Goal: Task Accomplishment & Management: Complete application form

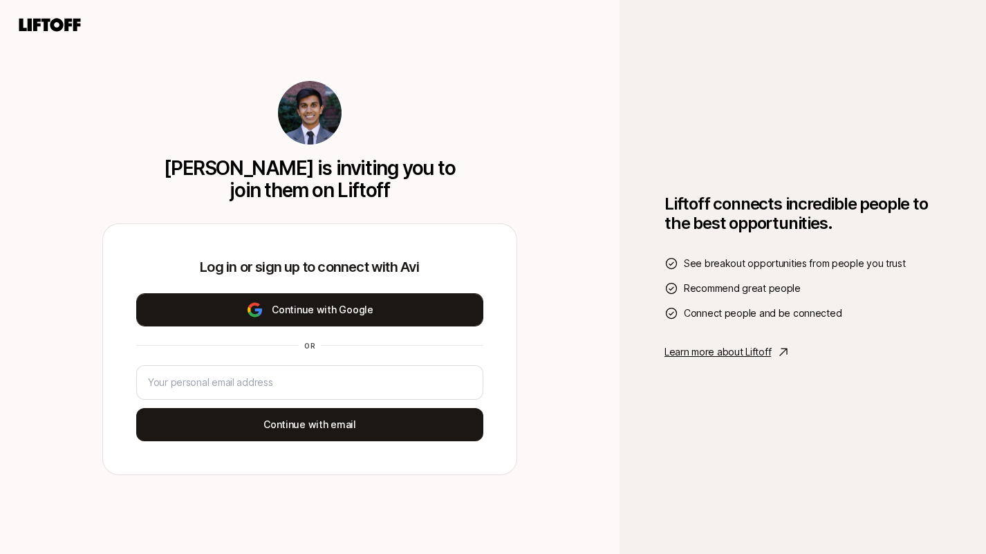
click at [348, 311] on button "Continue with Google" at bounding box center [309, 309] width 347 height 33
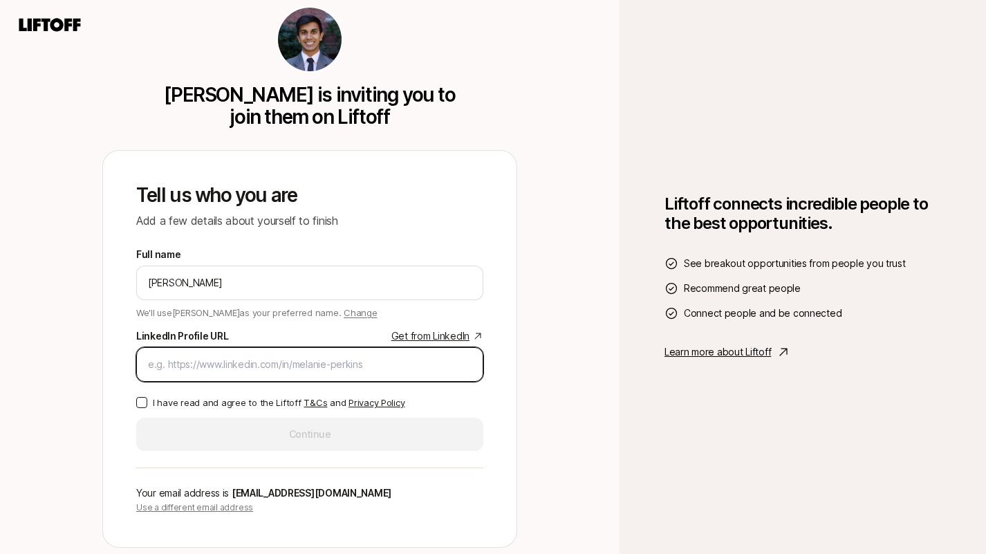
click at [311, 360] on input "LinkedIn Profile URL Get from LinkedIn" at bounding box center [310, 364] width 324 height 17
paste input "[URL][DOMAIN_NAME][PERSON_NAME][PERSON_NAME]"
type input "[URL][DOMAIN_NAME][PERSON_NAME][PERSON_NAME]"
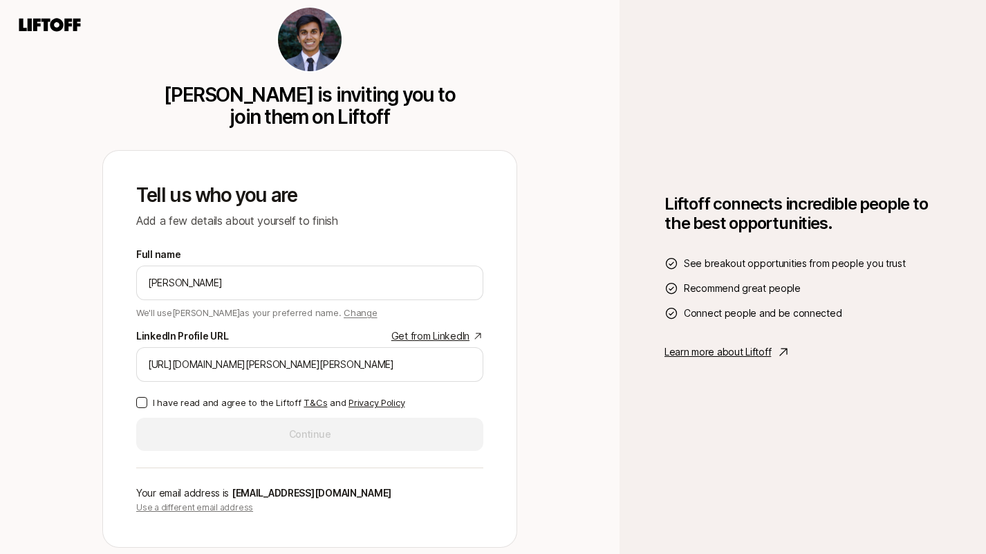
click at [138, 408] on label "I have read and agree to the Liftoff T&Cs and Privacy Policy" at bounding box center [309, 403] width 347 height 14
click at [138, 408] on button "I have read and agree to the Liftoff T&Cs and Privacy Policy" at bounding box center [141, 402] width 11 height 11
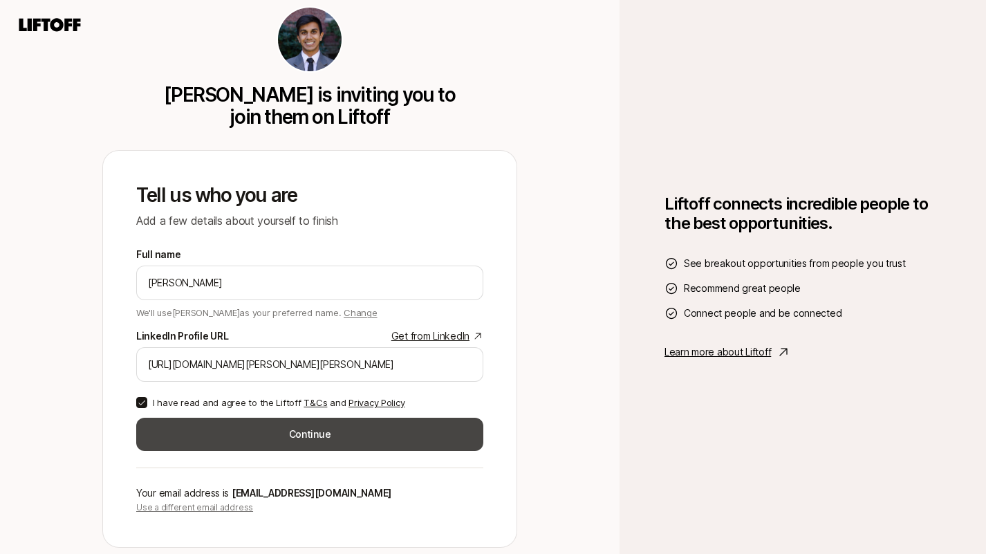
click at [270, 437] on button "Continue" at bounding box center [309, 434] width 347 height 33
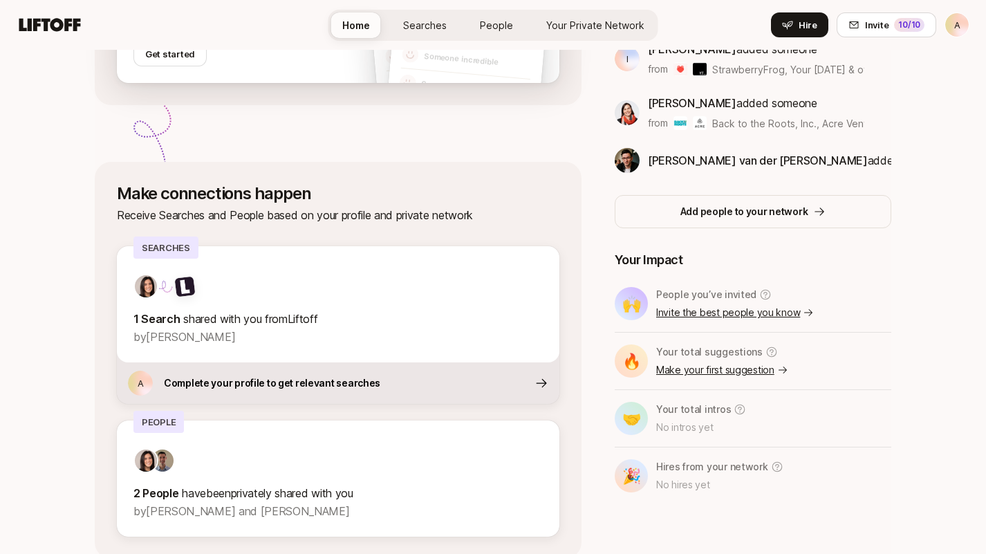
scroll to position [450, 0]
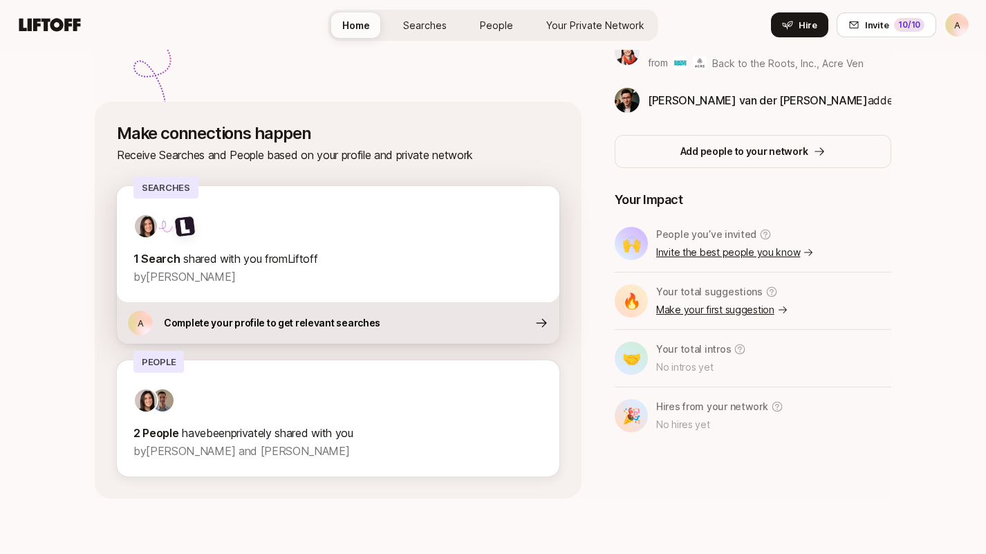
click at [403, 322] on div "A Complete your profile to get relevant searches" at bounding box center [338, 322] width 443 height 41
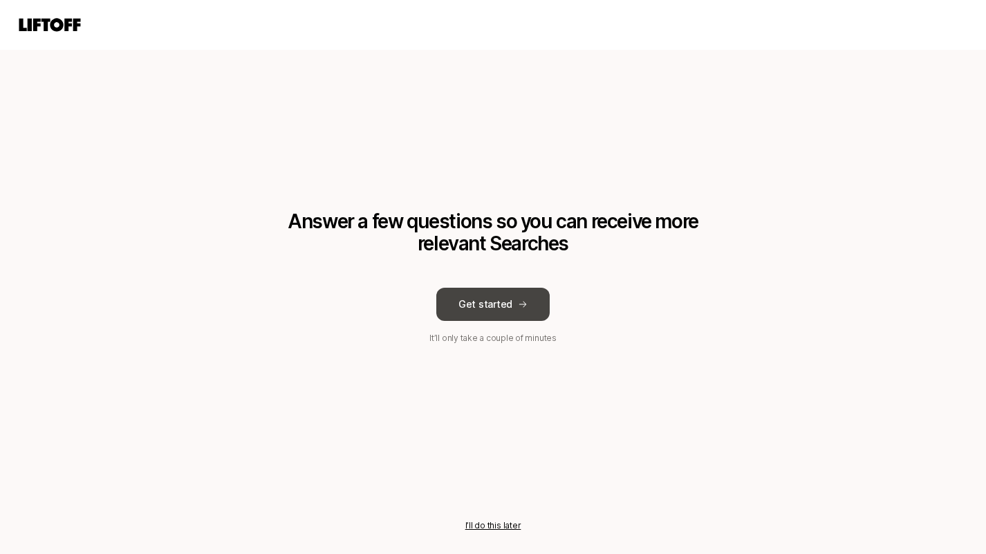
click at [514, 304] on button "Get started" at bounding box center [492, 304] width 113 height 33
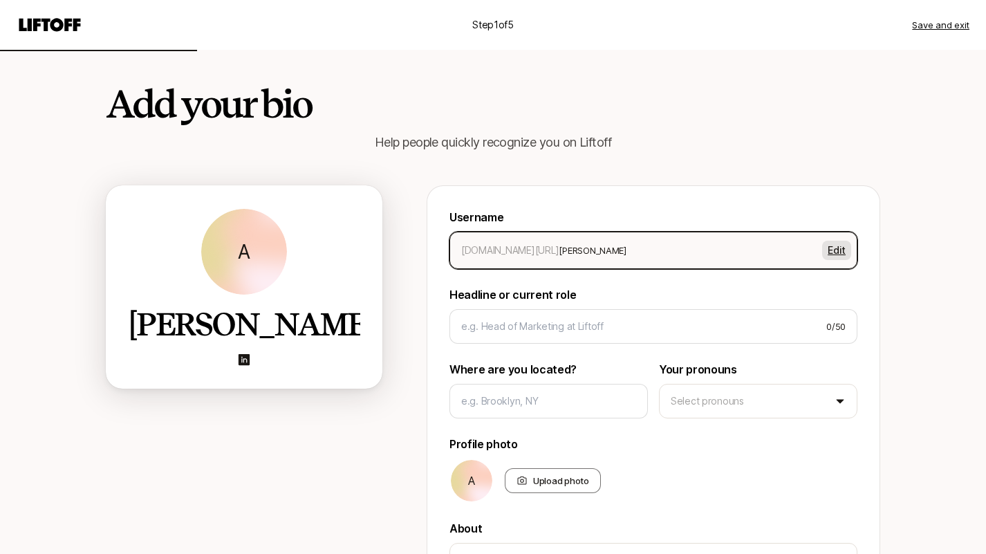
click at [838, 253] on button "Edit" at bounding box center [836, 250] width 29 height 19
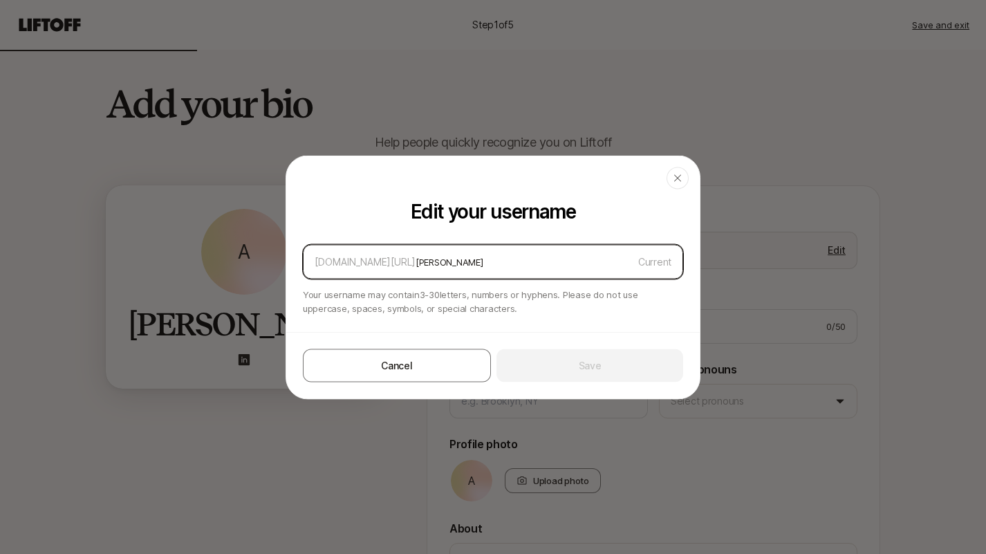
click at [416, 261] on input "[PERSON_NAME]" at bounding box center [524, 261] width 217 height 17
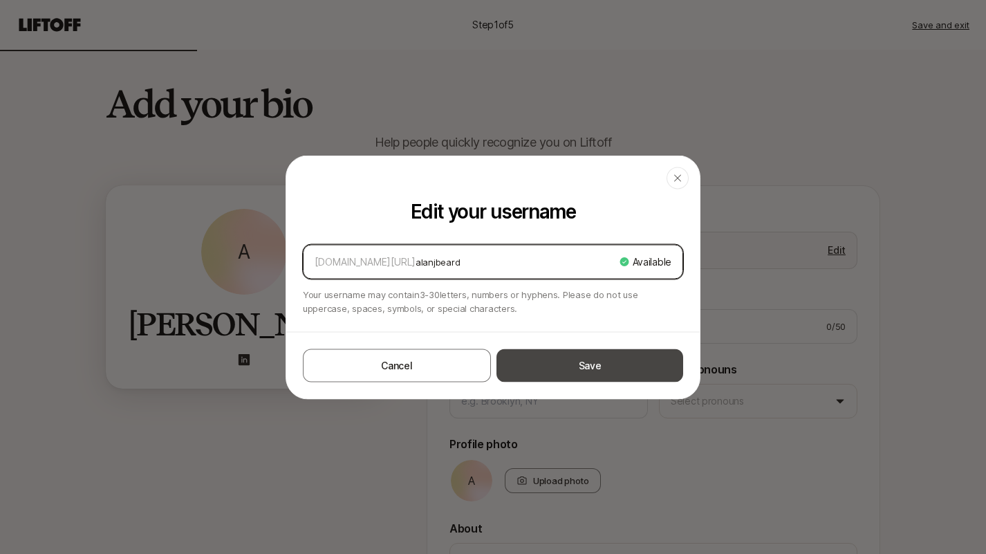
type input "alanjbeard"
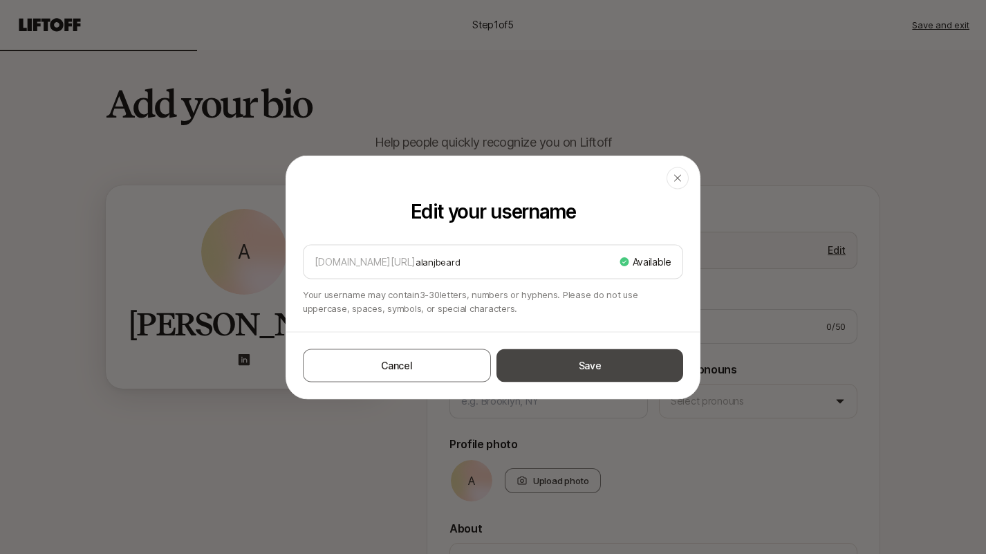
click at [564, 364] on button "Save" at bounding box center [590, 365] width 187 height 33
type textarea "x"
type input "alanjbeard"
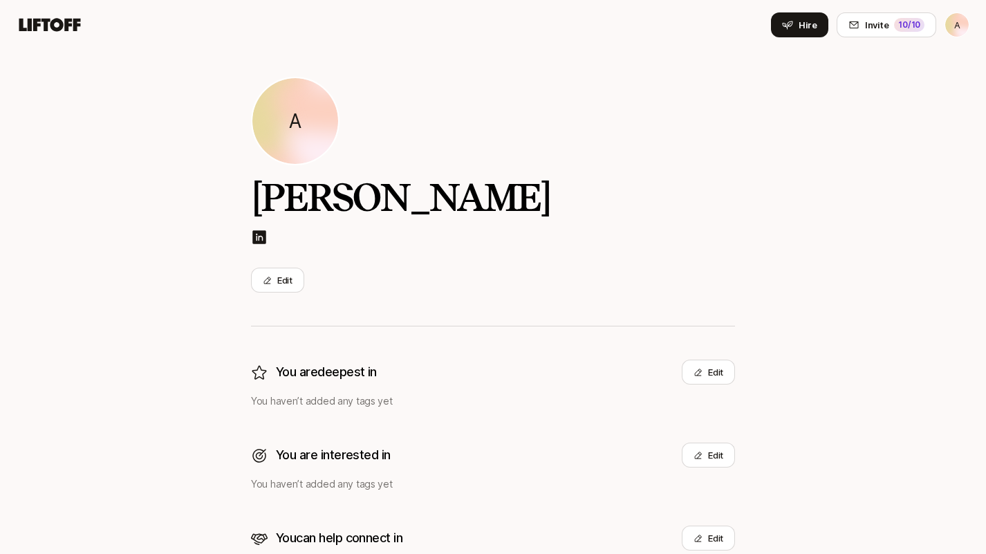
scroll to position [23, 0]
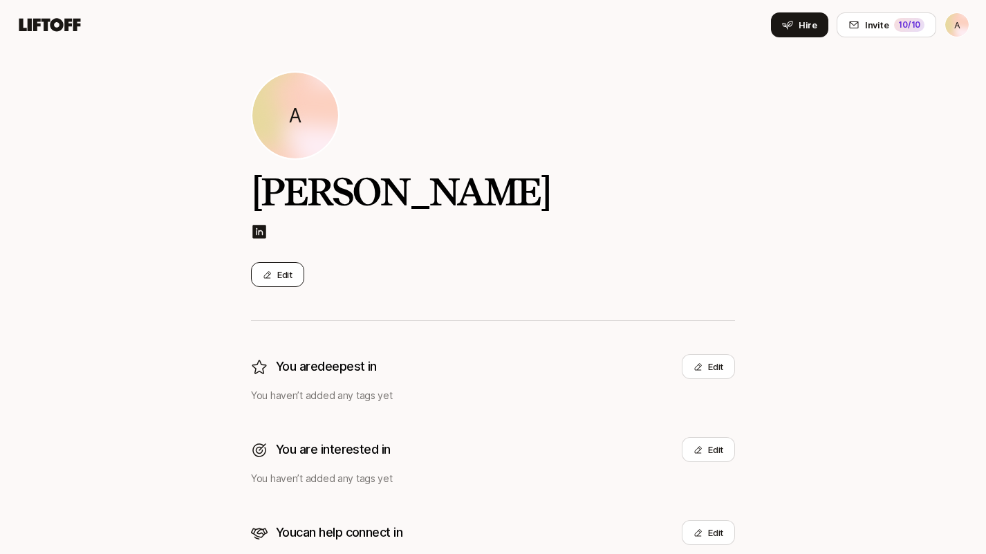
click at [286, 266] on button "Edit" at bounding box center [277, 274] width 53 height 25
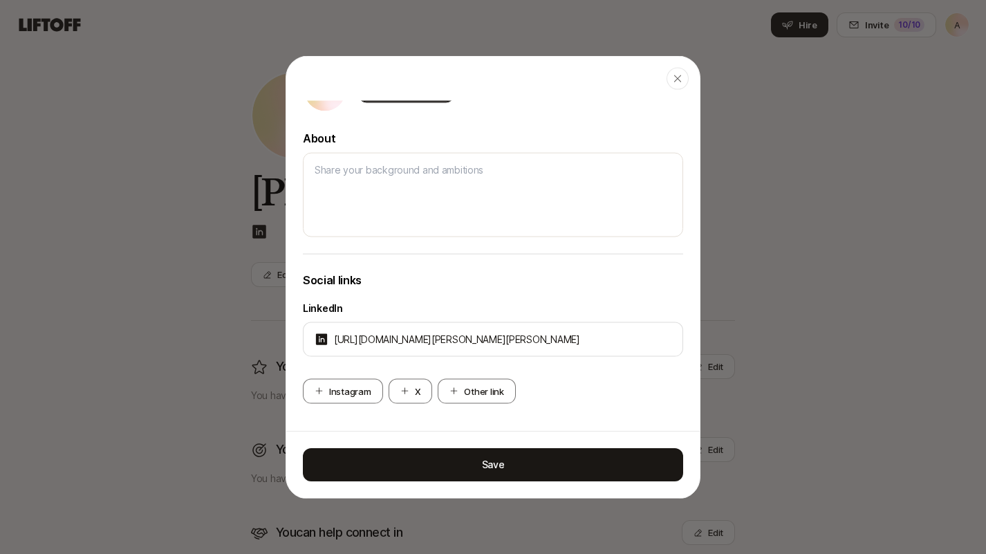
scroll to position [0, 0]
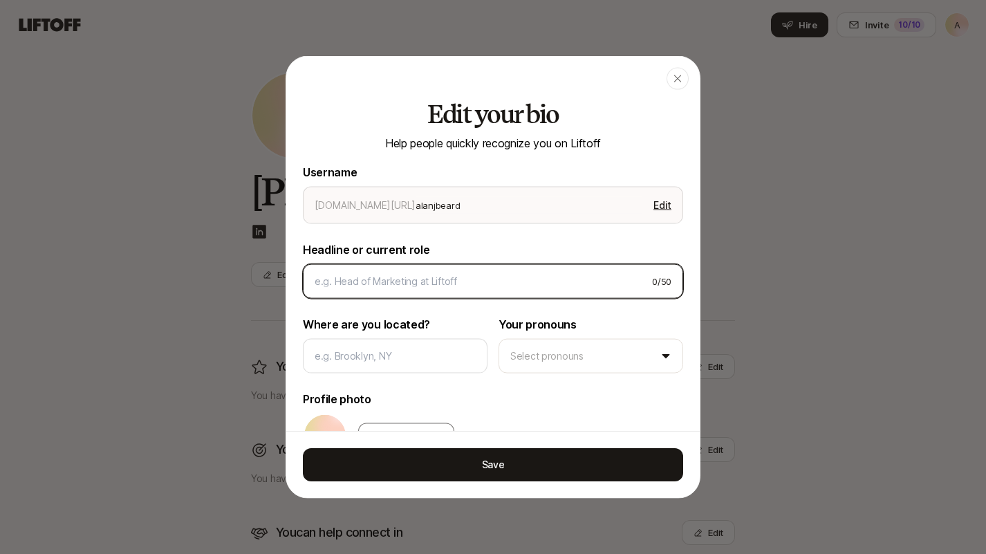
click at [382, 284] on input at bounding box center [478, 281] width 326 height 17
type textarea "x"
type input "P"
type textarea "x"
type input "Po"
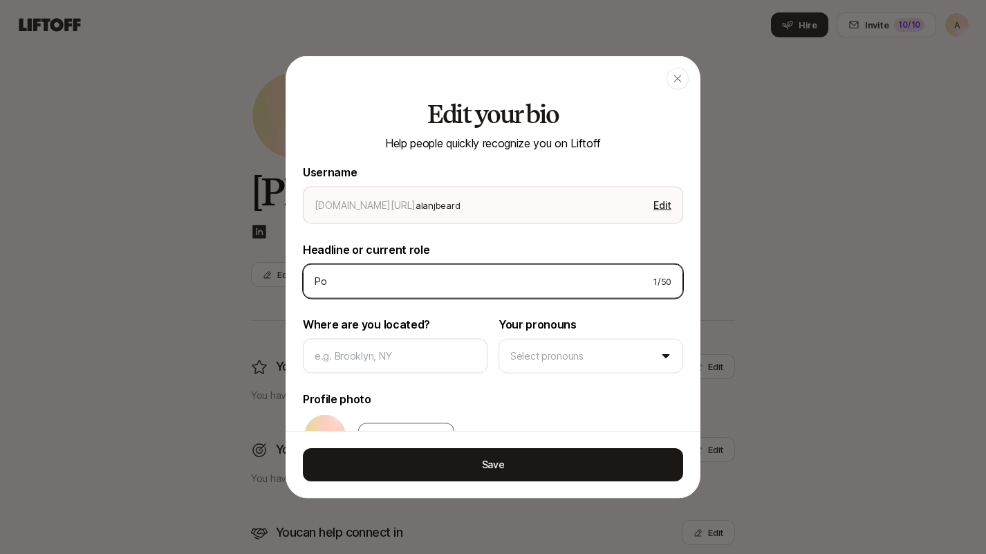
type textarea "x"
type input "Pol"
type textarea "x"
type input "Poli"
type textarea "x"
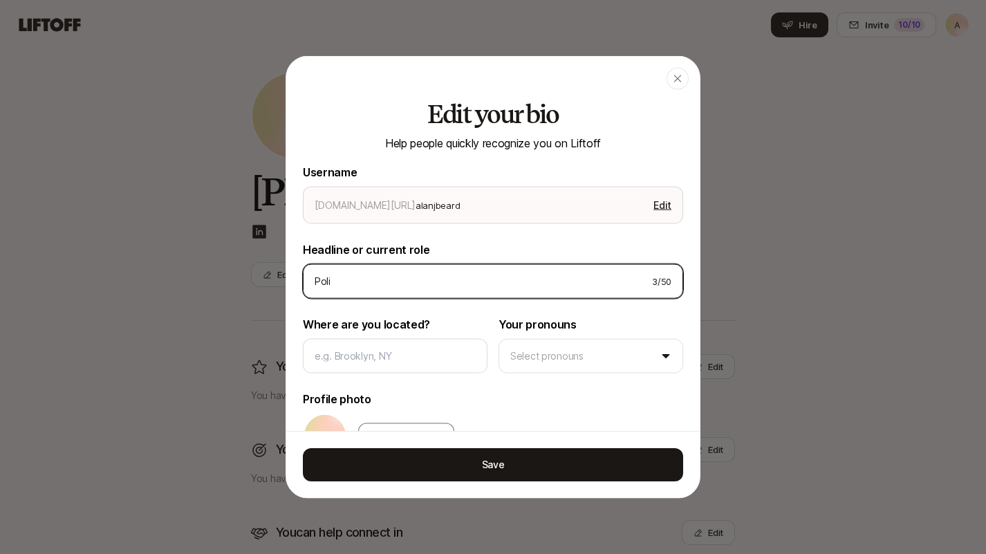
type input "Polit"
type textarea "x"
type input "Politi"
type textarea "x"
type input "Politic"
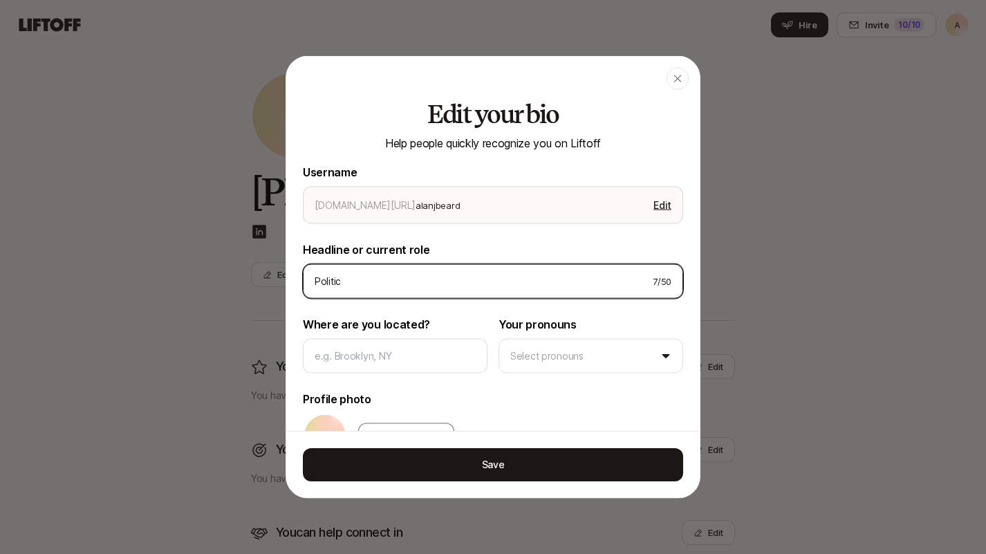
type textarea "x"
type input "Politica"
type textarea "x"
type input "Political"
type textarea "x"
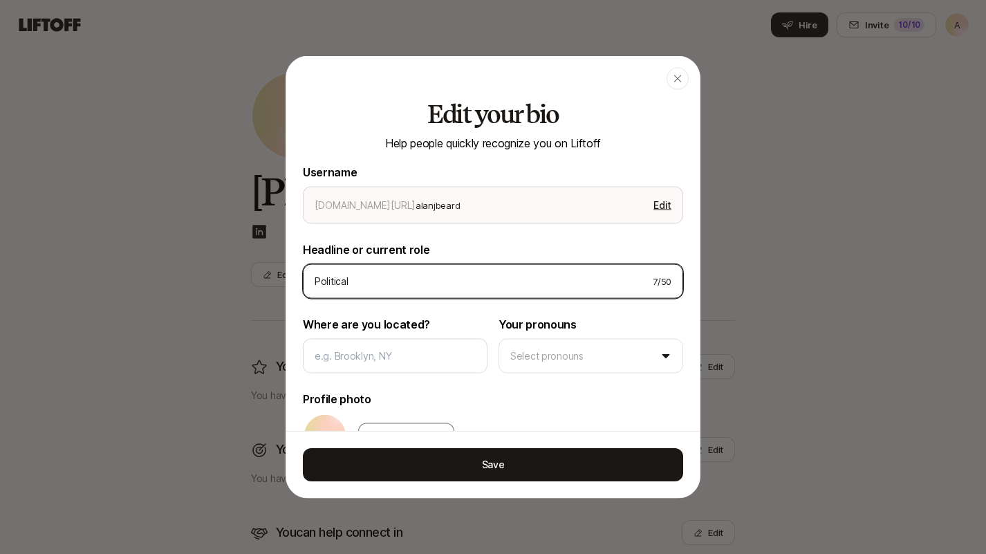
type input "Political"
type textarea "x"
type input "Political S"
type textarea "x"
type input "Political St"
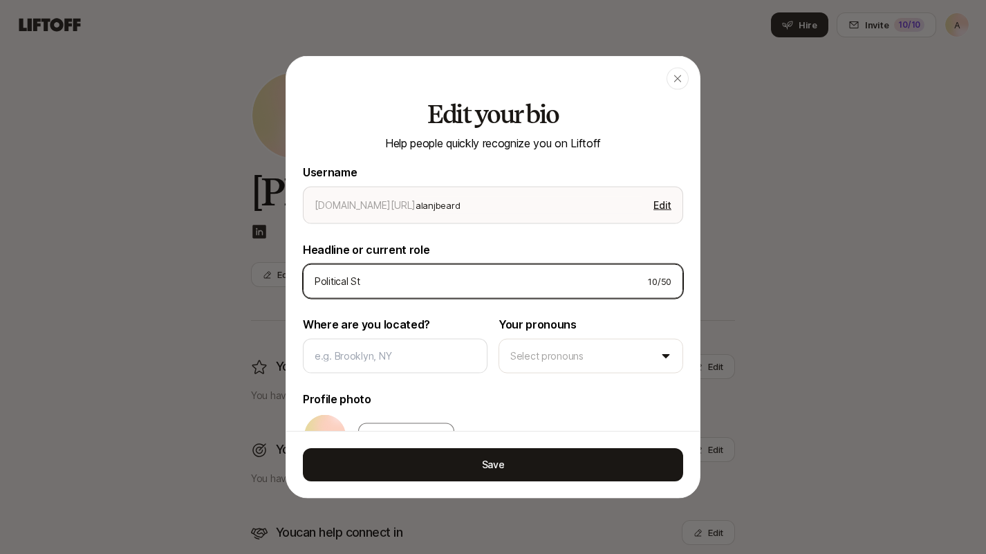
type textarea "x"
type input "Political Str"
type textarea "x"
type input "Political Stra"
type textarea "x"
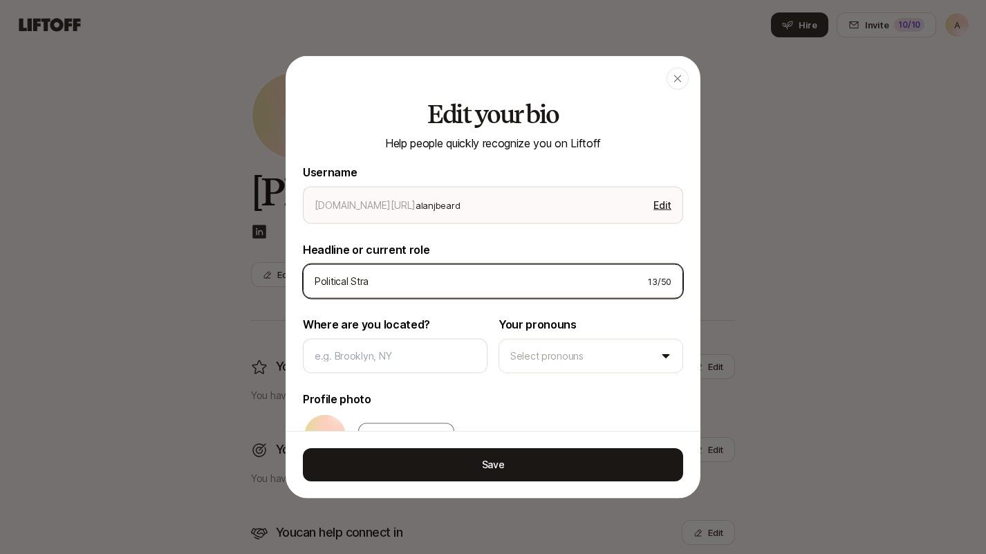
type input "Political Strat"
type textarea "x"
type input "Political Strate"
type textarea "x"
type input "Political Strateg"
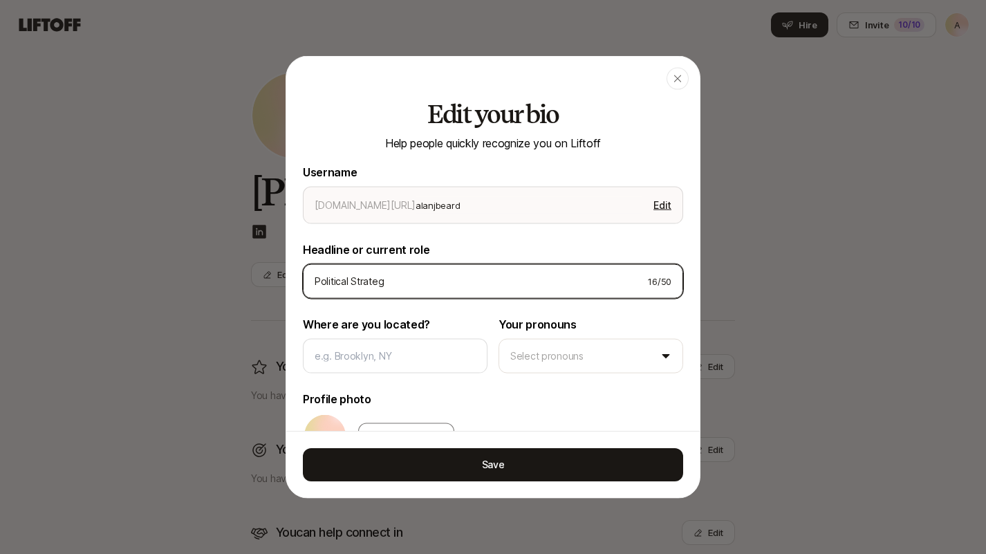
type textarea "x"
type input "Political Strategi"
type textarea "x"
type input "Political Strategis"
type textarea "x"
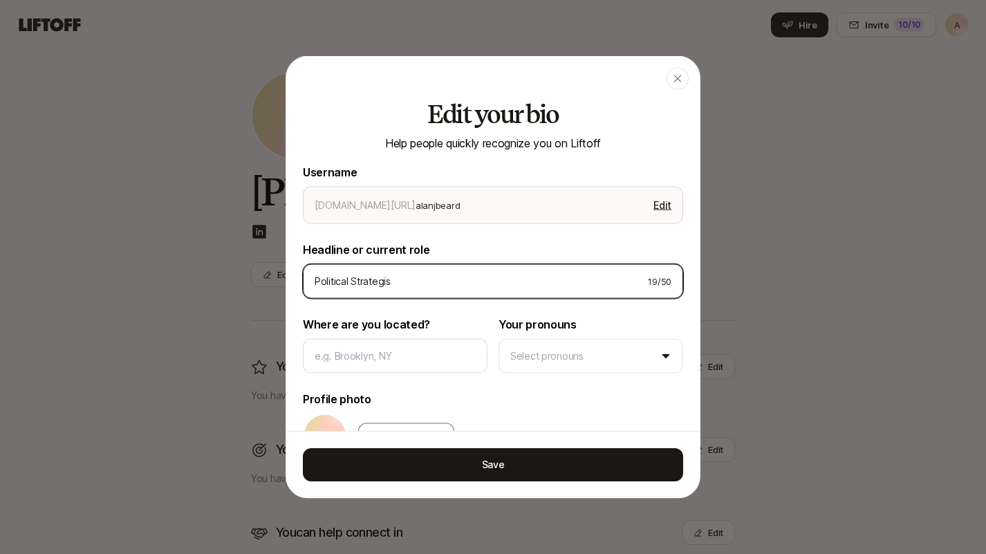
type input "Political Strategist"
type textarea "x"
type input "Political Strategist"
type textarea "x"
type input "Political Strategist |"
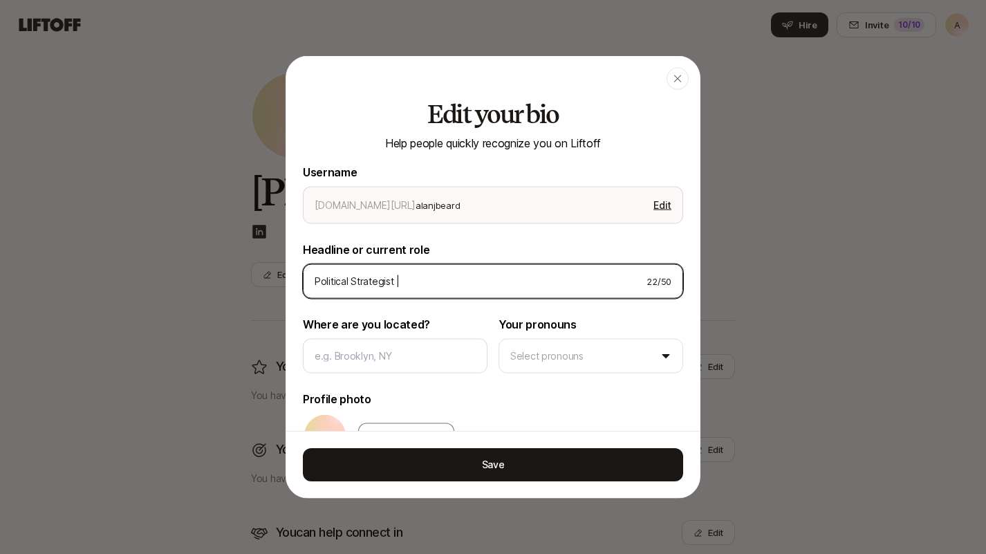
type textarea "x"
type input "Political Strategist |"
type textarea "x"
type input "Political Strategist | D"
type textarea "x"
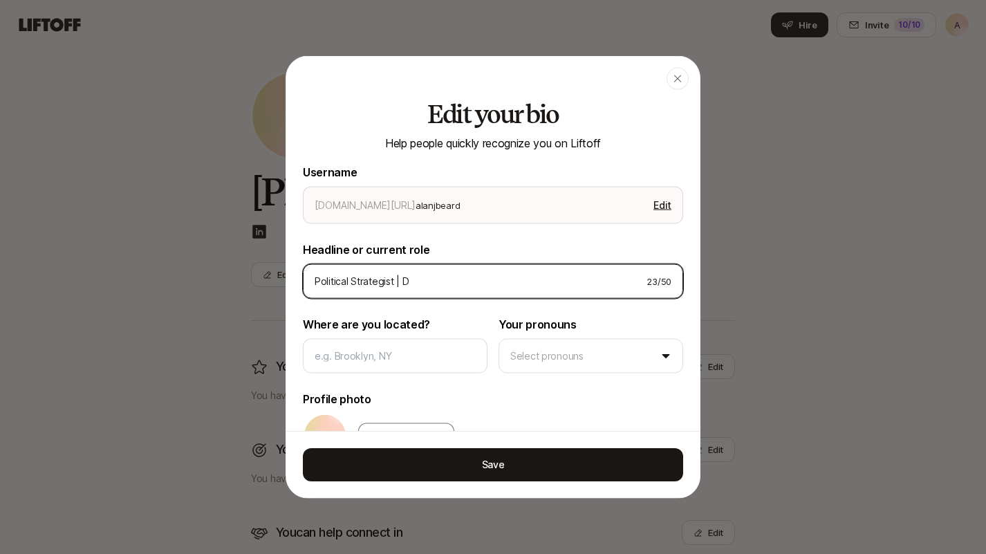
type input "Political Strategist | Do"
type textarea "x"
type input "Political Strategist | [PERSON_NAME]"
type textarea "x"
type input "Political Strategist | Dono"
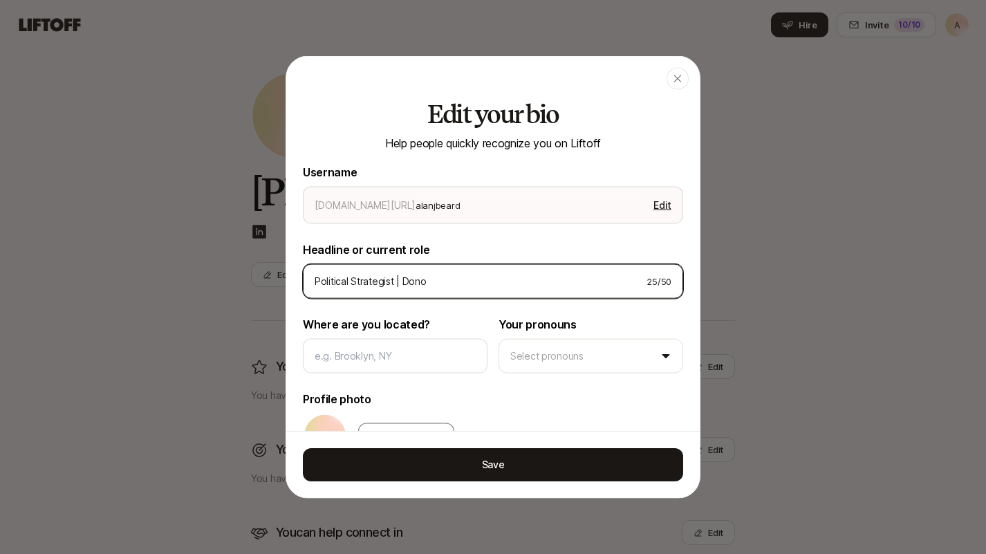
type textarea "x"
type input "Political Strategist | Donor"
type textarea "x"
type input "Political Strategist | Donor"
type textarea "x"
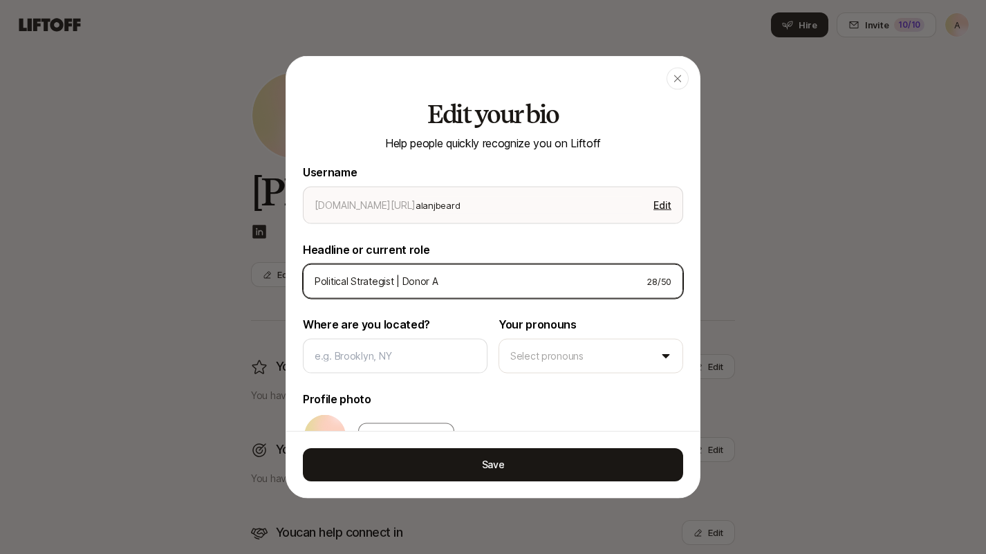
type input "Political Strategist | Donor AD"
type textarea "x"
type input "Political Strategist | Donor ADv"
type textarea "x"
type input "Political Strategist | [PERSON_NAME]"
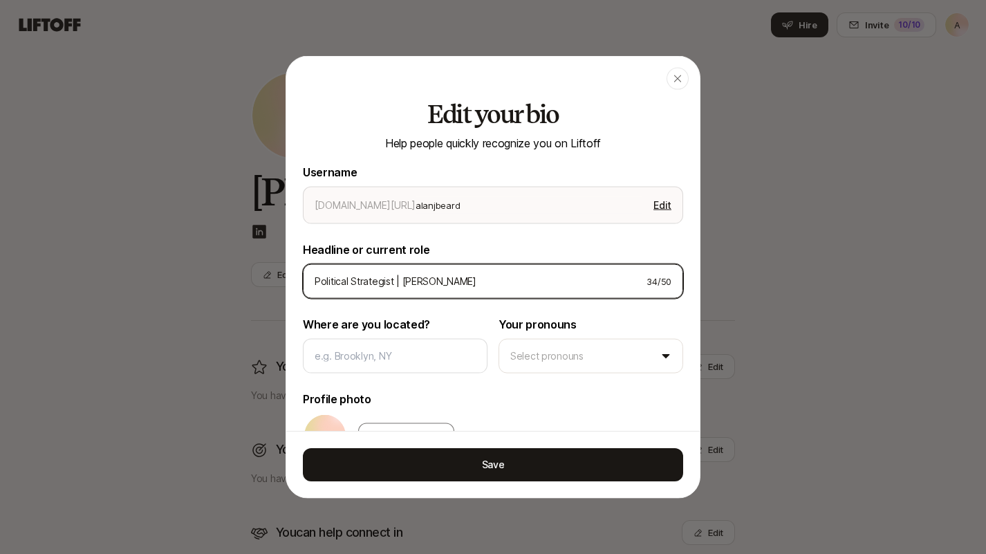
type textarea "x"
type input "Political Strategist | Donor ADvis"
type textarea "x"
type input "Political Strategist | [PERSON_NAME]"
type textarea "x"
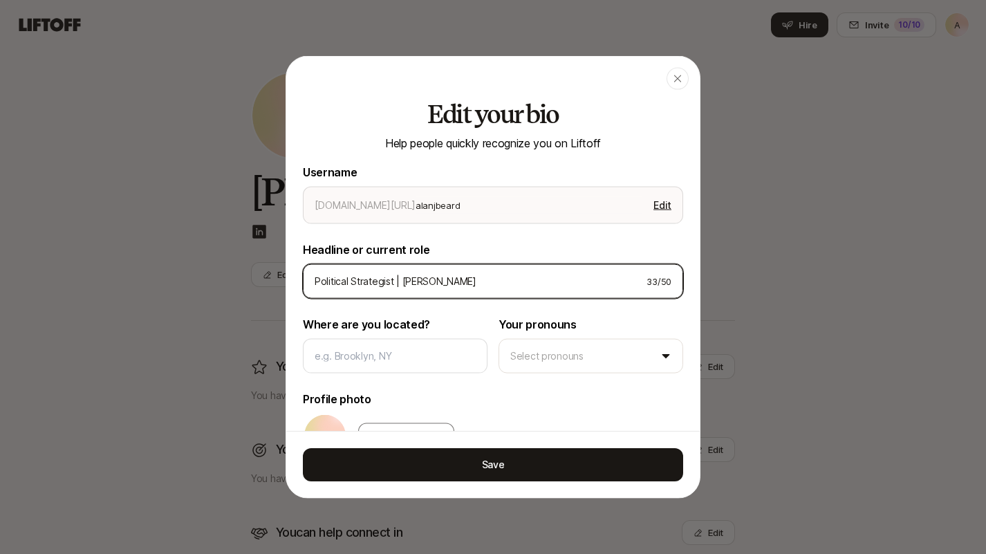
type input "Political Strategist | Donor ADv"
type textarea "x"
type input "Political Strategist | Donor AD"
type textarea "x"
type input "Political Strategist | Donor ADd"
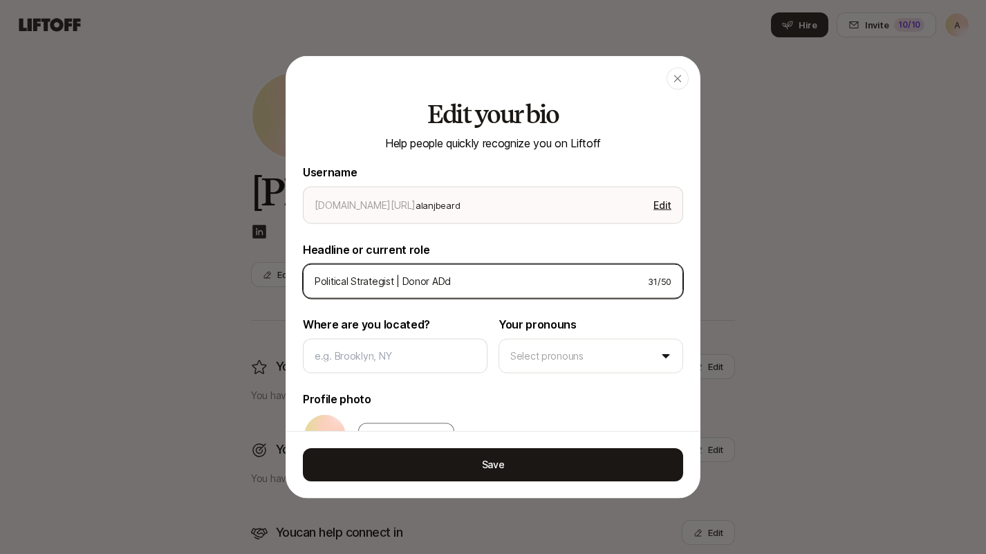
type textarea "x"
type input "Political Strategist | Donor AD"
type textarea "x"
type input "Political Strategist | Donor A"
type textarea "x"
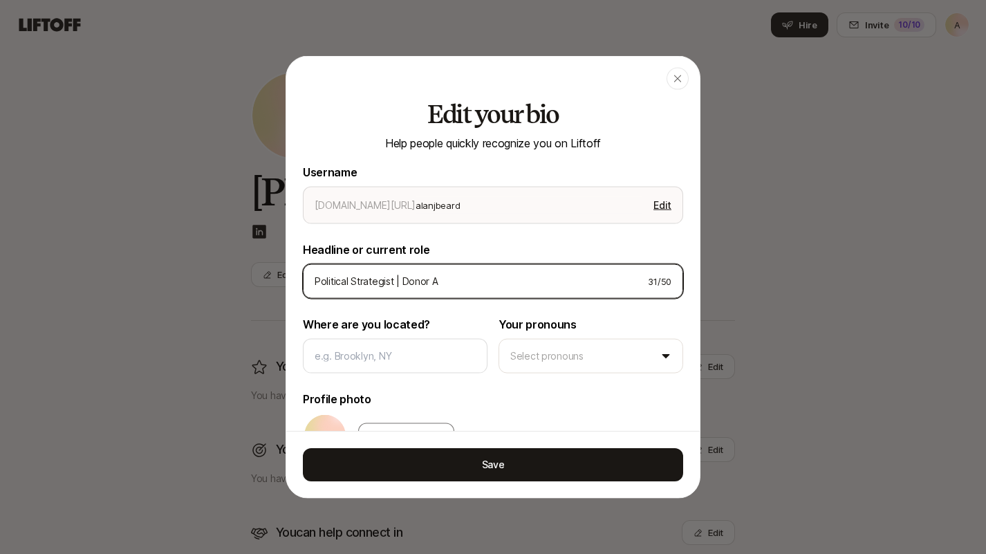
type input "Political Strategist | Donor Ad"
type textarea "x"
type input "Political Strategist | Donor Adv"
type textarea "x"
type input "Political Strategist | [PERSON_NAME]"
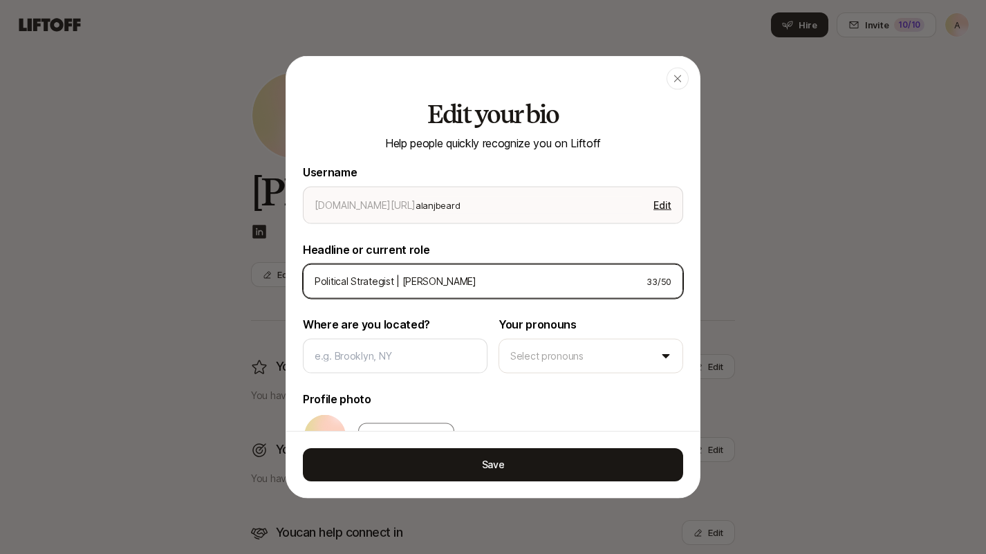
type textarea "x"
type input "Political Strategist | [PERSON_NAME]"
type textarea "x"
type input "Political Strategist | [PERSON_NAME]"
type textarea "x"
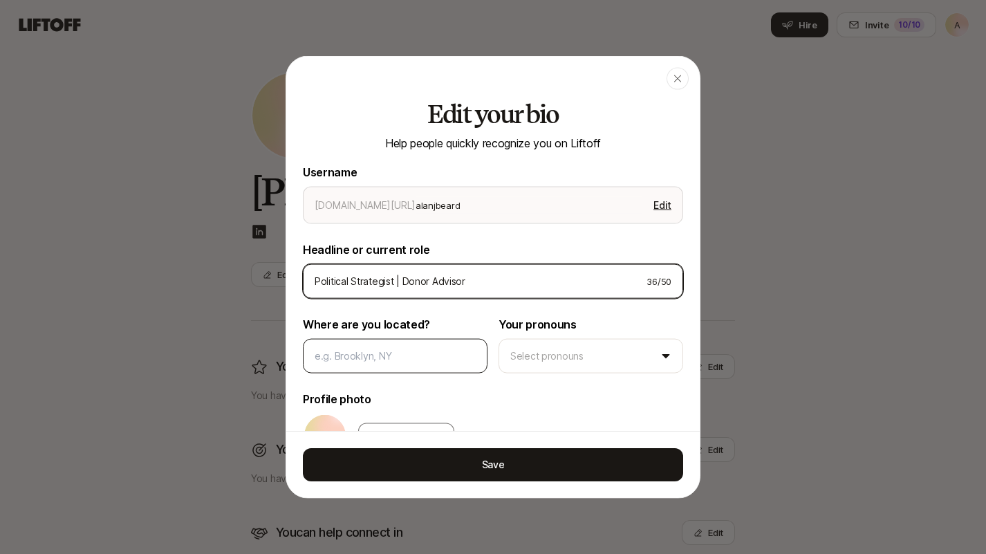
type input "Political Strategist | Donor Advisor"
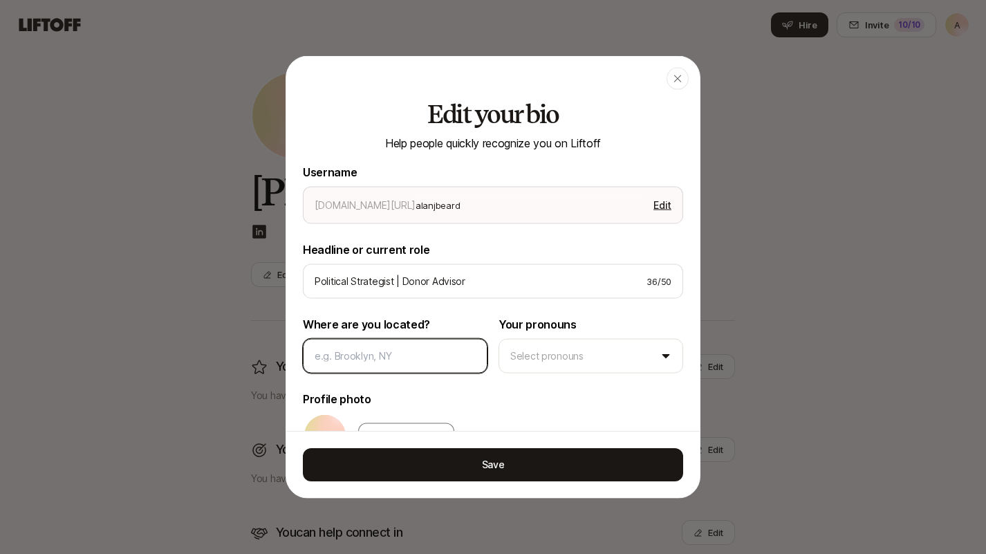
click at [410, 360] on input at bounding box center [395, 355] width 161 height 17
type textarea "x"
type input "B"
type textarea "x"
type input "Br"
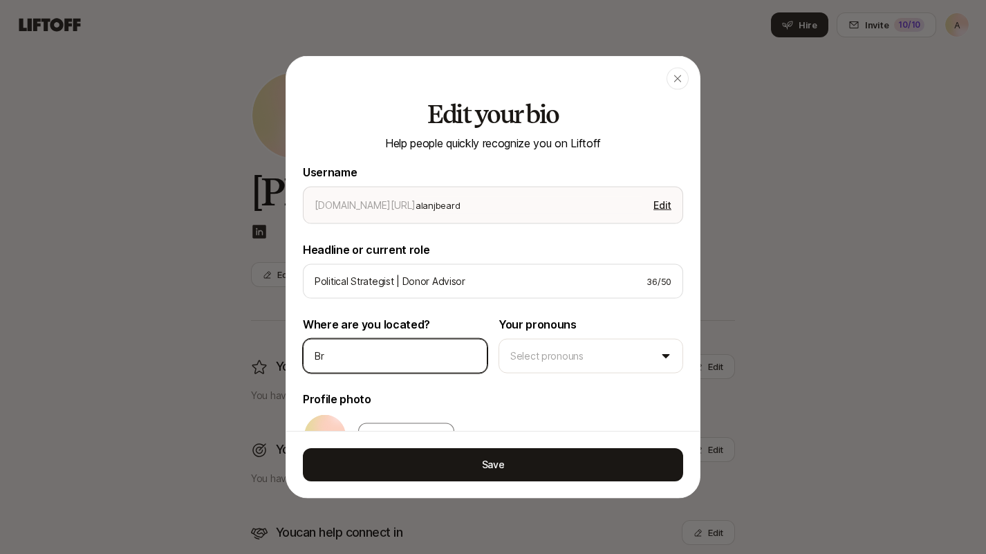
type textarea "x"
type input "Bro"
type textarea "x"
type input "Broo"
type textarea "x"
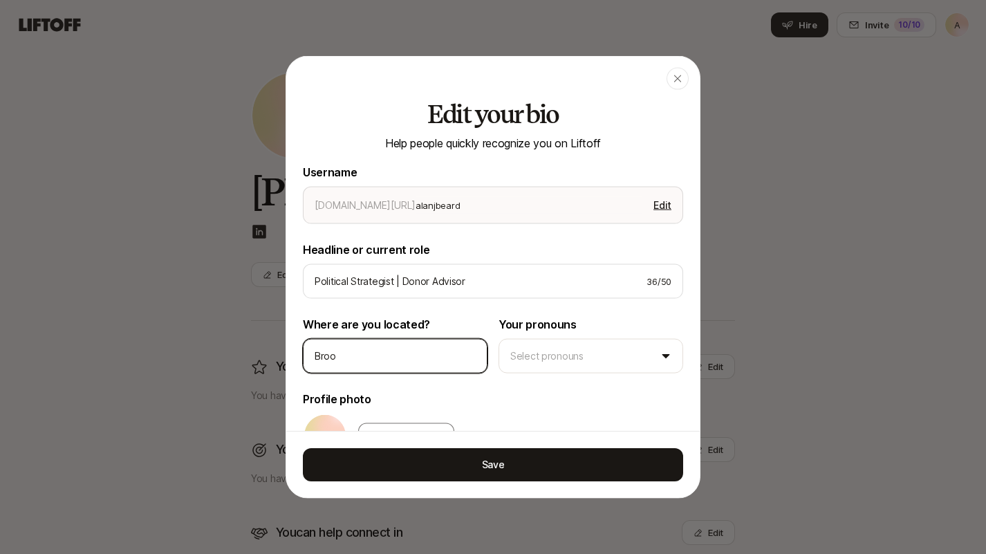
type input "Brook"
type textarea "x"
type input "Brookl"
type textarea "x"
type input "Brookly"
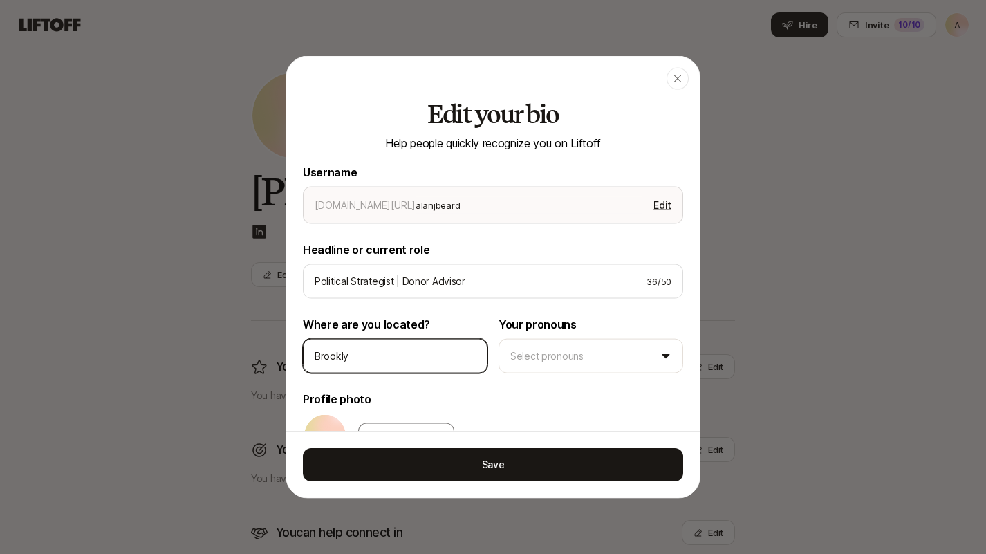
type textarea "x"
type input "[GEOGRAPHIC_DATA]"
type textarea "x"
type input "[GEOGRAPHIC_DATA],"
type textarea "x"
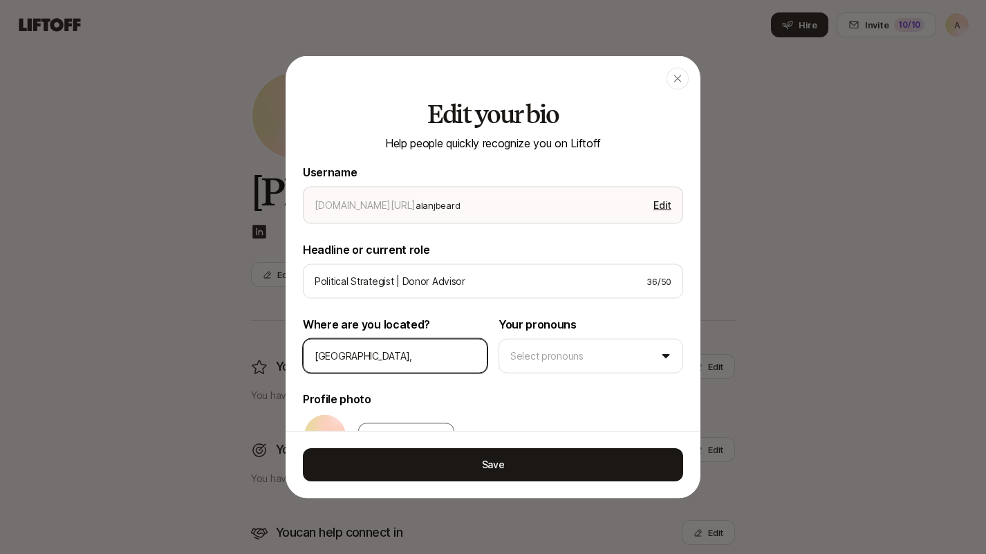
type input "[GEOGRAPHIC_DATA], N"
type textarea "x"
type input "[GEOGRAPHIC_DATA], [GEOGRAPHIC_DATA]"
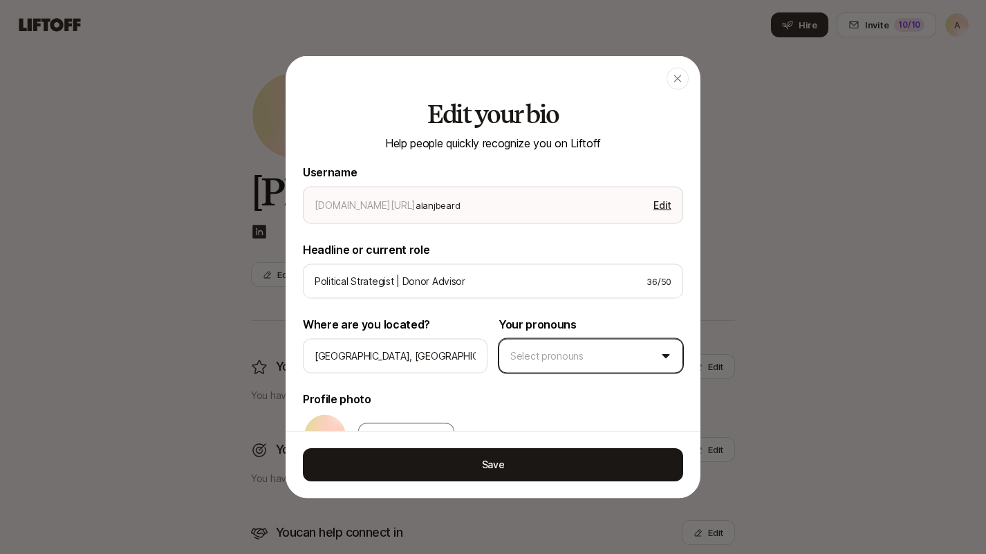
click at [584, 354] on body "Invite 10 /10 A Home Searches People Your Private Network Hire Hire Invite 10 /…" at bounding box center [493, 254] width 986 height 554
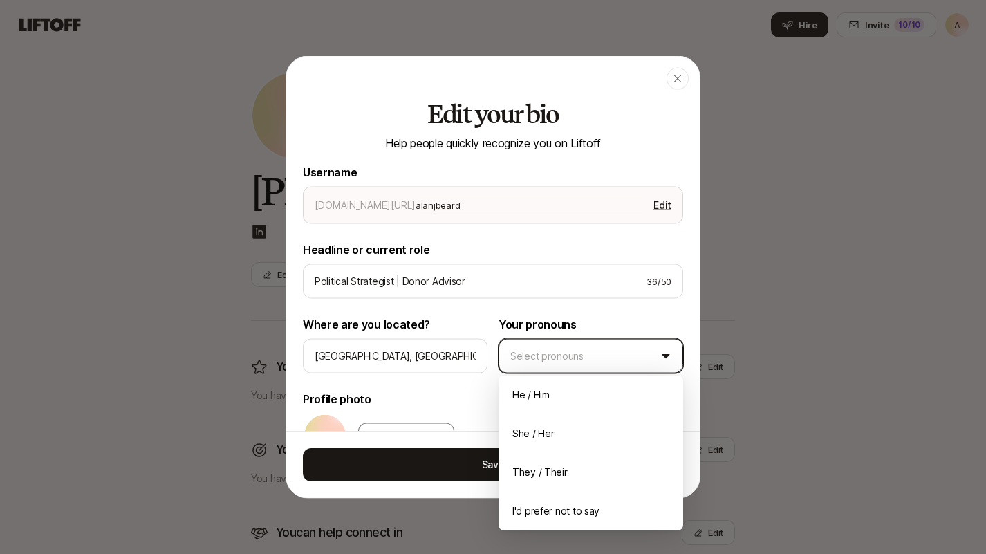
type textarea "x"
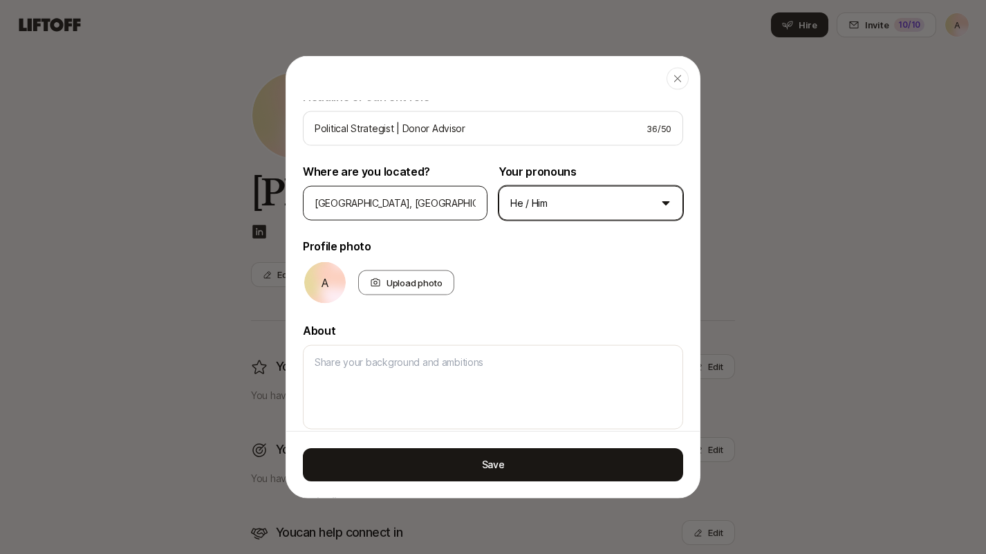
scroll to position [159, 0]
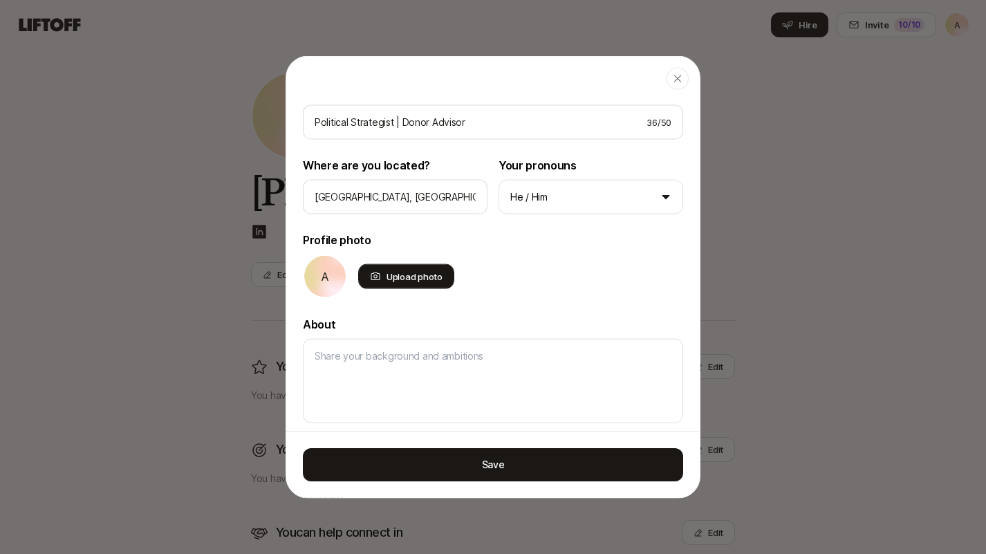
click at [401, 279] on div "Upload photo" at bounding box center [406, 276] width 96 height 25
click at [452, 286] on input "Upload photo" at bounding box center [453, 287] width 3 height 3
type input "C:\fakepath\[PERSON_NAME] headshot 1.jpg"
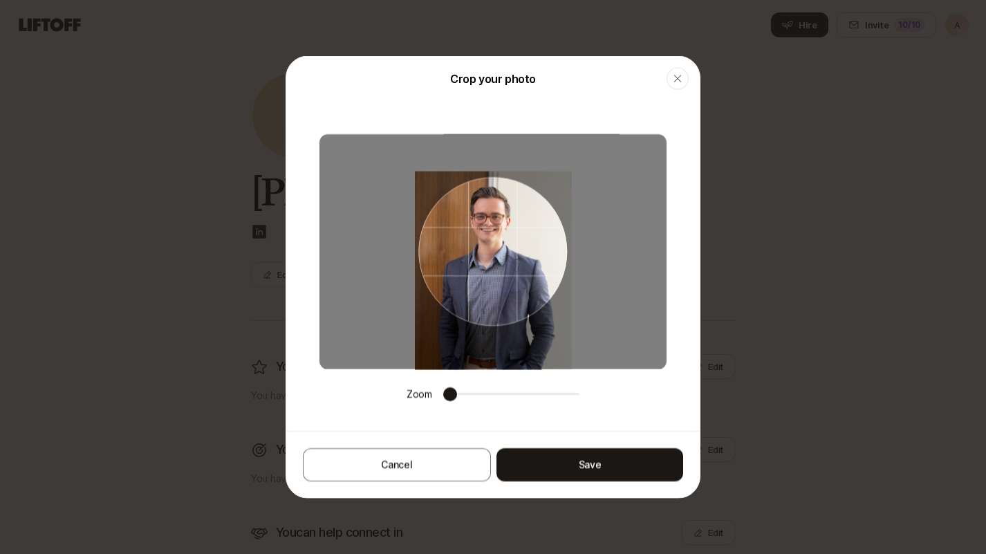
drag, startPoint x: 507, startPoint y: 264, endPoint x: 508, endPoint y: 299, distance: 36.0
click at [508, 313] on div at bounding box center [492, 250] width 149 height 149
drag, startPoint x: 499, startPoint y: 261, endPoint x: 499, endPoint y: 294, distance: 33.2
click at [499, 294] on div at bounding box center [492, 250] width 149 height 149
click at [592, 461] on button "Save" at bounding box center [590, 464] width 187 height 33
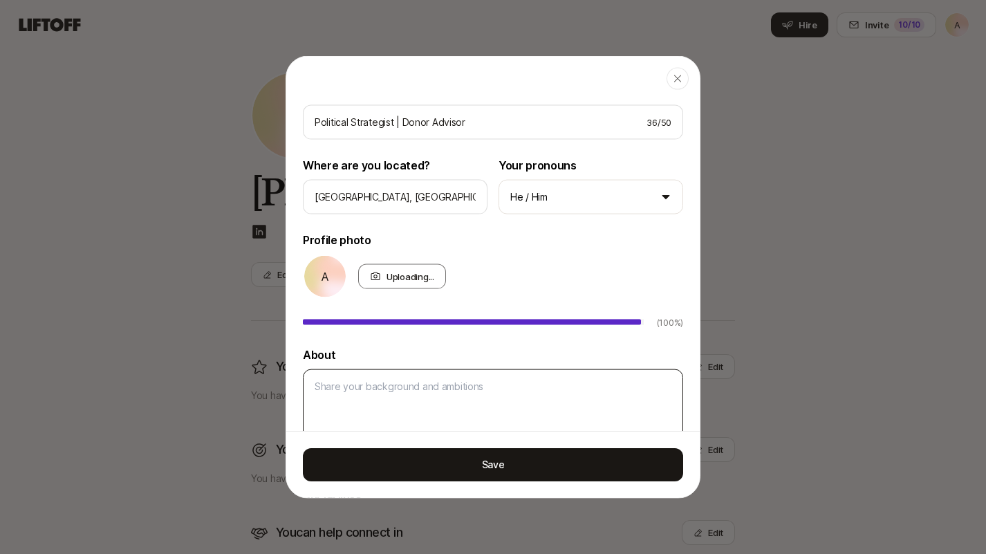
type textarea "x"
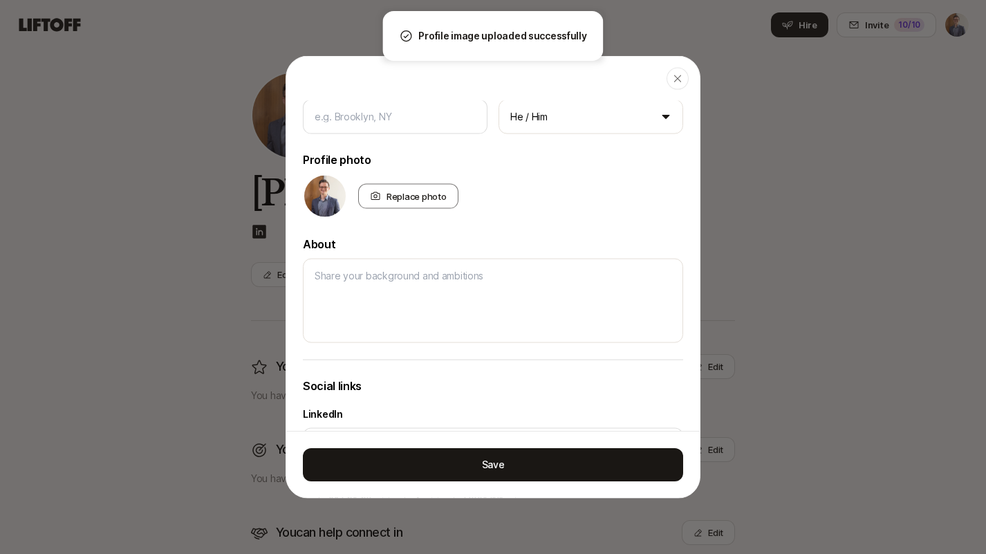
scroll to position [241, 0]
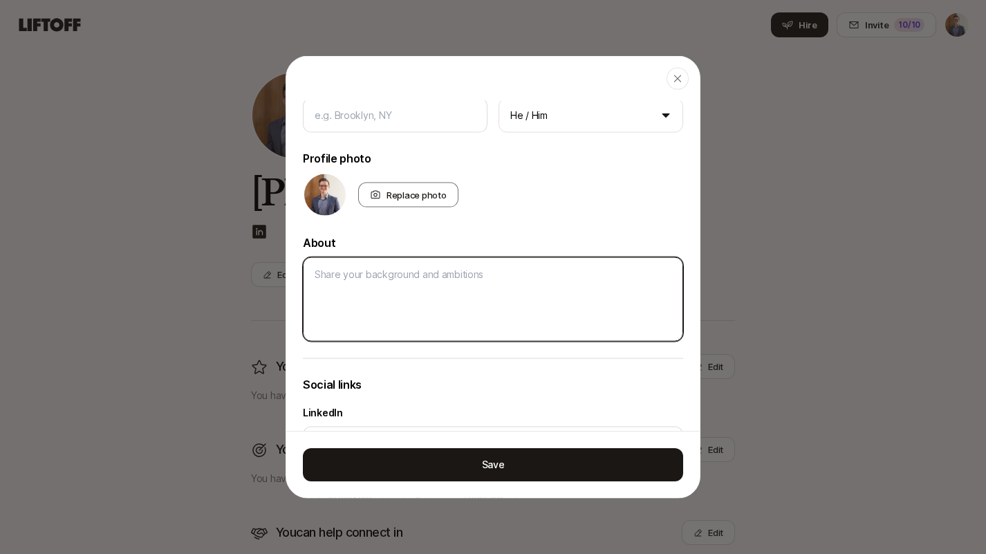
click at [387, 264] on textarea at bounding box center [493, 299] width 380 height 84
paste textarea "Loremi do si ametcons adipisc eli seddo eiusmo tem i utla etdo ma aliquae, A’mi…"
type textarea "x"
type textarea "Loremi do si ametcons adipisc eli seddo eiusmo tem i utla etdo ma aliquae, A’mi…"
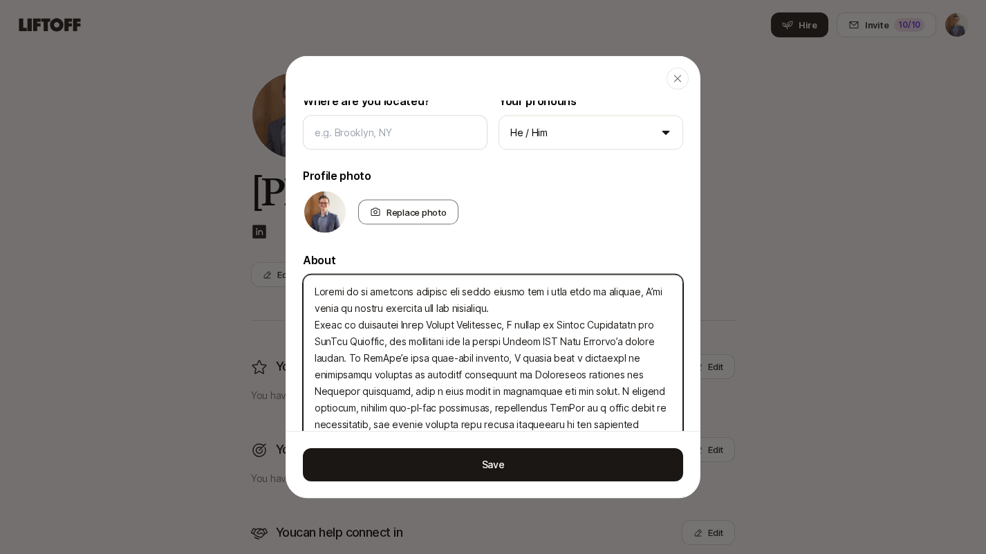
scroll to position [223, 0]
click at [316, 308] on textarea at bounding box center [493, 450] width 380 height 350
type textarea "x"
type textarea "Loremi do si ametcons adipisc eli seddo eiusmo tem i utla etdo ma aliquae, A’mi…"
click at [316, 324] on textarea at bounding box center [493, 441] width 380 height 333
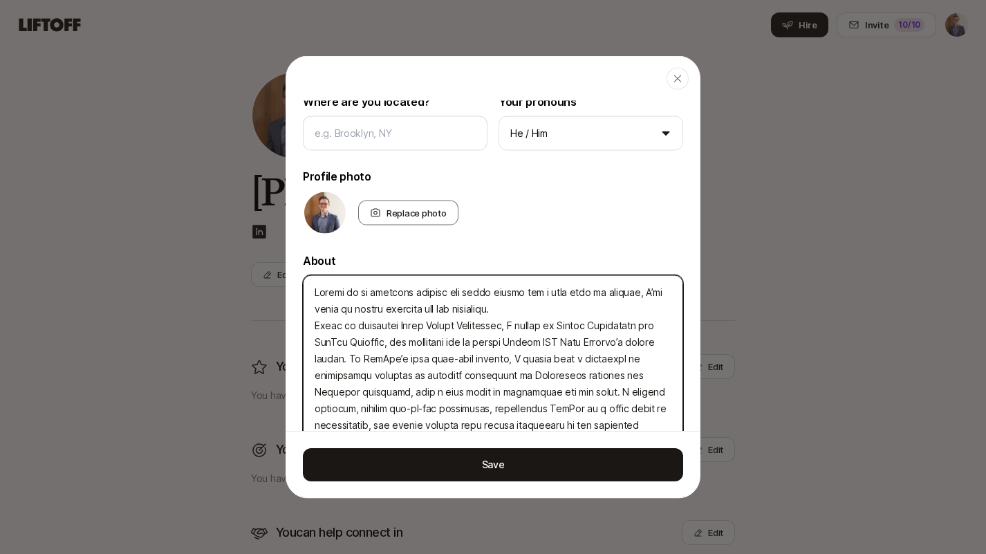
type textarea "x"
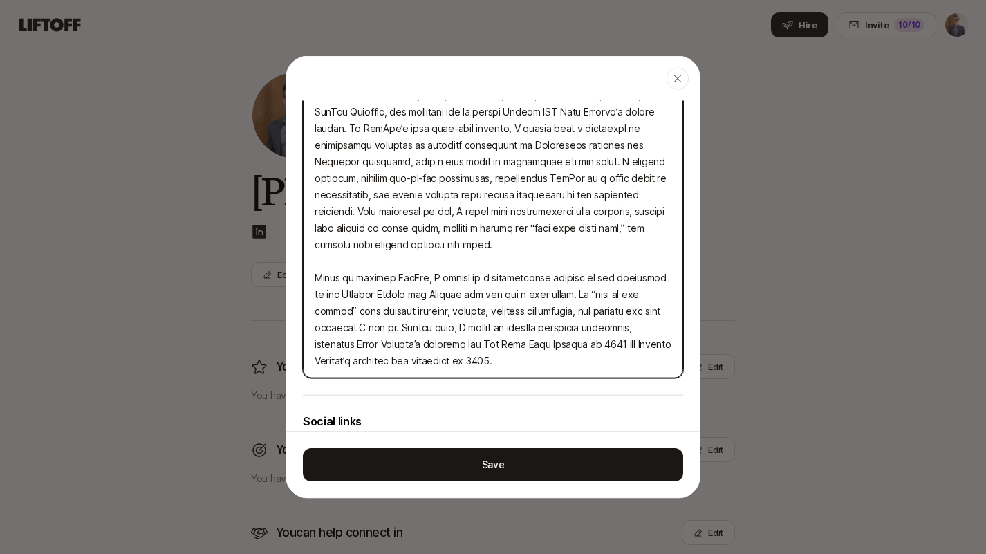
scroll to position [470, 0]
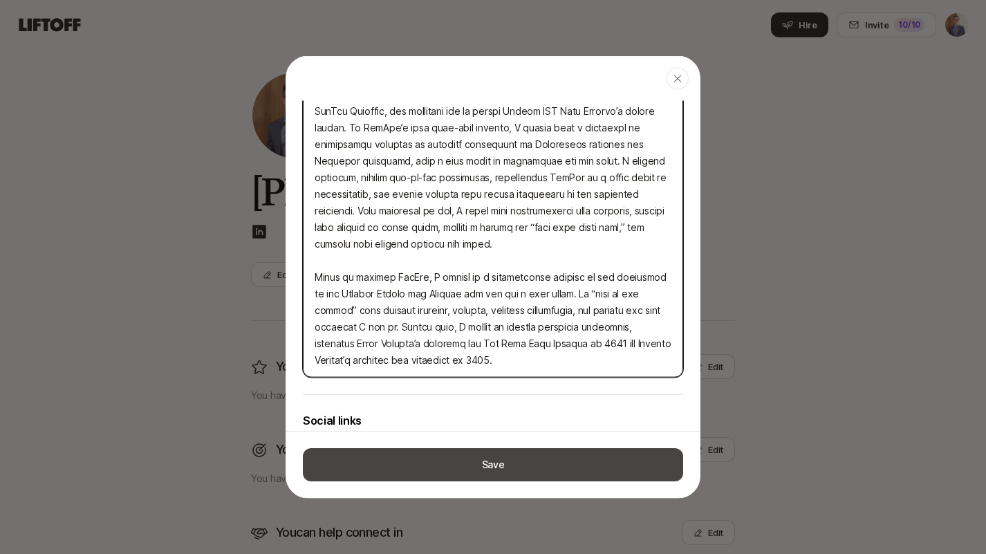
type textarea "Loremi do si ametcons adipisc eli seddo eiusmo tem i utla etdo ma aliquae, A’mi…"
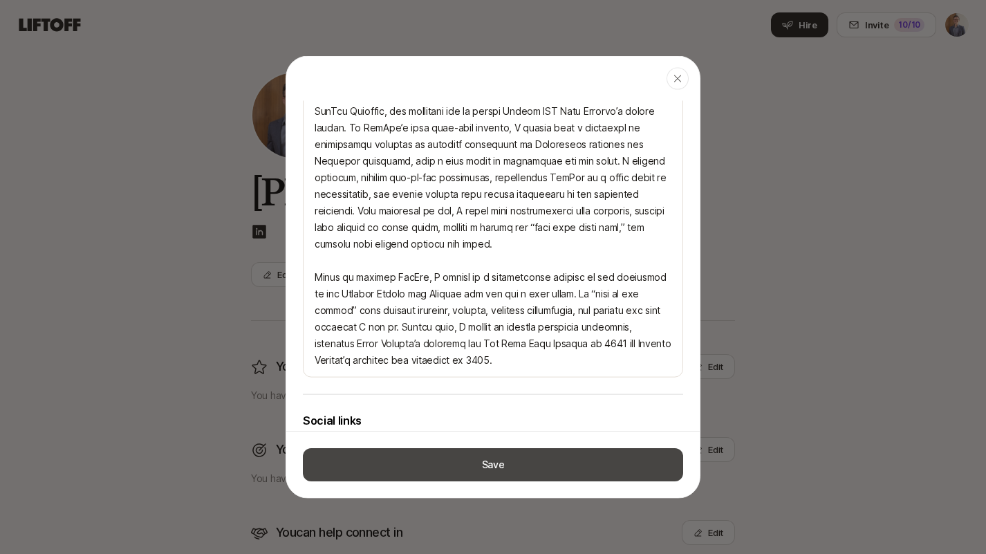
click at [510, 466] on button "Save" at bounding box center [493, 464] width 380 height 33
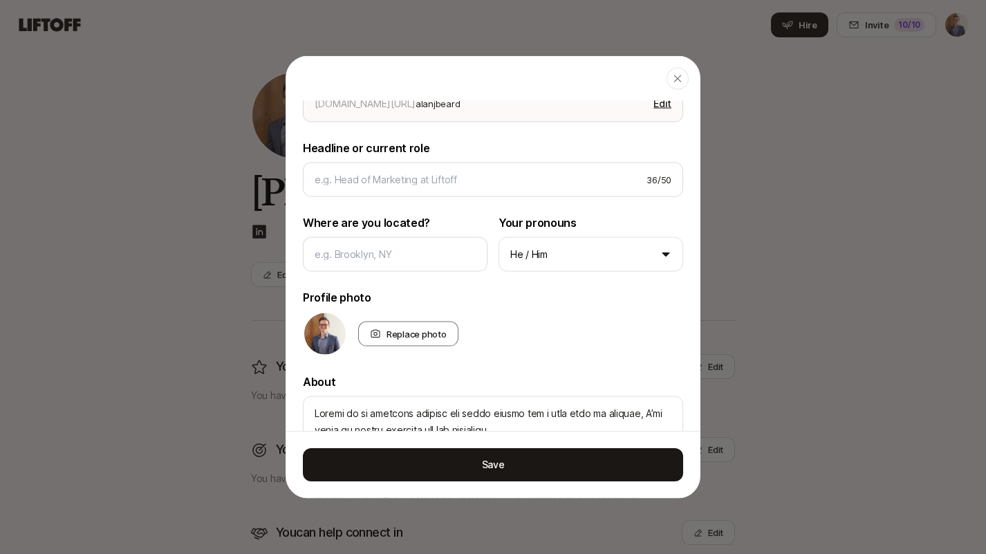
scroll to position [0, 0]
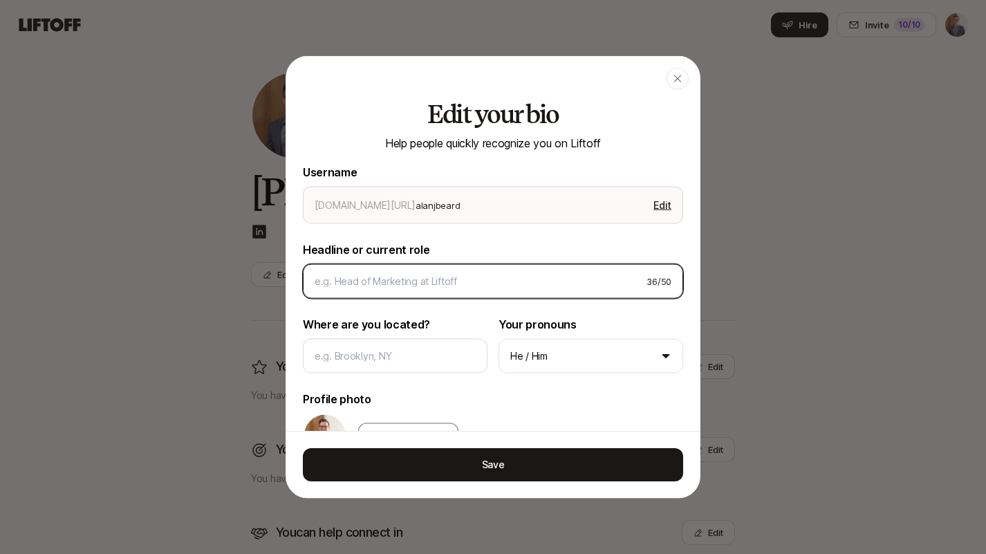
click at [430, 281] on input at bounding box center [475, 281] width 321 height 17
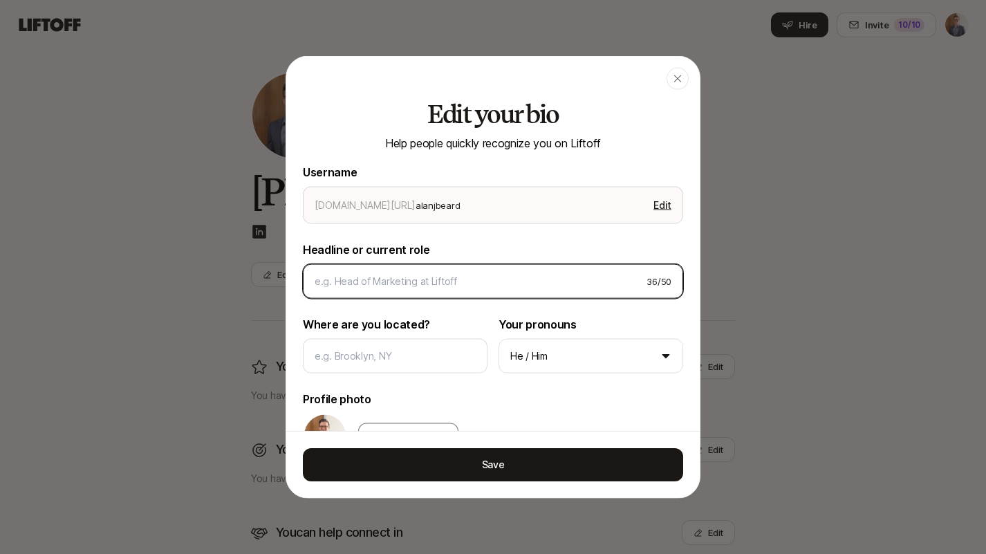
click at [397, 289] on input at bounding box center [475, 281] width 321 height 17
type textarea "x"
type input "P"
type textarea "x"
type input "Po"
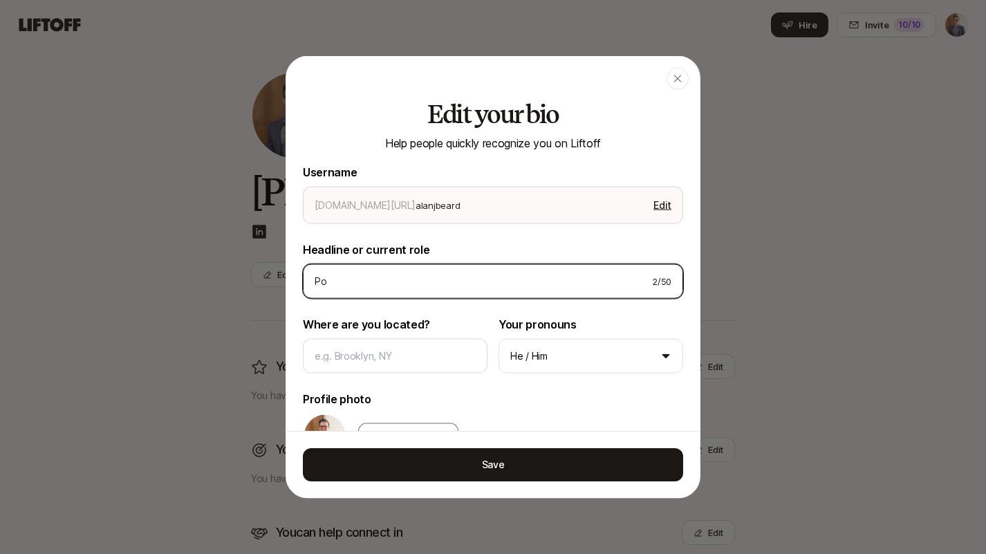
type textarea "x"
type input "Pol"
type textarea "x"
type input "Poli"
type textarea "x"
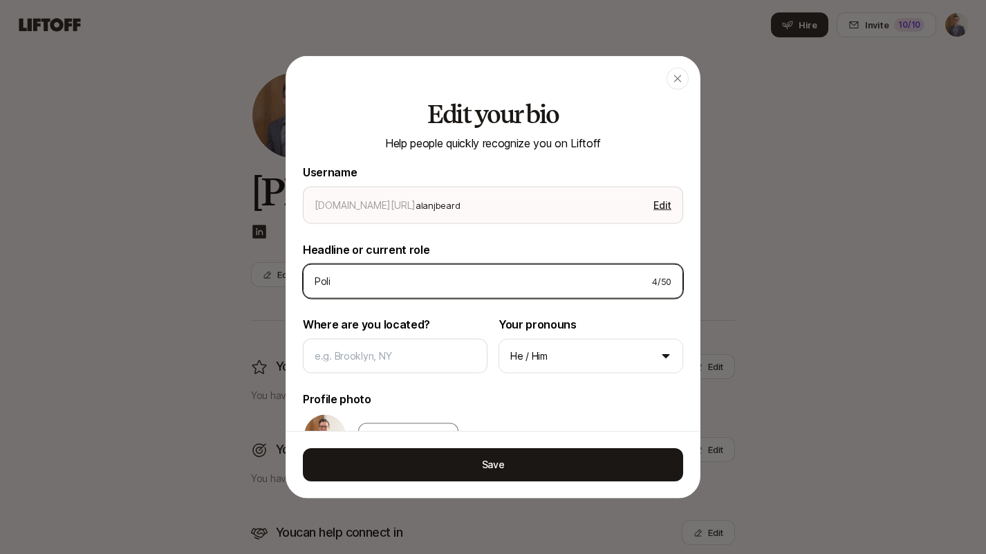
type input "Polit"
type textarea "x"
type input "Politi"
type textarea "x"
type input "Politic"
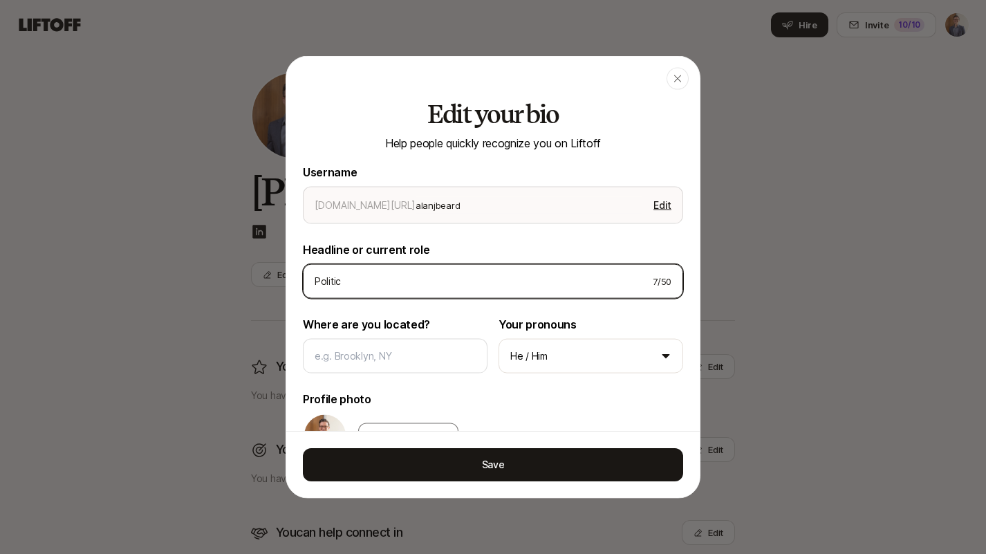
type textarea "x"
type input "Politica"
type textarea "x"
type input "Political"
type textarea "x"
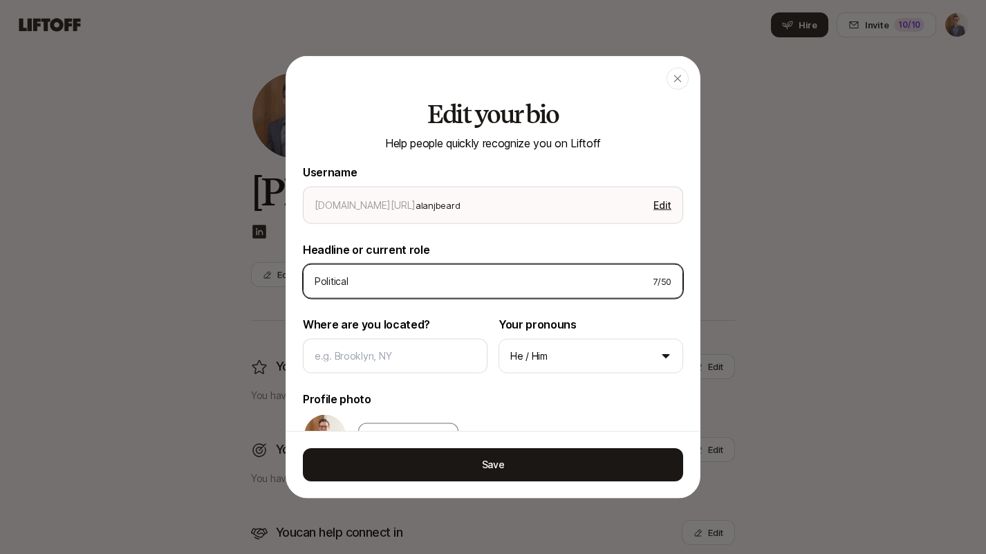
type input "Political"
type textarea "x"
type input "Political S"
type textarea "x"
type input "Political St"
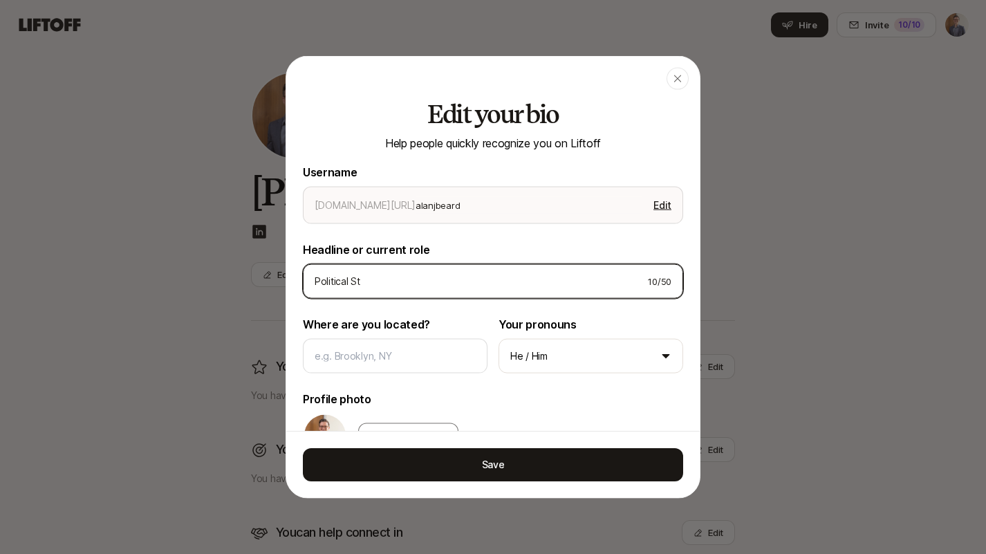
type textarea "x"
type input "Political Str"
type textarea "x"
type input "Political Stra"
type textarea "x"
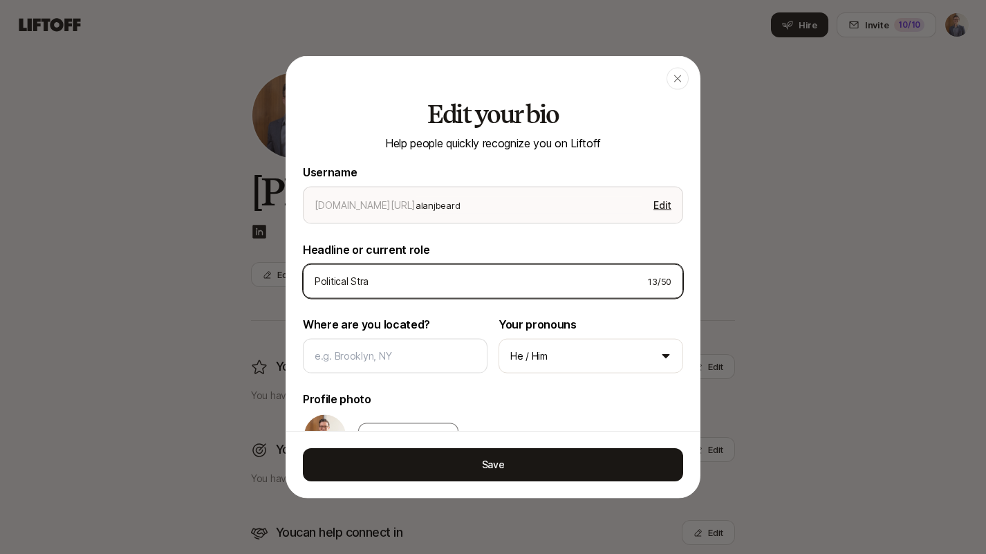
type input "Political Strae"
type textarea "x"
type input "Political Straet"
type textarea "x"
type input "Political Straetg"
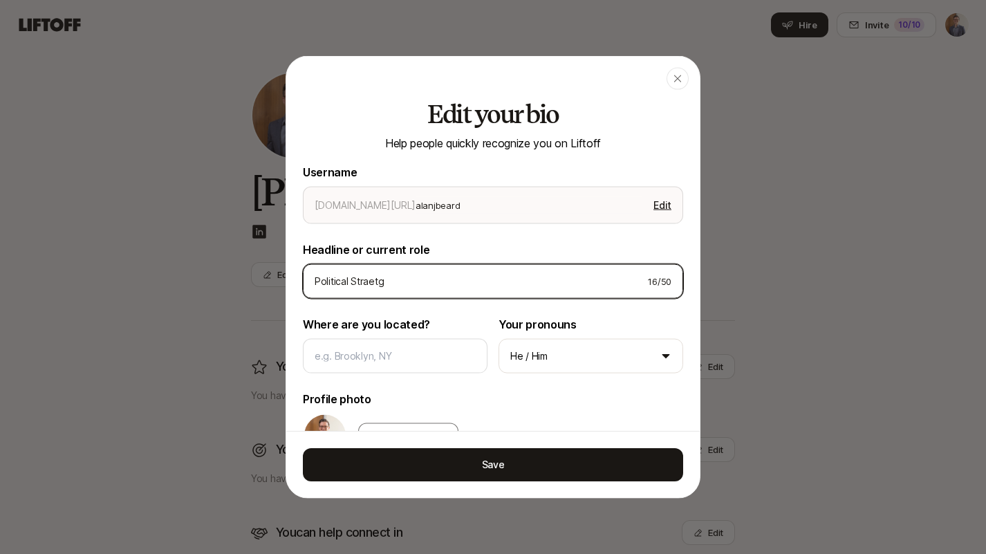
type textarea "x"
type input "Political Straetgi"
type textarea "x"
type input "Political Straetg"
type textarea "x"
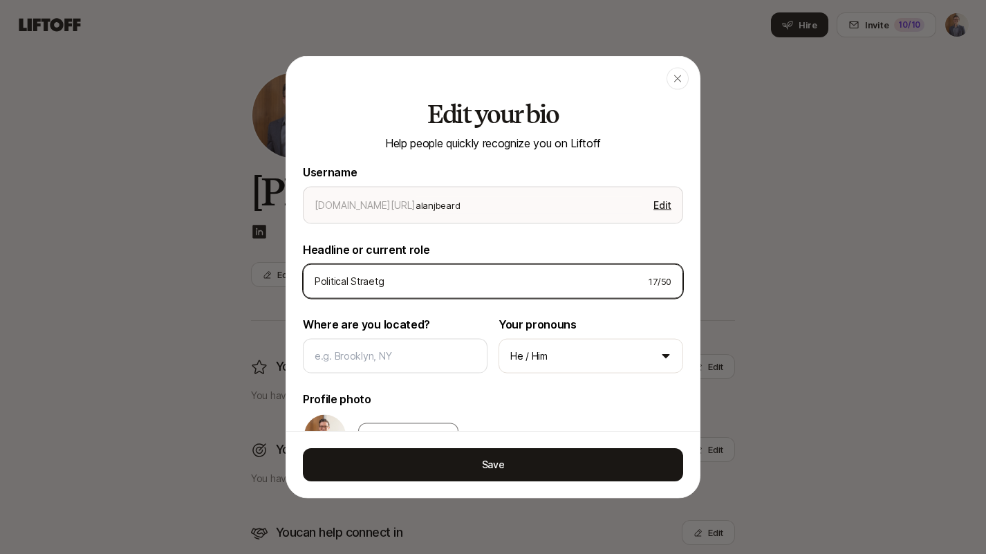
type input "Political Straet"
type textarea "x"
type input "Political Strae"
type textarea "x"
type input "Political Stra"
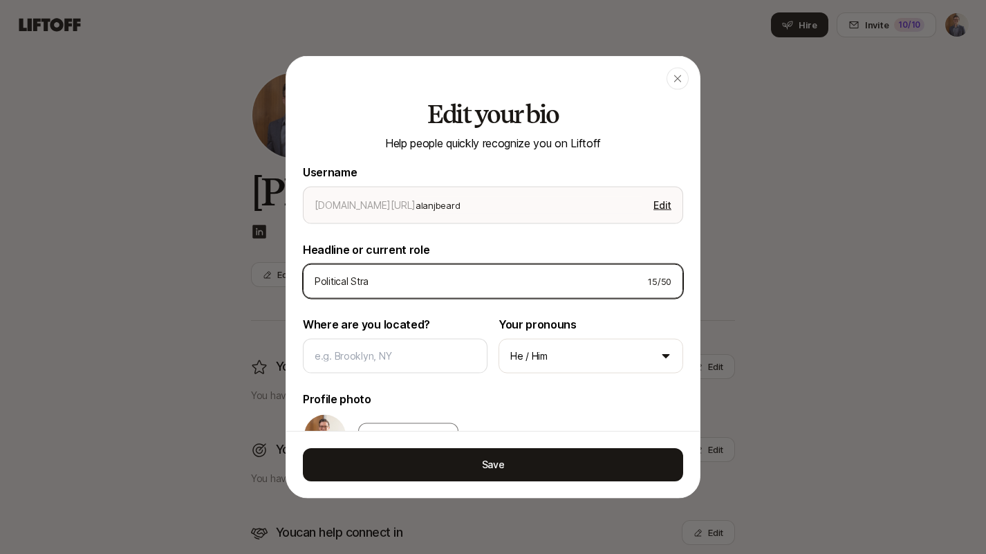
type textarea "x"
type input "Political Strat"
type textarea "x"
type input "Political Strate"
type textarea "x"
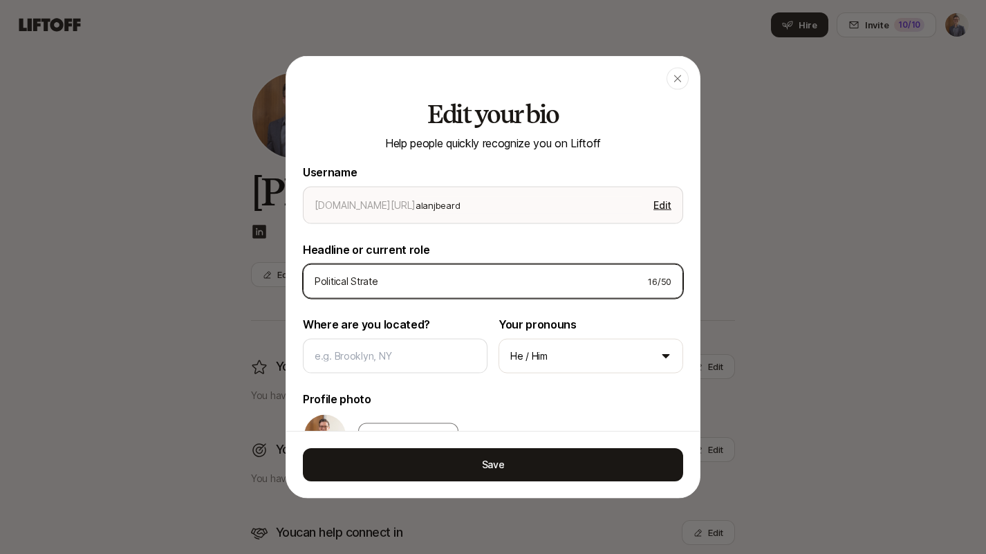
type input "Political Strateg"
type textarea "x"
type input "Political Strategi"
type textarea "x"
type input "Political Strategis"
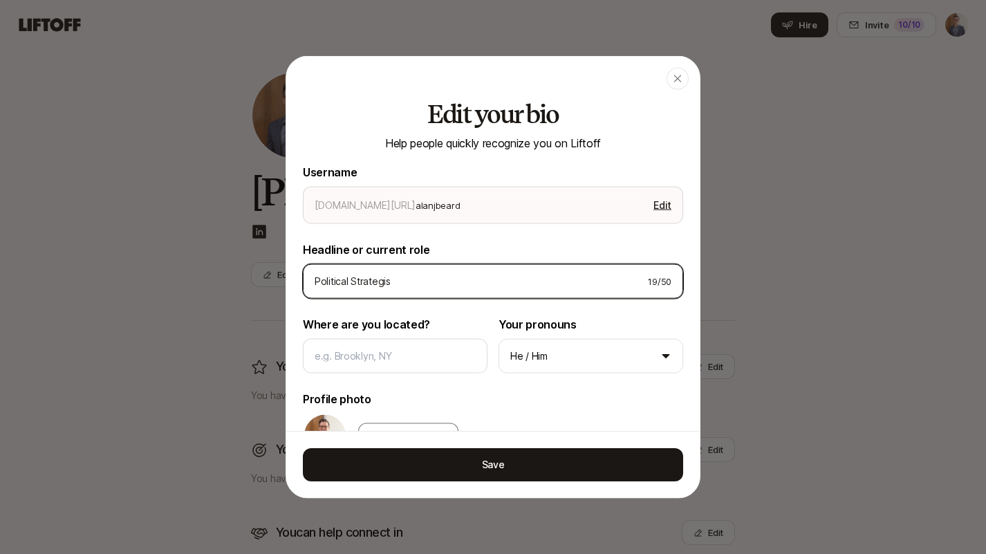
type textarea "x"
type input "Political Strategist"
type textarea "x"
type input "Political Strategist"
type textarea "x"
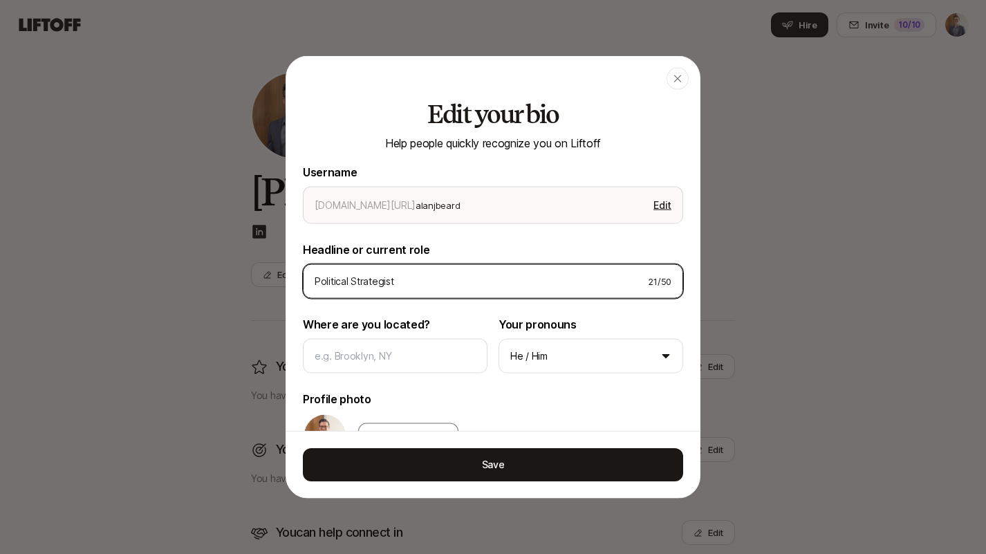
type input "Political Strategist |"
type textarea "x"
type input "Political Strategist |"
type textarea "x"
type input "Political Strategist | D"
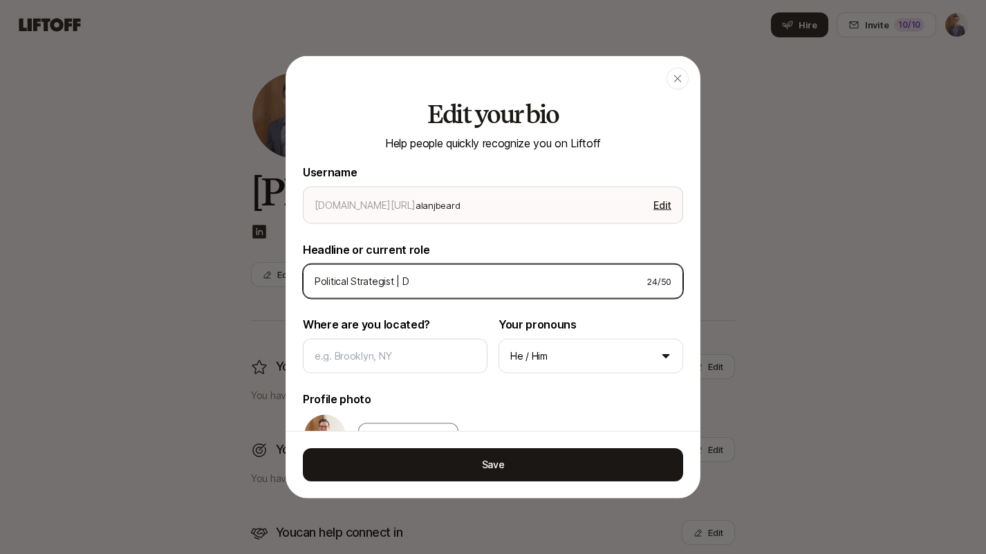
type textarea "x"
type input "Political Strategist | Do"
type textarea "x"
type input "Political Strategist | [PERSON_NAME]"
type textarea "x"
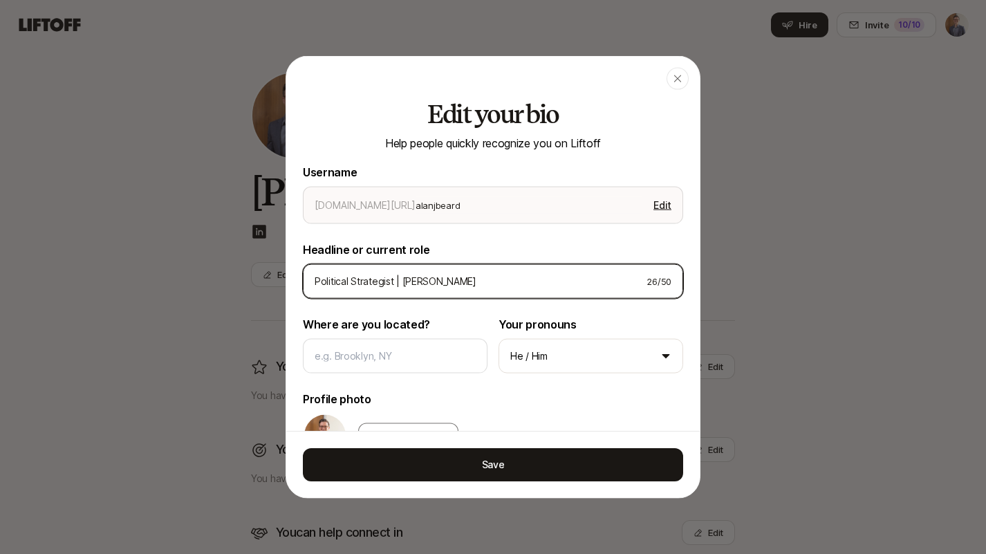
type input "Political Strategist | Dono"
type textarea "x"
type input "Political Strategist | Donor"
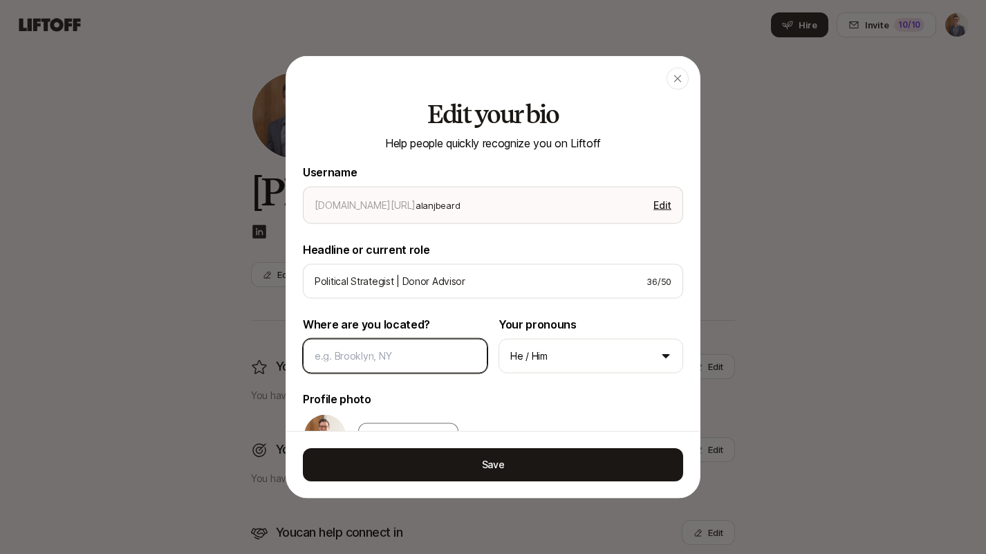
click at [403, 351] on input at bounding box center [395, 355] width 161 height 17
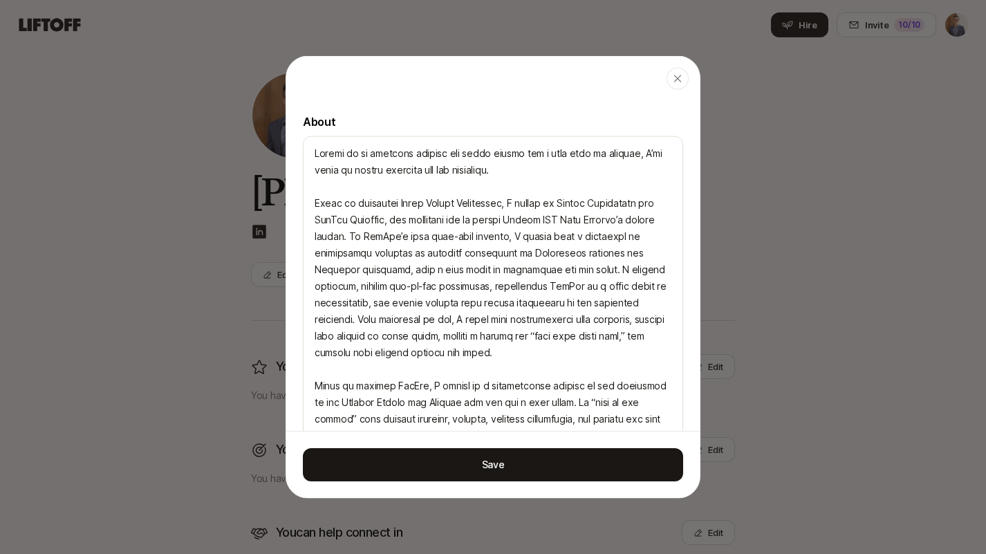
scroll to position [611, 0]
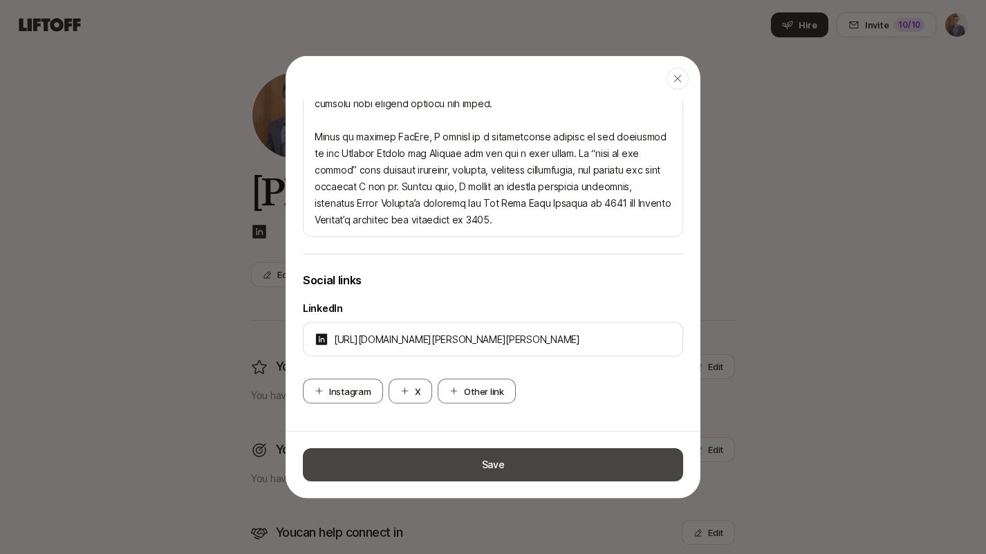
click at [487, 462] on button "Save" at bounding box center [493, 464] width 380 height 33
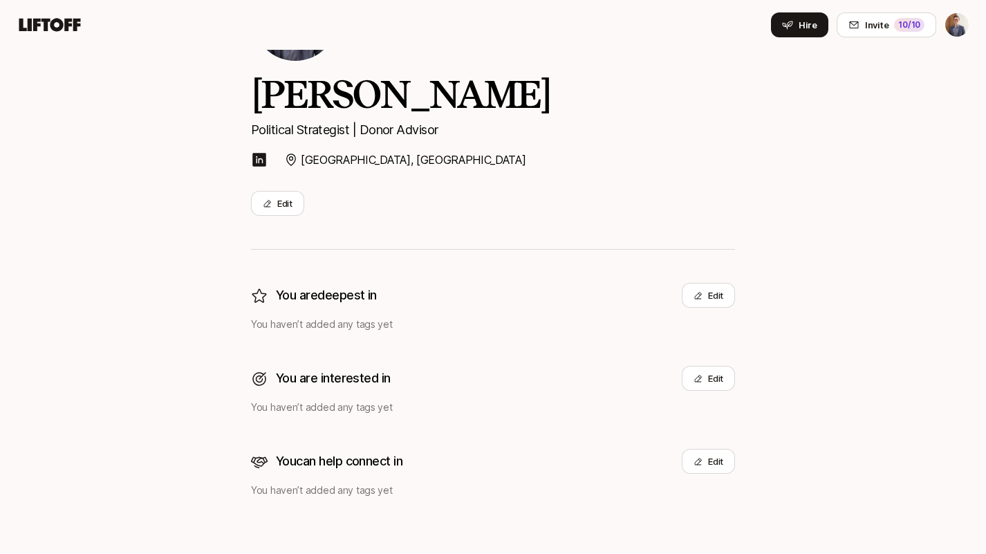
scroll to position [0, 0]
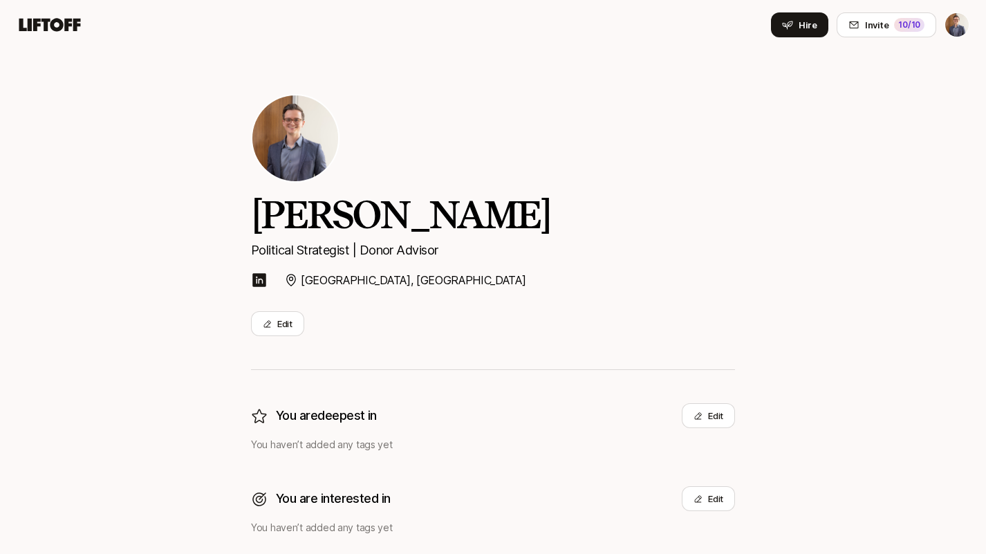
click at [66, 27] on icon at bounding box center [50, 24] width 62 height 13
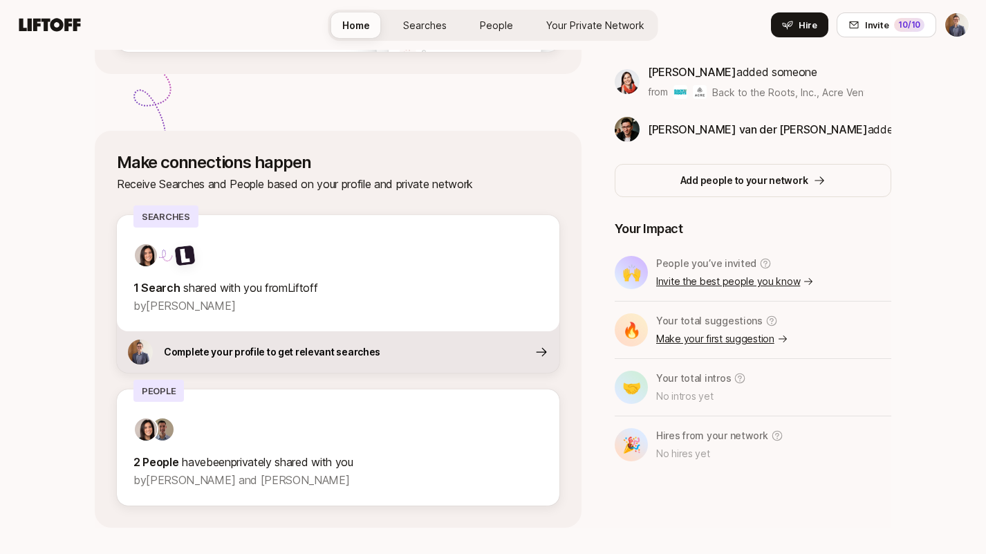
scroll to position [450, 0]
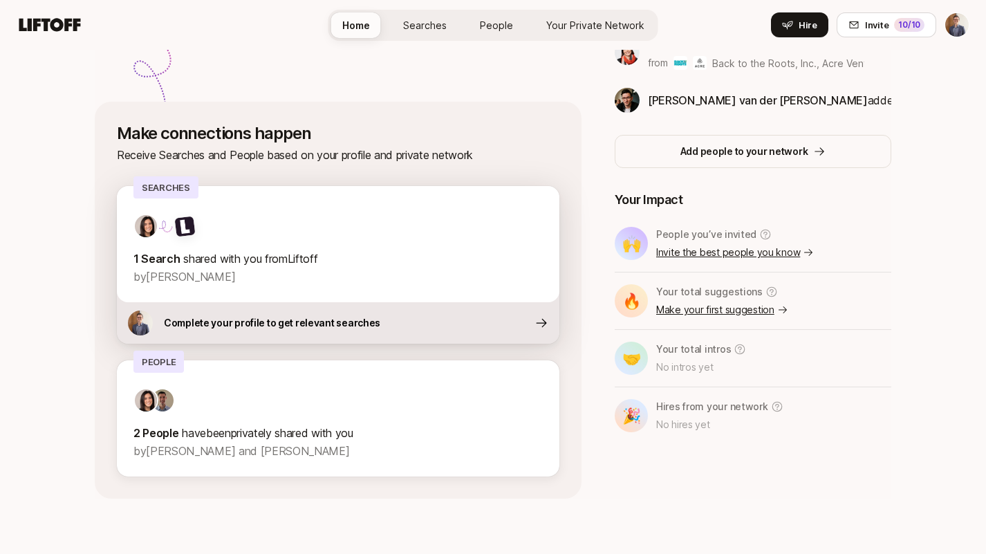
click at [312, 322] on p "Complete your profile to get relevant searches" at bounding box center [272, 323] width 216 height 17
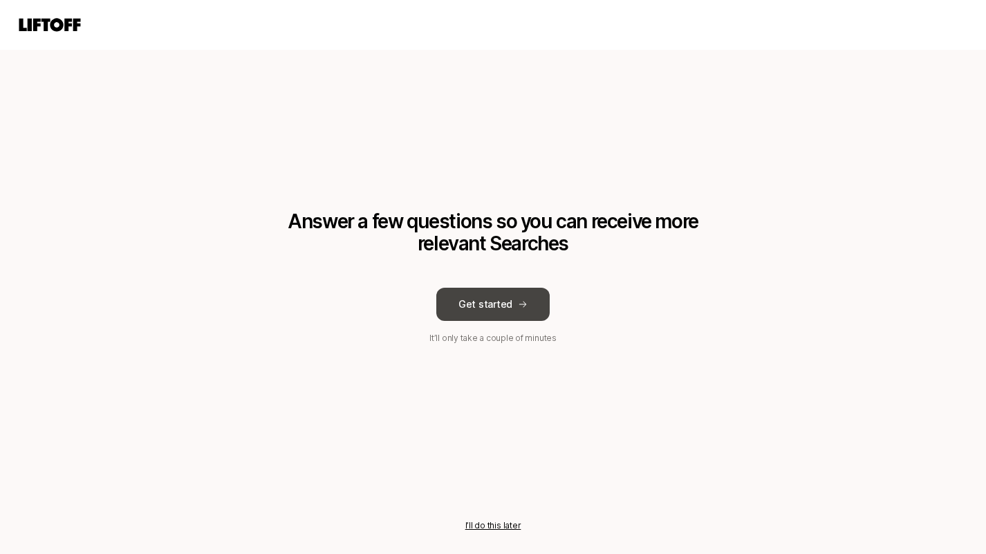
click at [508, 304] on button "Get started" at bounding box center [492, 304] width 113 height 33
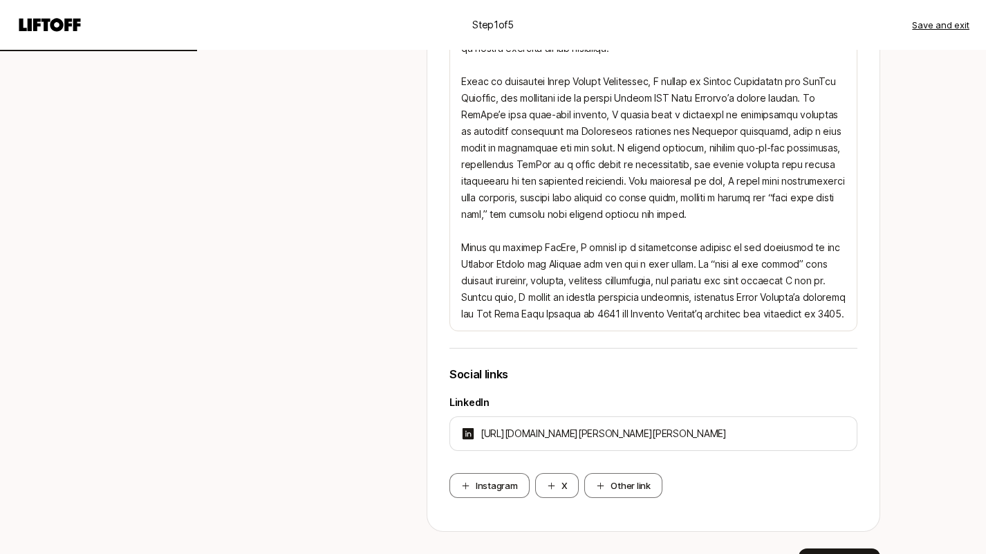
scroll to position [611, 0]
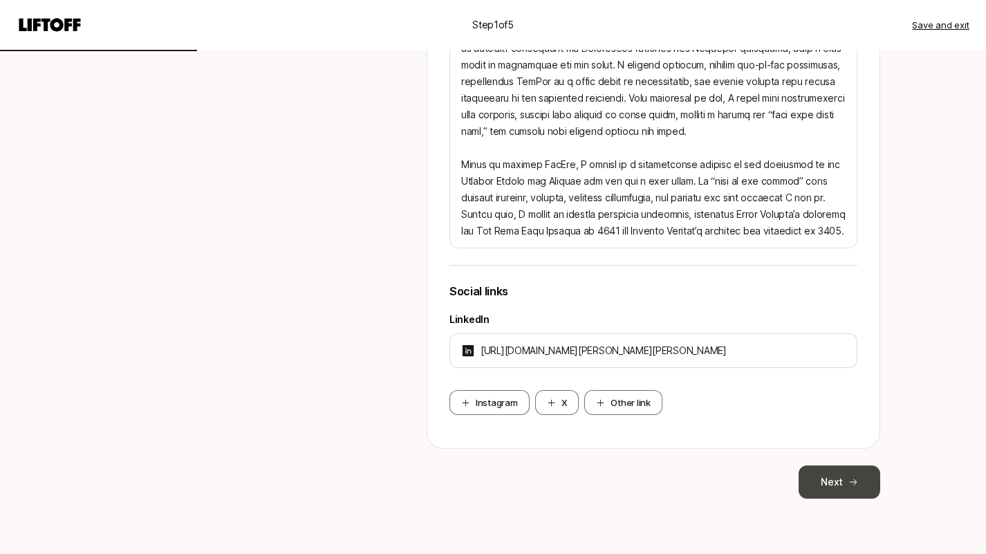
click at [842, 488] on button "Next" at bounding box center [840, 481] width 82 height 33
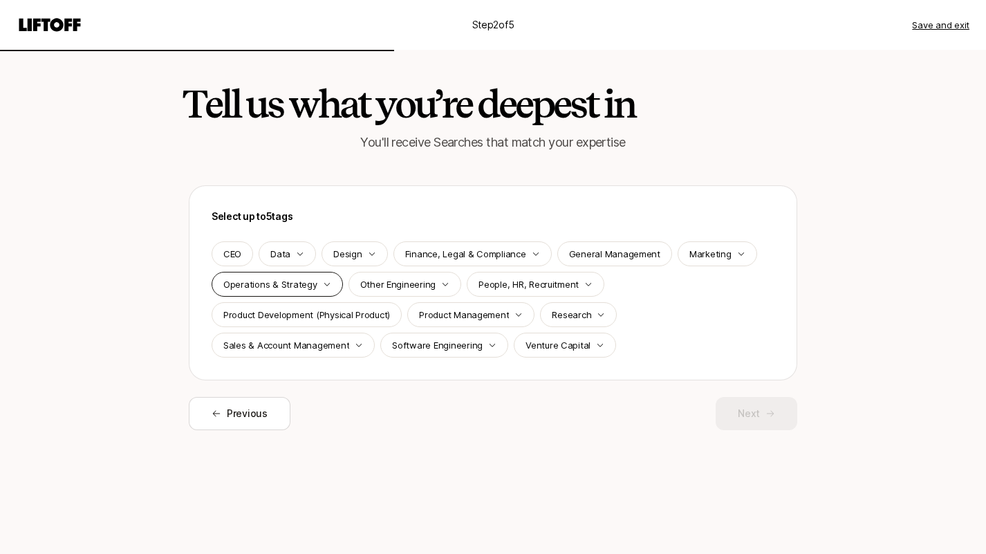
click at [324, 284] on icon "button" at bounding box center [327, 284] width 8 height 8
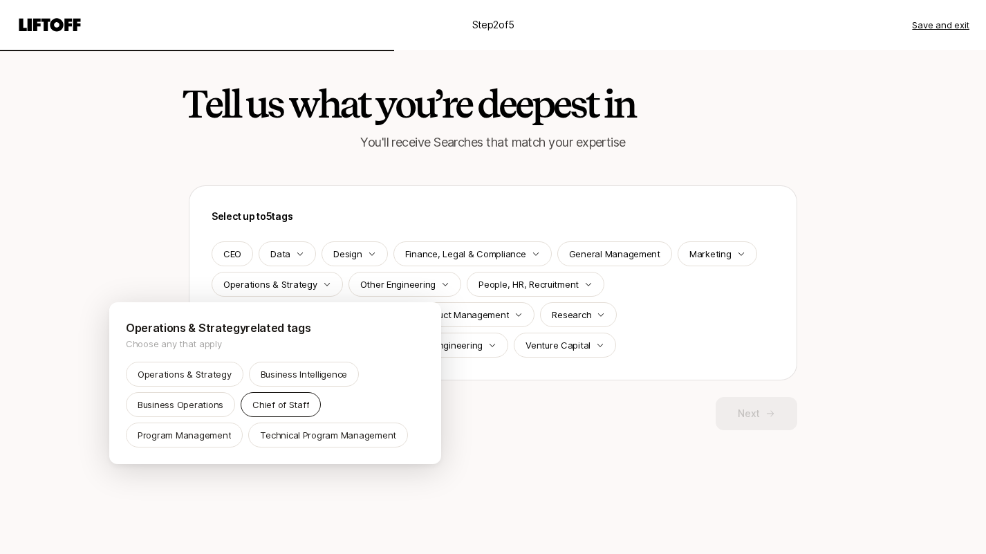
click at [280, 405] on p "Chief of Staff" at bounding box center [280, 405] width 57 height 14
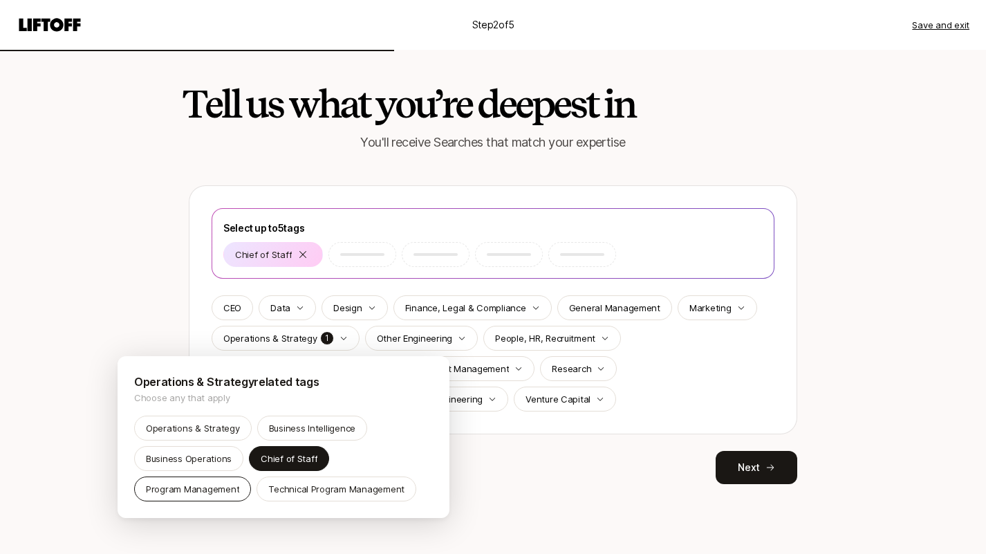
click at [208, 488] on p "Program Management" at bounding box center [192, 489] width 93 height 14
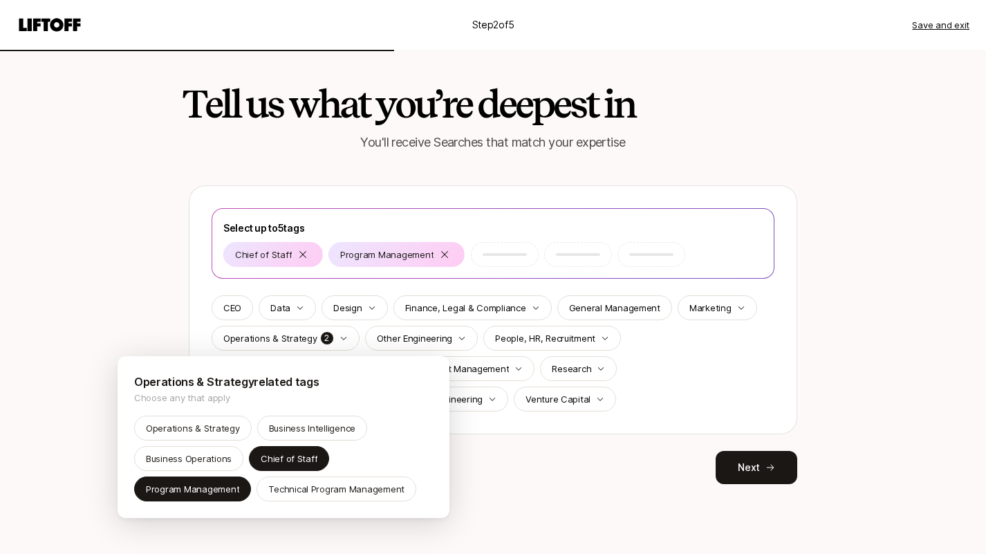
click at [155, 335] on html "Step 2 of 5 Save and exit Tell us what you’re deepest in You'll receive Searche…" at bounding box center [493, 277] width 986 height 554
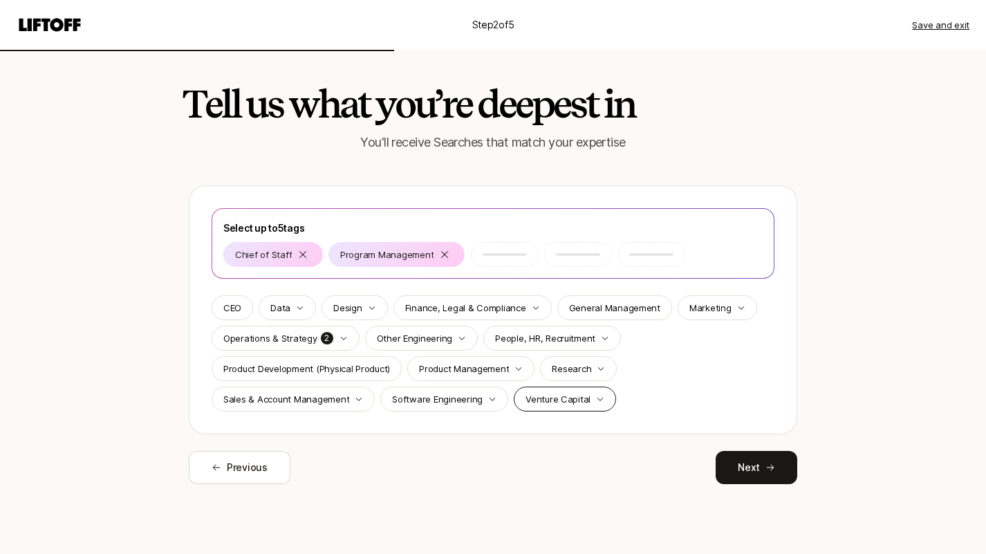
click at [596, 398] on icon "button" at bounding box center [600, 399] width 8 height 8
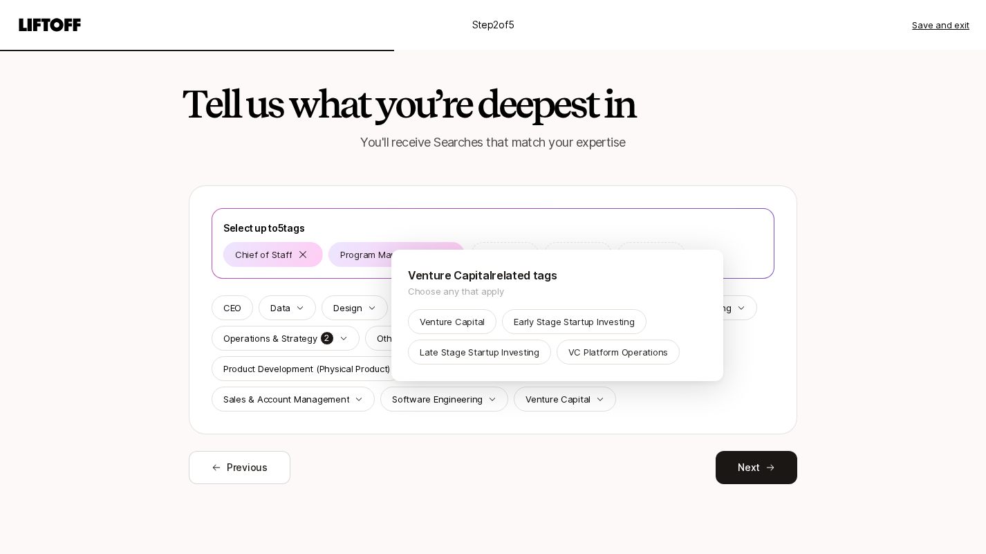
click at [556, 456] on html "Step 2 of 5 Save and exit Tell us what you’re deepest in You'll receive Searche…" at bounding box center [493, 277] width 986 height 554
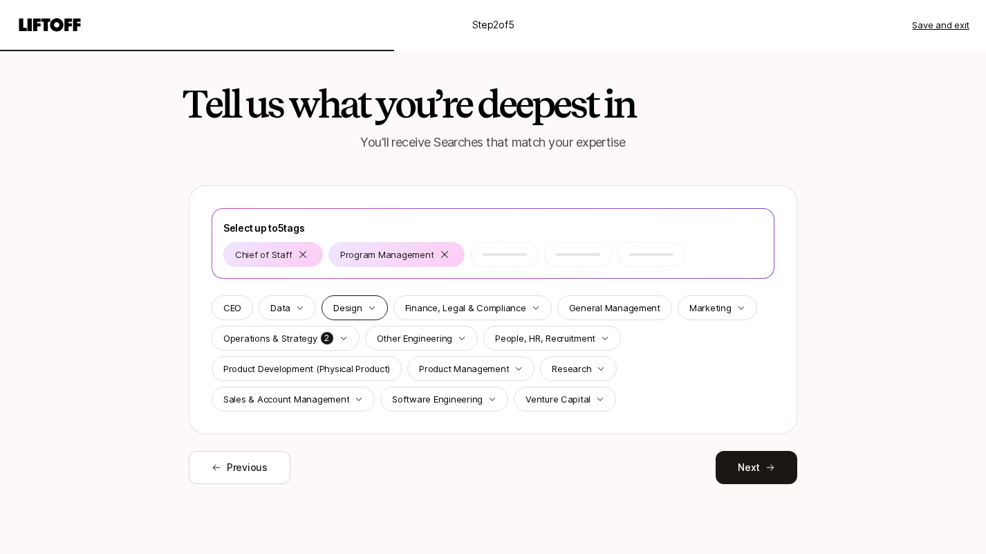
click at [373, 308] on icon "button" at bounding box center [372, 308] width 8 height 8
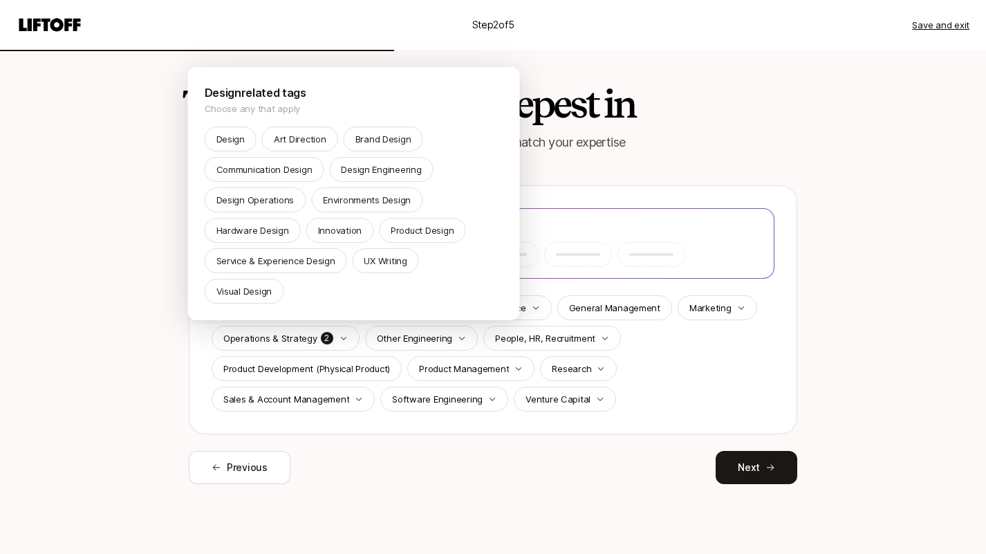
click at [373, 308] on html "Step 2 of 5 Save and exit Tell us what you’re deepest in You'll receive Searche…" at bounding box center [493, 277] width 986 height 554
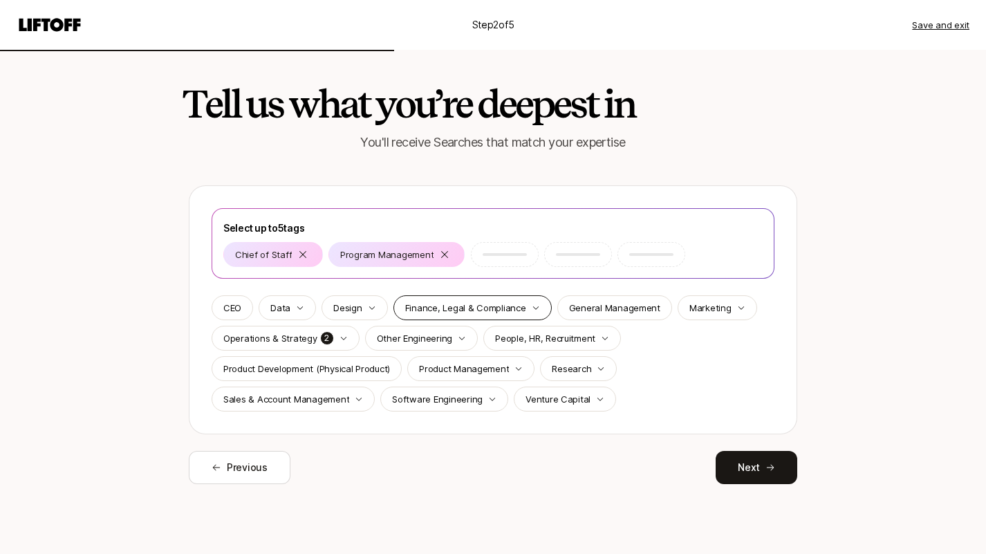
click at [533, 310] on icon "button" at bounding box center [536, 308] width 8 height 8
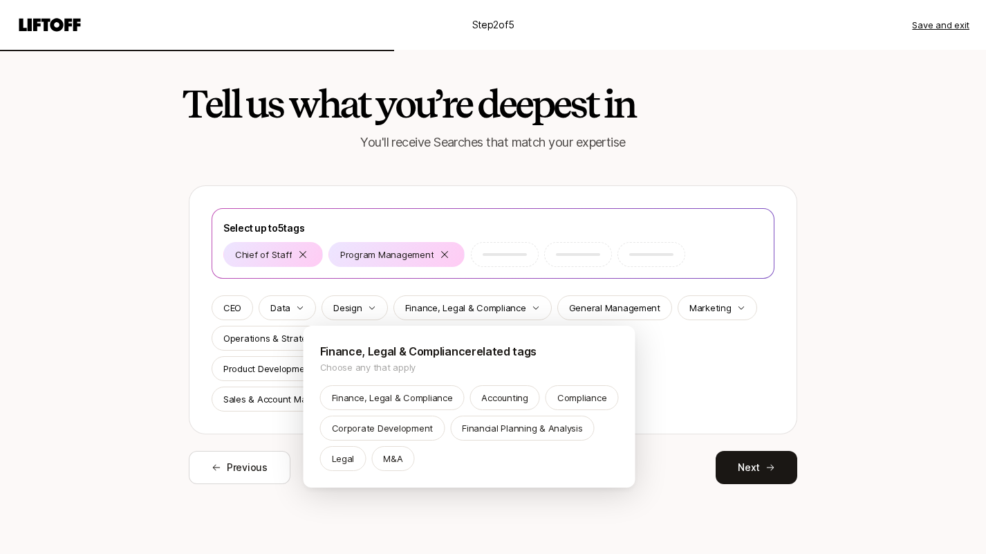
click at [651, 301] on html "Step 2 of 5 Save and exit Tell us what you’re deepest in You'll receive Searche…" at bounding box center [493, 277] width 986 height 554
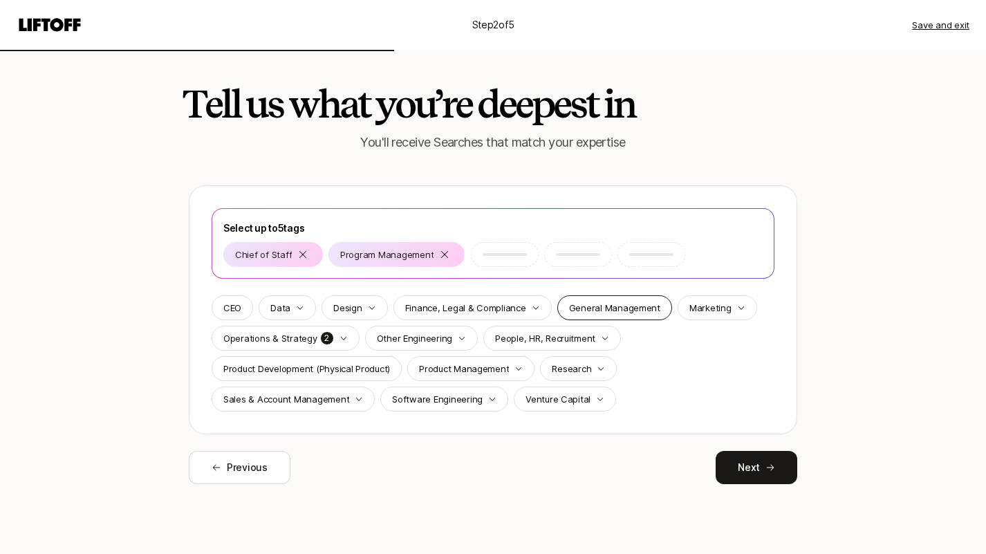
click at [649, 305] on p "General Management" at bounding box center [614, 308] width 91 height 14
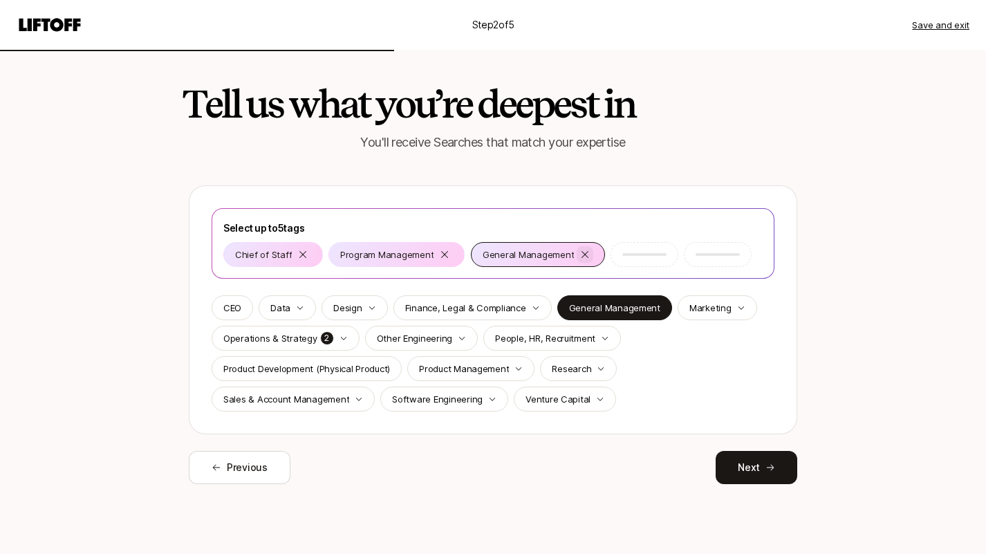
click at [580, 255] on icon at bounding box center [585, 254] width 11 height 11
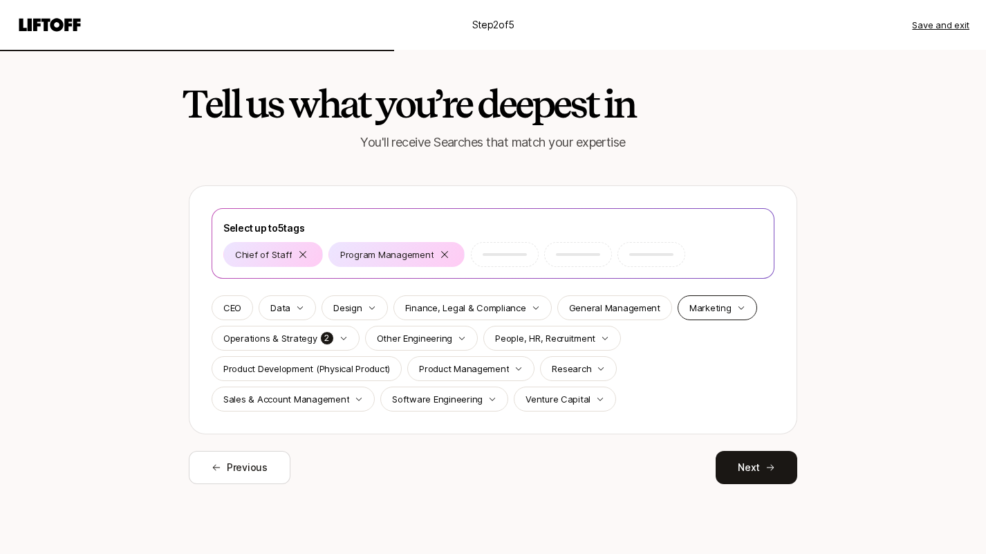
click at [737, 308] on icon "button" at bounding box center [741, 308] width 8 height 8
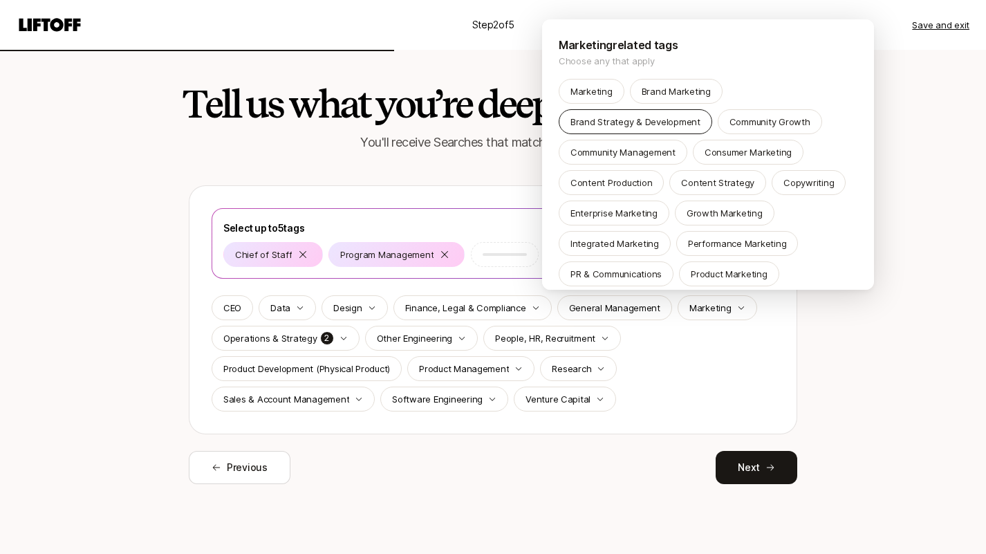
click at [661, 126] on p "Brand Strategy & Development" at bounding box center [636, 122] width 130 height 14
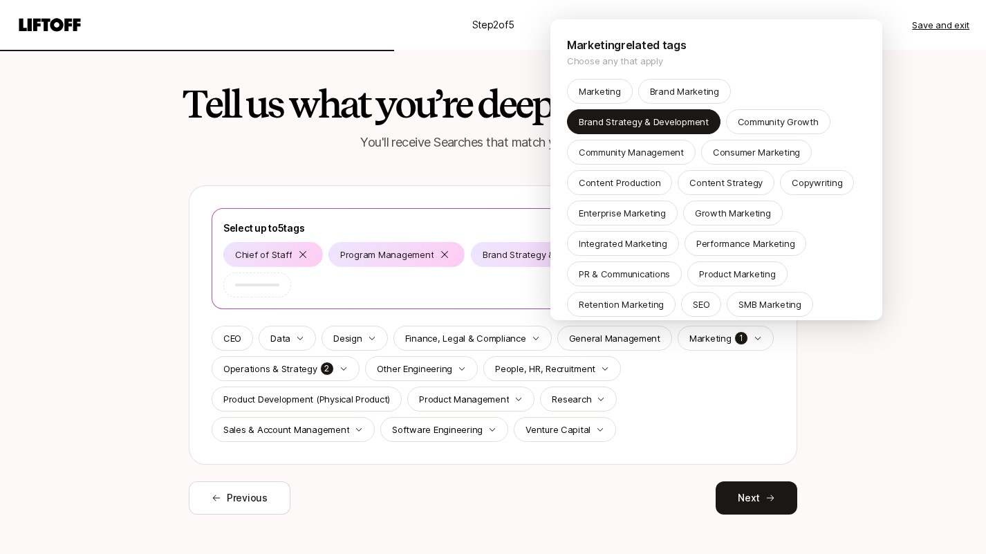
click at [438, 483] on html "Step 2 of 5 Save and exit Tell us what you’re deepest in You'll receive Searche…" at bounding box center [493, 277] width 986 height 554
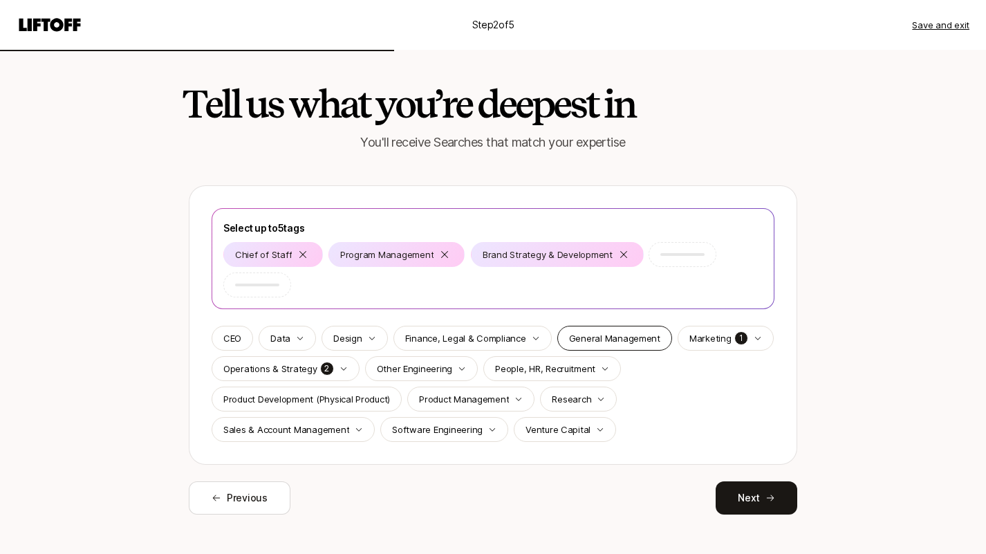
click at [569, 339] on p "General Management" at bounding box center [614, 338] width 91 height 14
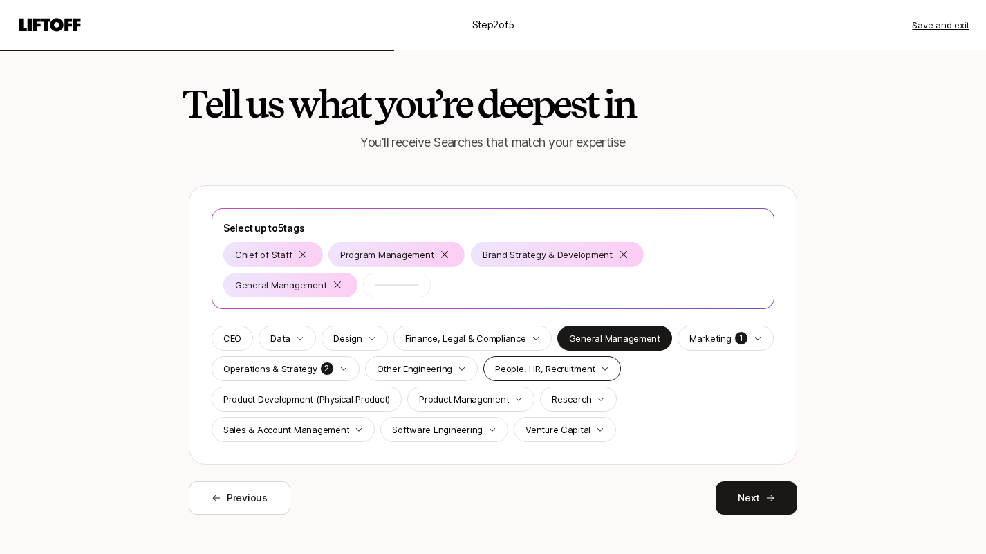
click at [601, 369] on icon "button" at bounding box center [605, 368] width 8 height 8
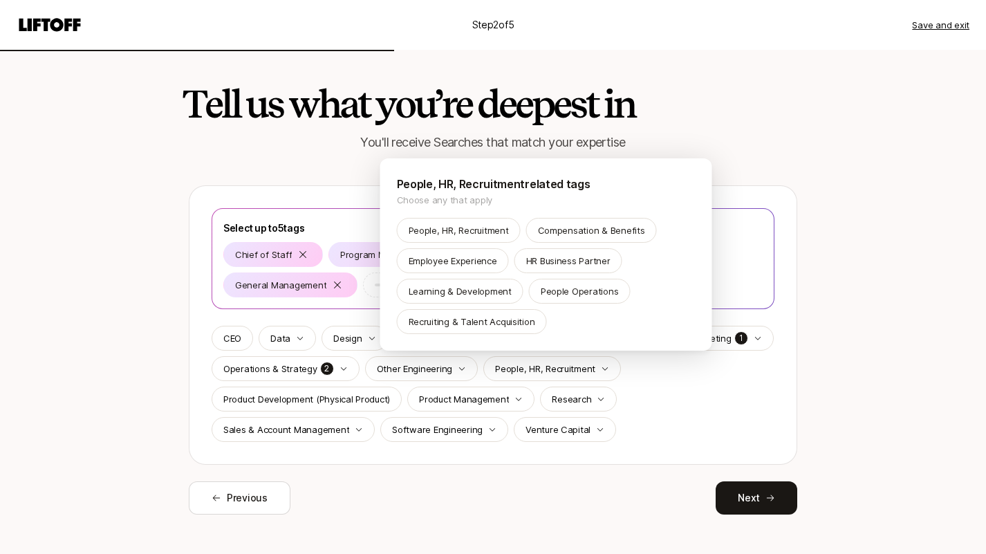
click at [526, 518] on html "Step 2 of 5 Save and exit Tell us what you’re deepest in You'll receive Searche…" at bounding box center [493, 277] width 986 height 554
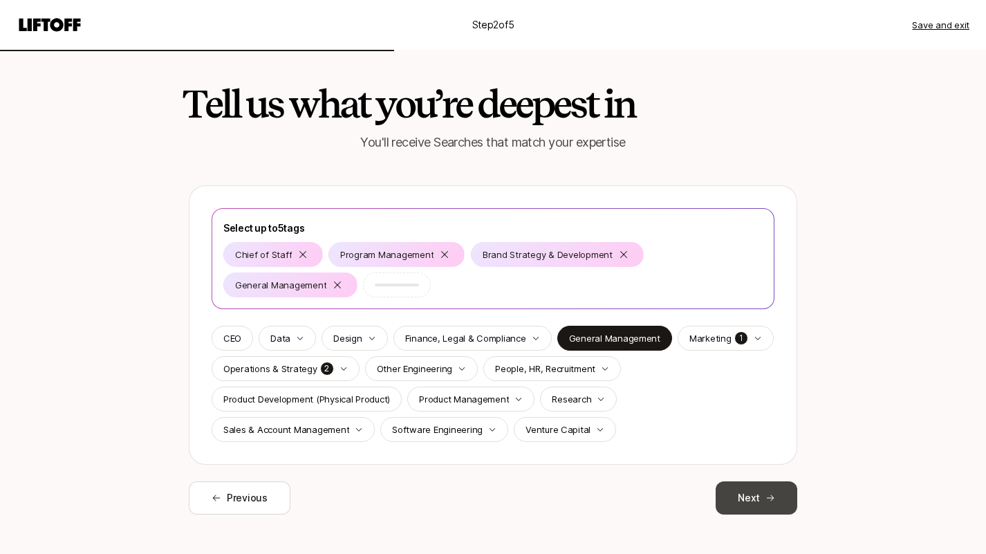
click at [740, 500] on button "Next" at bounding box center [757, 497] width 82 height 33
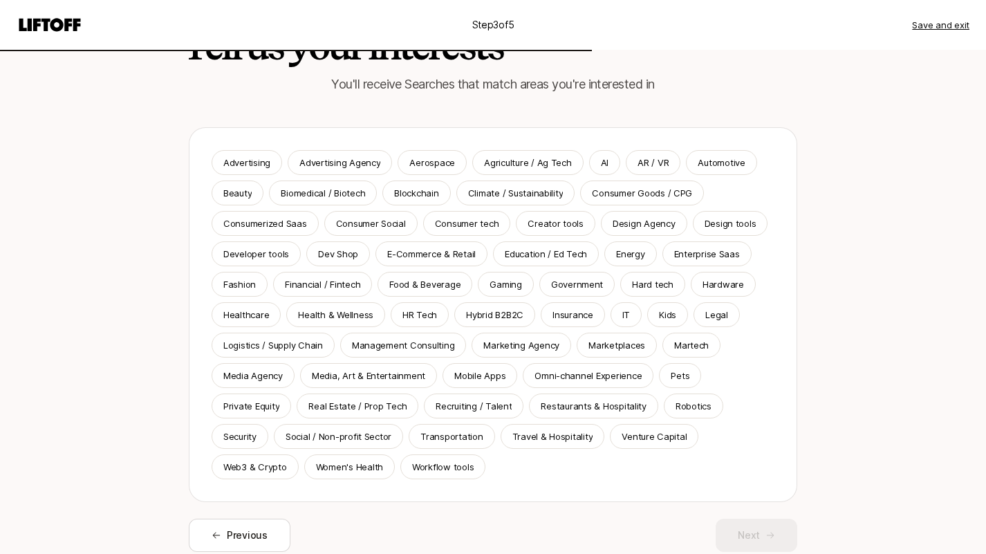
scroll to position [64, 0]
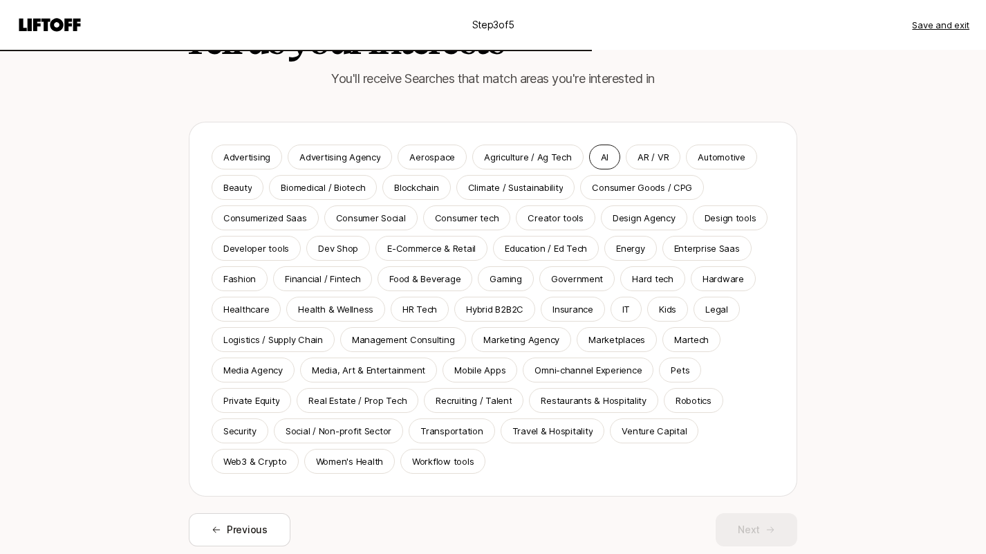
click at [601, 156] on p "AI" at bounding box center [605, 157] width 8 height 14
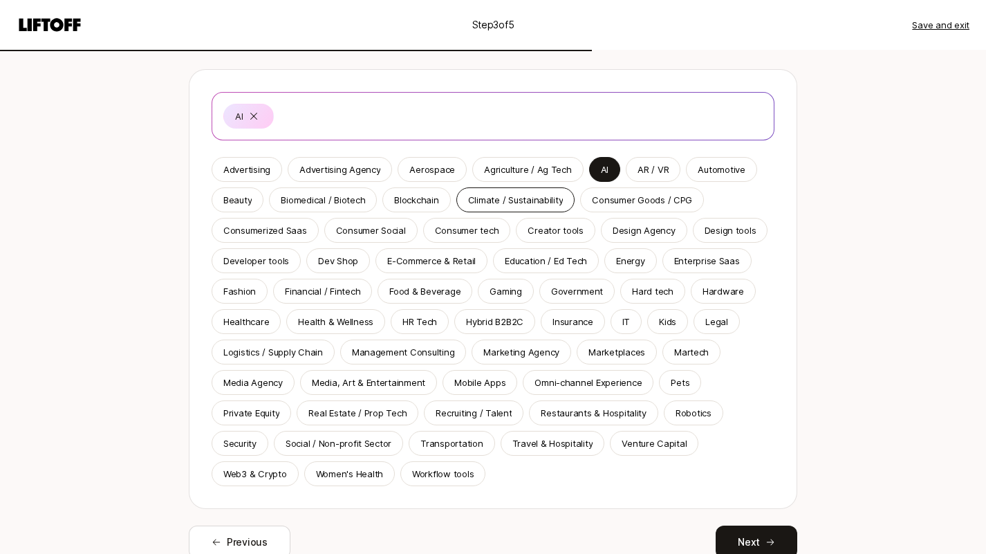
scroll to position [122, 0]
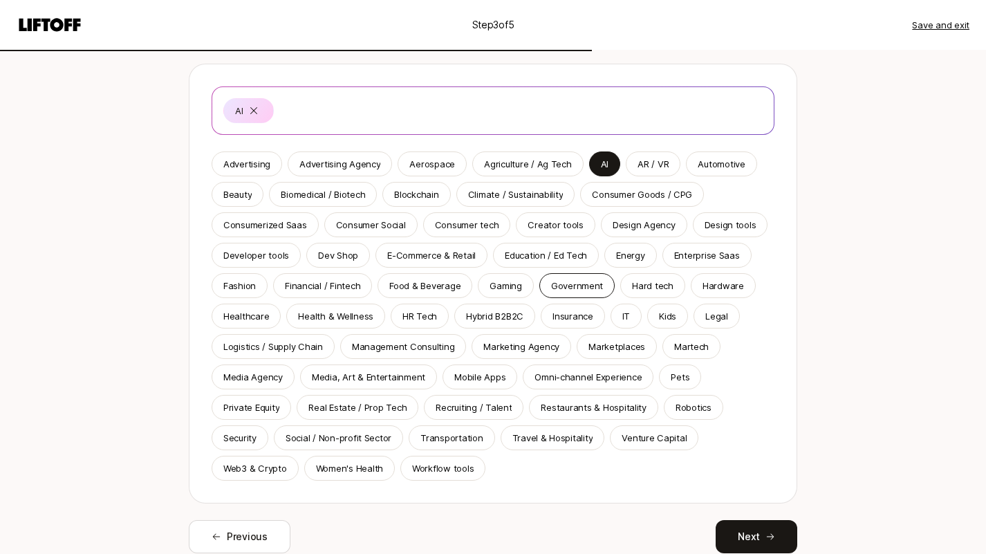
click at [573, 290] on p "Government" at bounding box center [577, 286] width 52 height 14
click at [515, 284] on p "Gaming" at bounding box center [506, 286] width 32 height 14
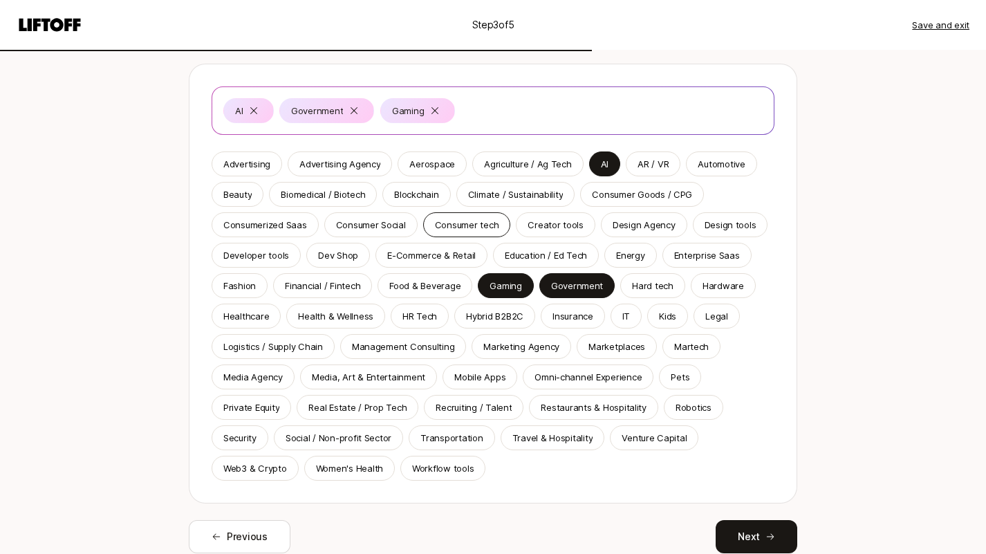
click at [469, 232] on div "Consumer tech" at bounding box center [467, 224] width 88 height 25
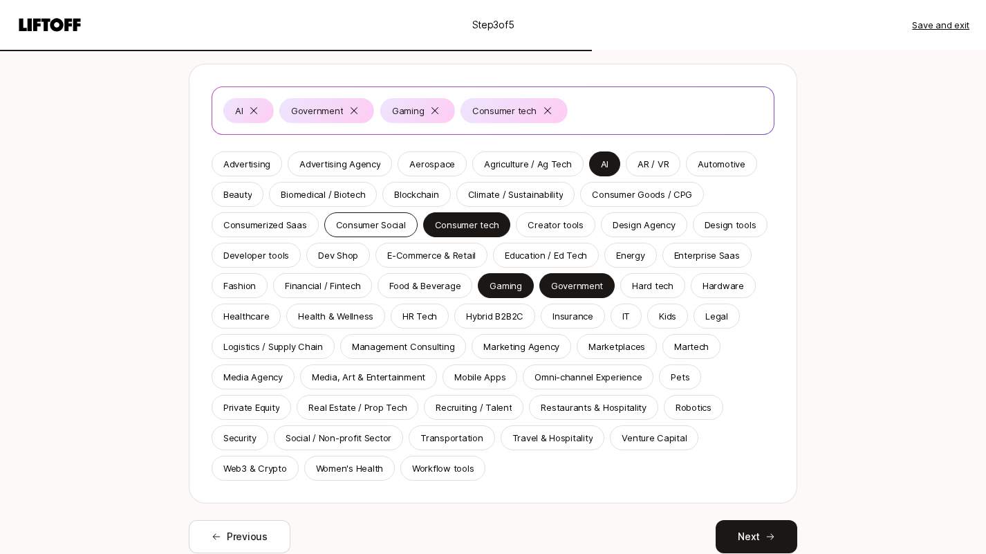
click at [395, 232] on div "Consumer Social" at bounding box center [370, 224] width 93 height 25
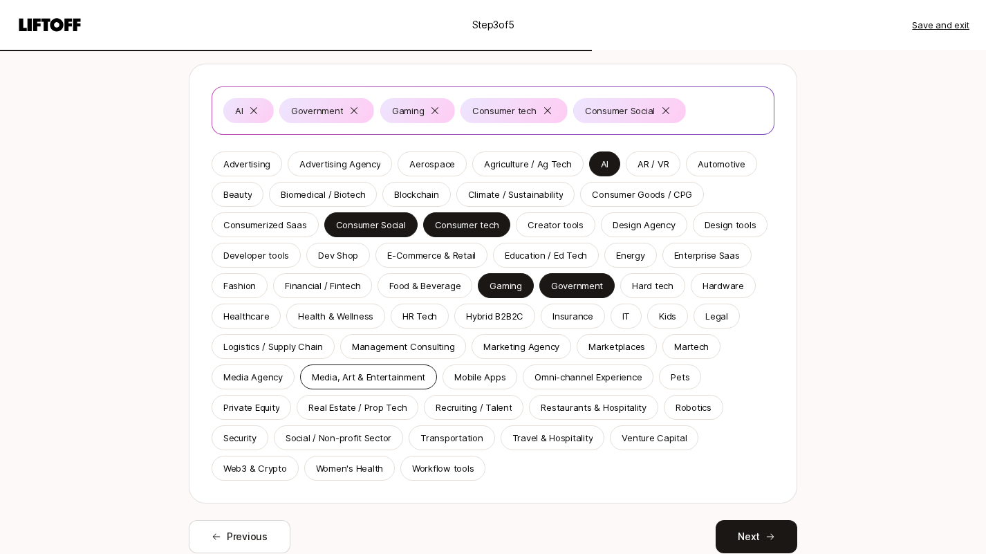
click at [337, 380] on p "Media, Art & Entertainment" at bounding box center [368, 377] width 113 height 14
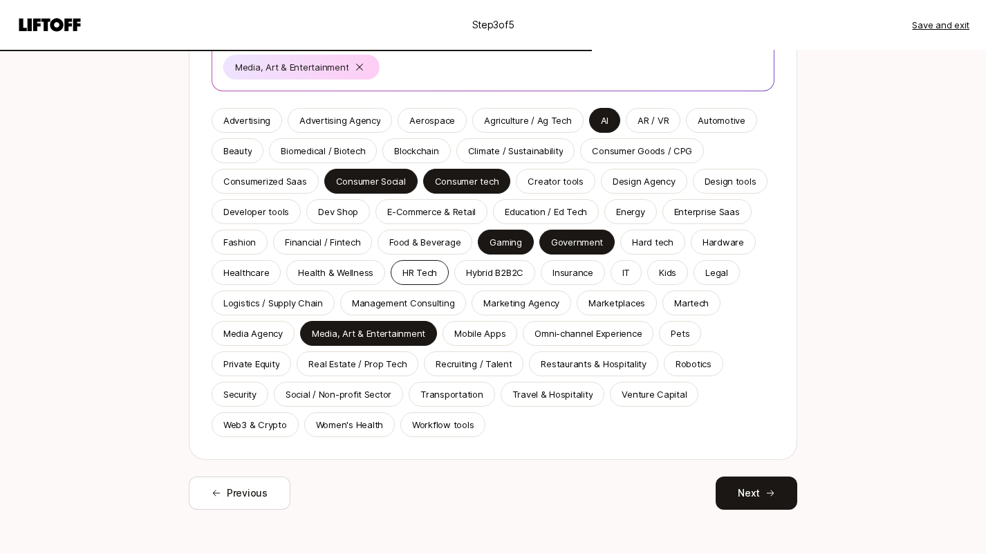
scroll to position [201, 0]
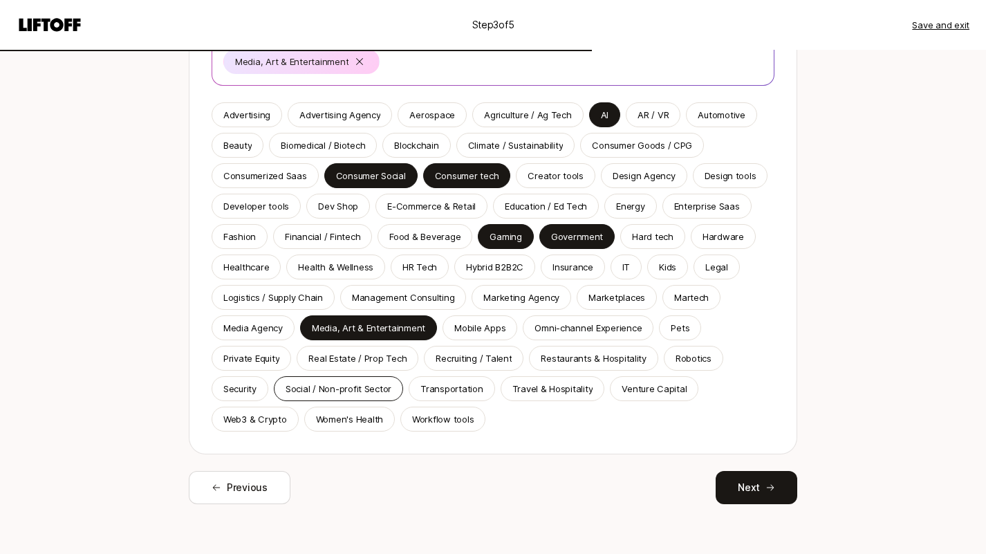
click at [371, 393] on p "Social / Non-profit Sector" at bounding box center [339, 389] width 106 height 14
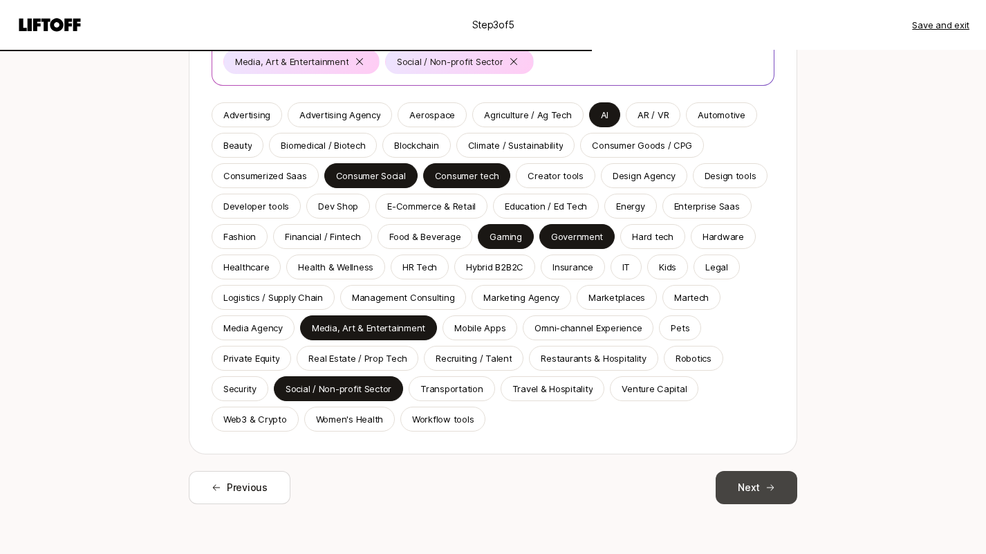
click at [736, 488] on button "Next" at bounding box center [757, 487] width 82 height 33
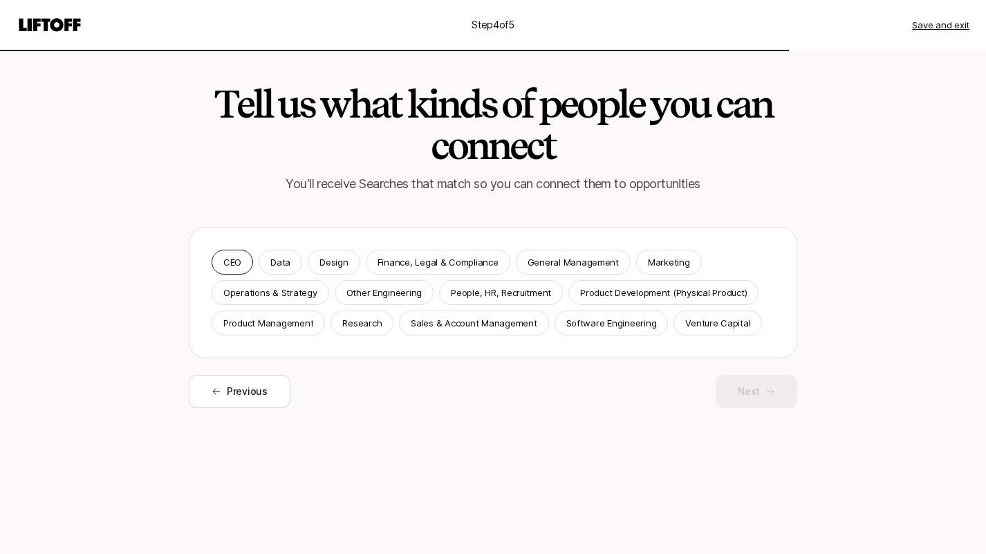
click at [242, 260] on div "CEO" at bounding box center [232, 262] width 41 height 25
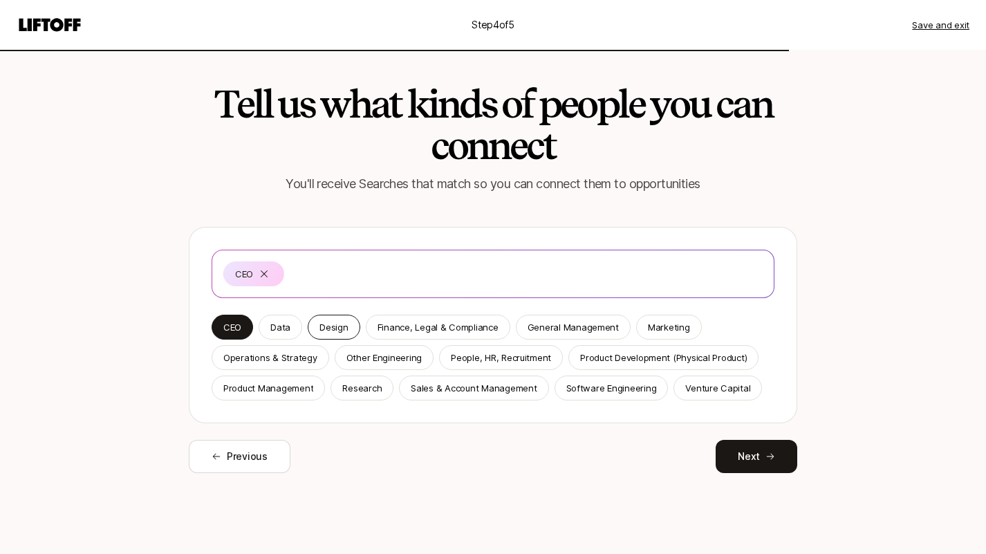
click at [340, 325] on p "Design" at bounding box center [334, 327] width 28 height 14
click at [297, 324] on div "Data" at bounding box center [281, 327] width 44 height 25
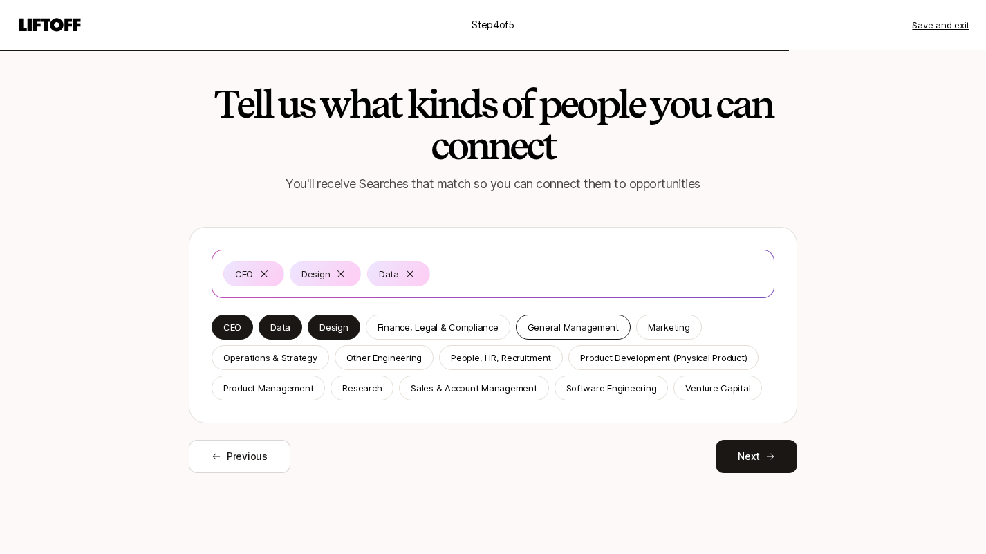
click at [584, 333] on p "General Management" at bounding box center [573, 327] width 91 height 14
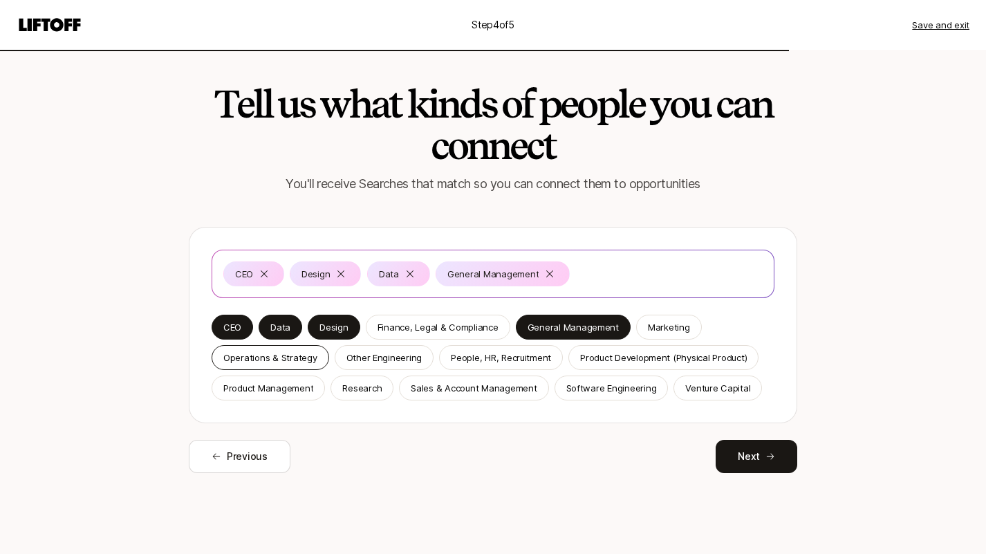
click at [293, 356] on p "Operations & Strategy" at bounding box center [270, 358] width 94 height 14
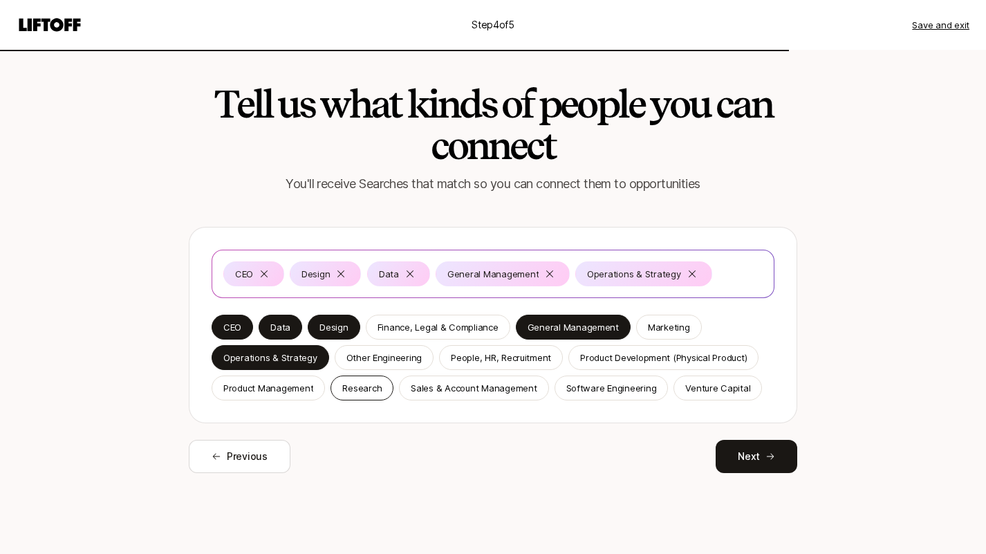
click at [369, 397] on div "Research" at bounding box center [362, 388] width 63 height 25
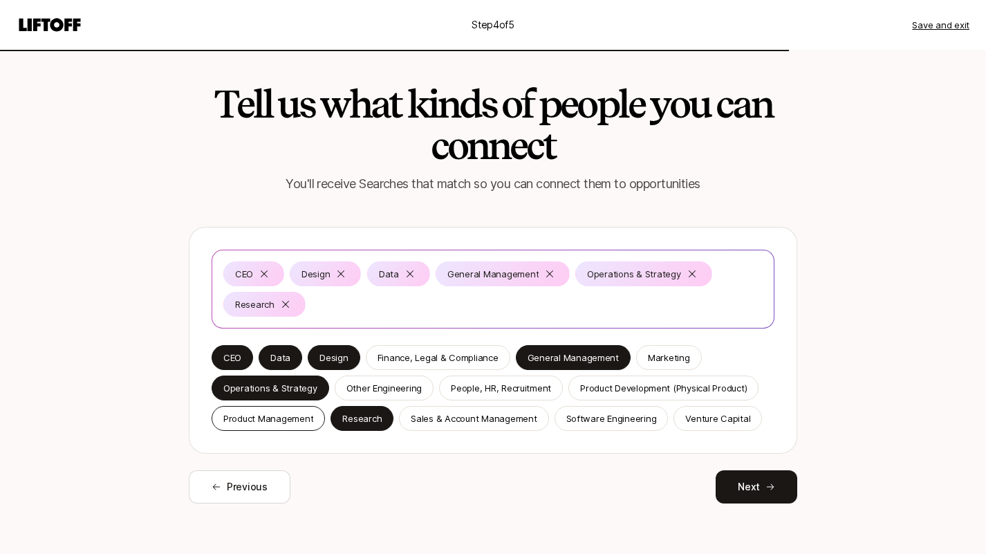
click at [265, 417] on p "Product Management" at bounding box center [268, 419] width 90 height 14
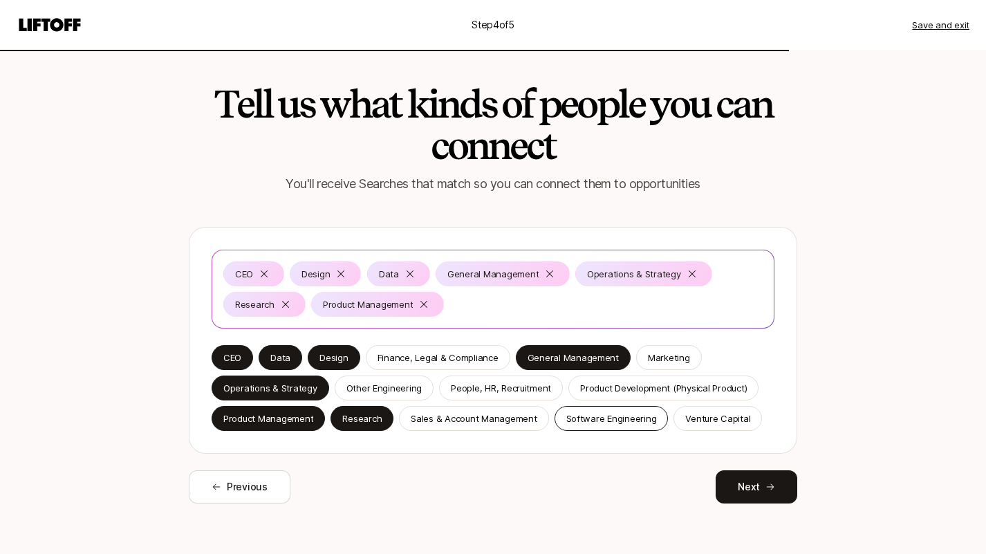
click at [600, 422] on p "Software Engineering" at bounding box center [611, 419] width 91 height 14
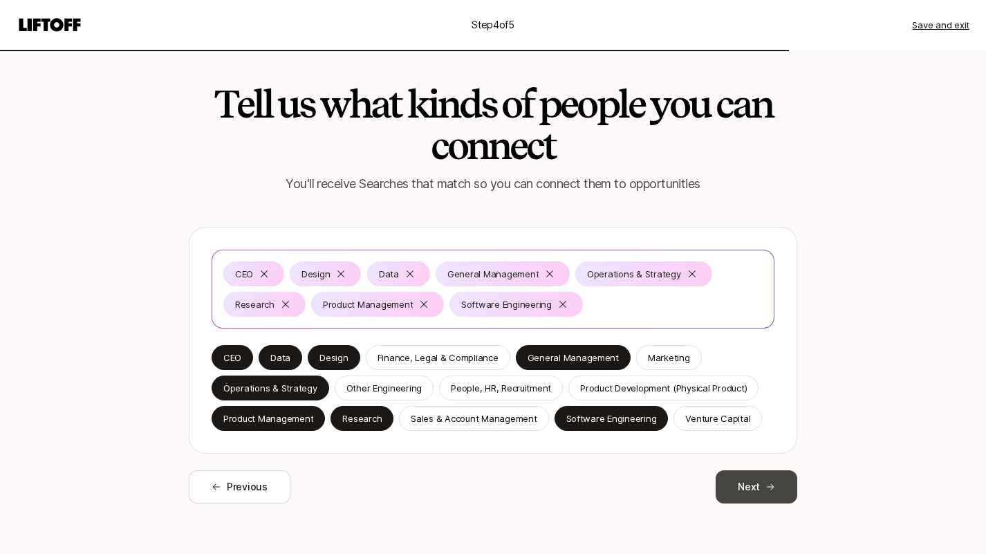
click at [766, 487] on icon at bounding box center [771, 487] width 10 height 10
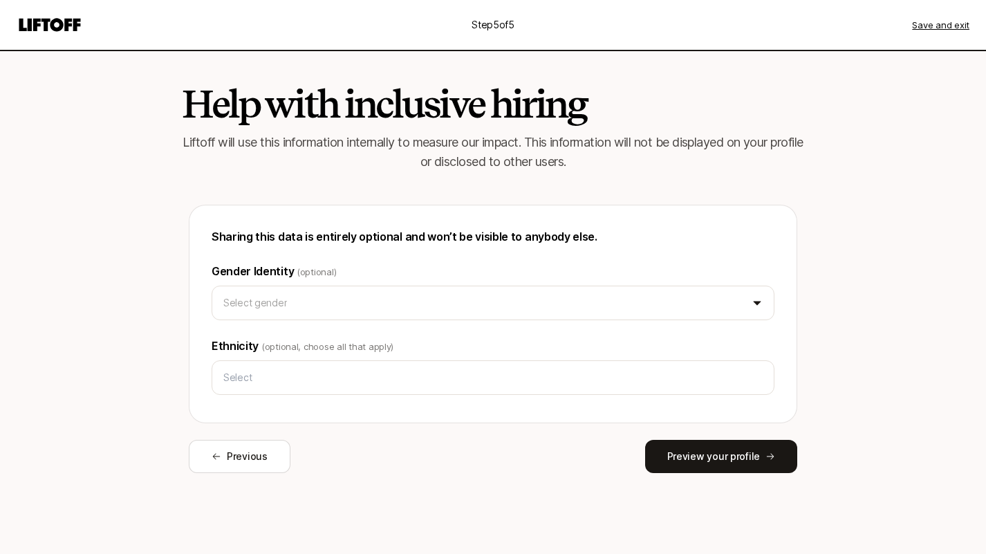
click at [396, 284] on div "Gender Identity (optional) Select gender" at bounding box center [493, 291] width 563 height 58
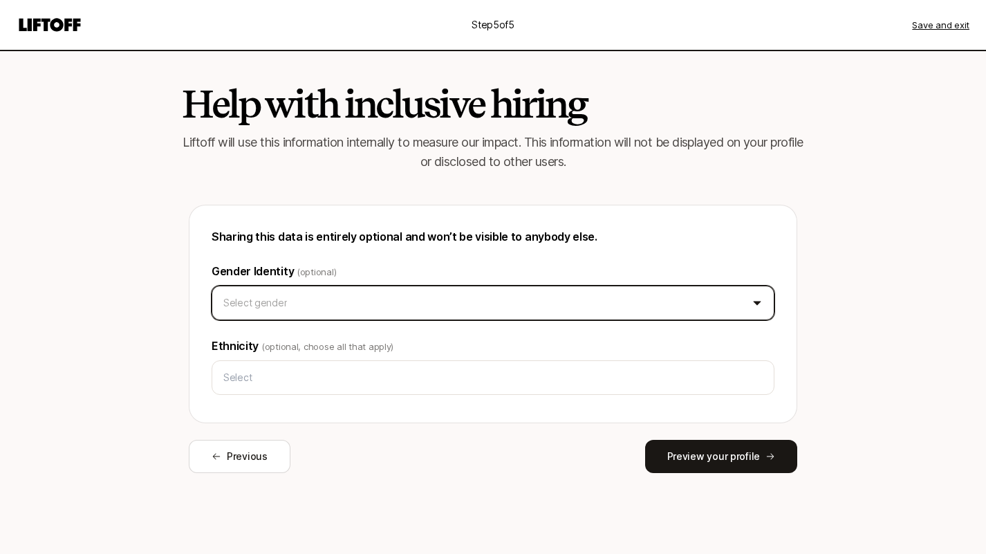
click at [382, 302] on html "Step 5 of 5 Save and exit Help with inclusive hiring Liftoff will use this info…" at bounding box center [493, 277] width 986 height 554
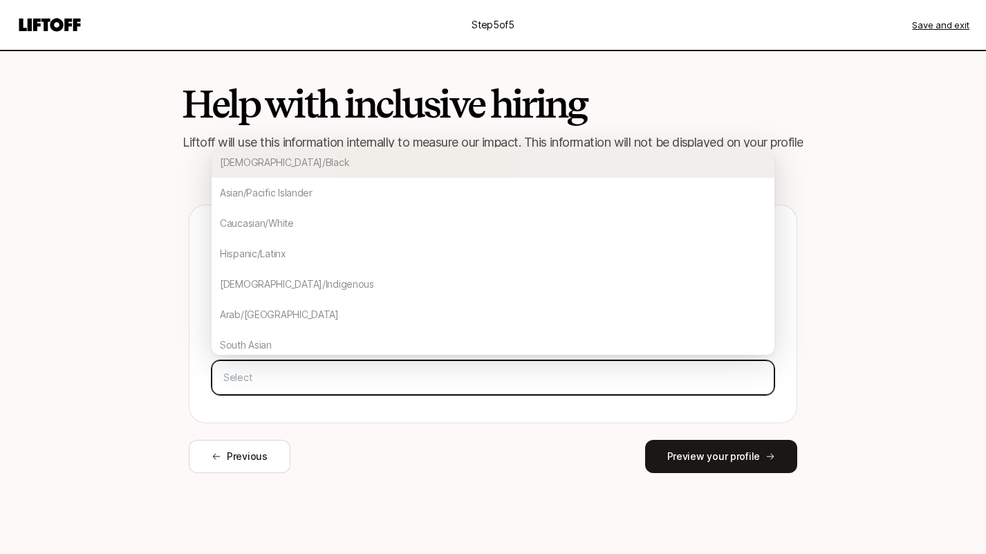
click at [294, 384] on input "text" at bounding box center [493, 377] width 551 height 25
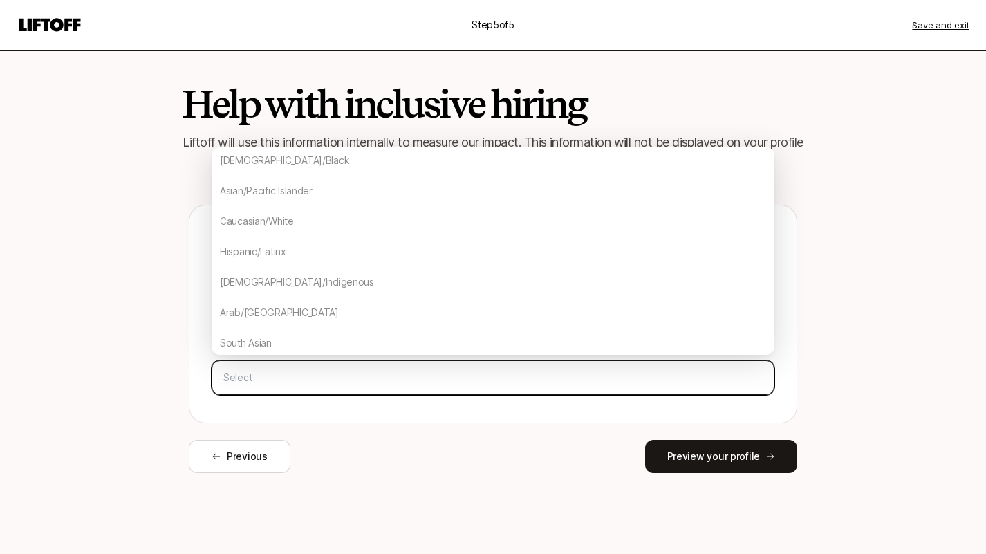
scroll to position [1, 0]
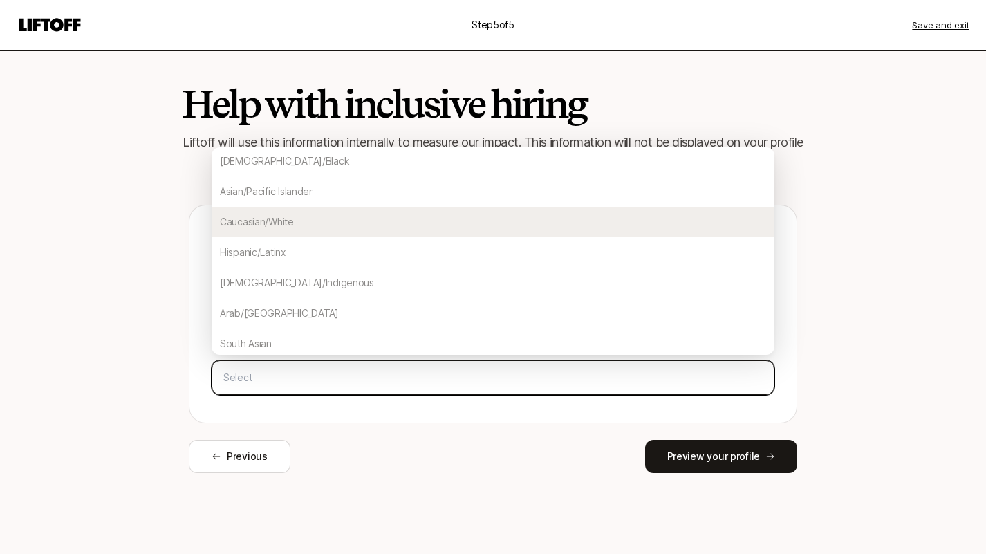
click at [294, 219] on div "Caucasian/White" at bounding box center [493, 222] width 563 height 30
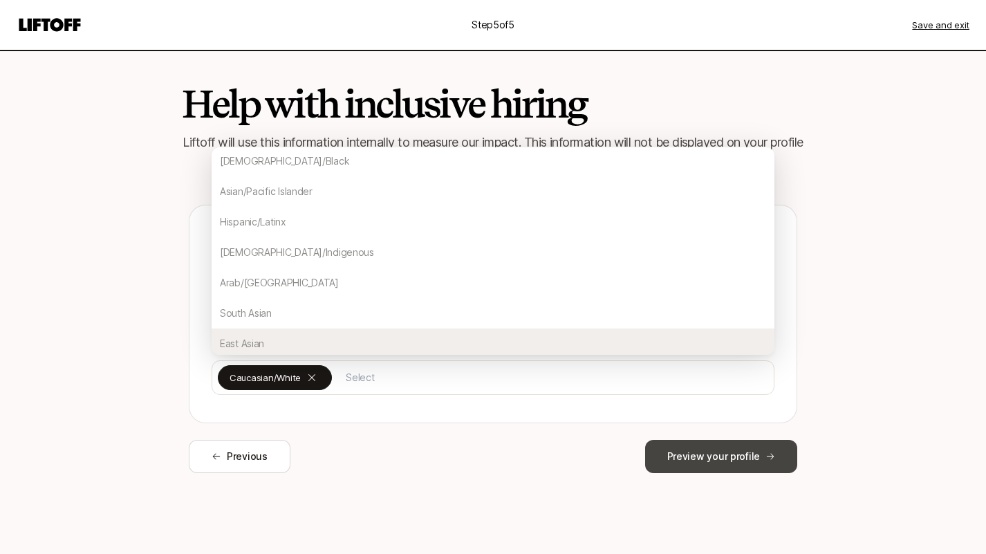
click at [719, 447] on button "Preview your profile" at bounding box center [721, 456] width 152 height 33
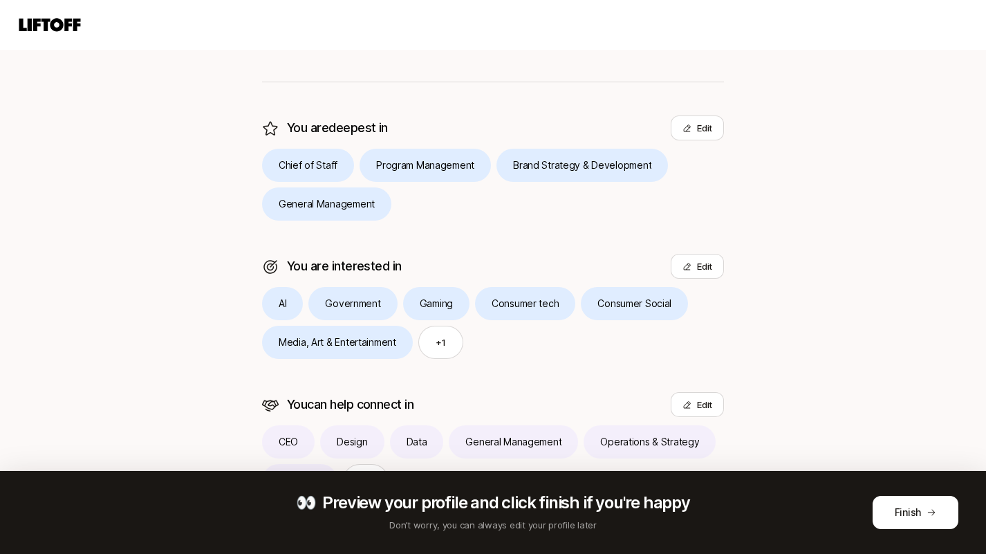
scroll to position [342, 0]
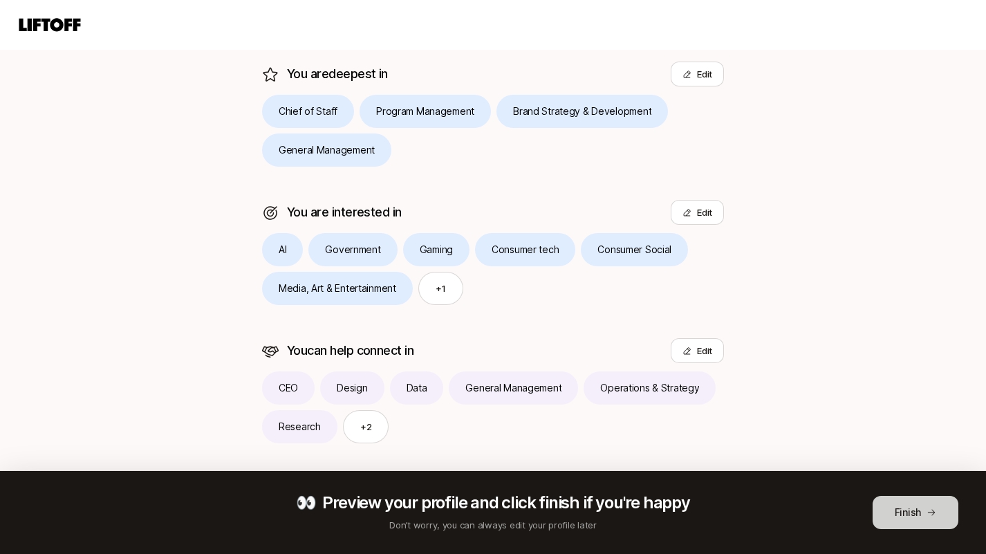
click at [905, 513] on button "Finish" at bounding box center [916, 512] width 86 height 33
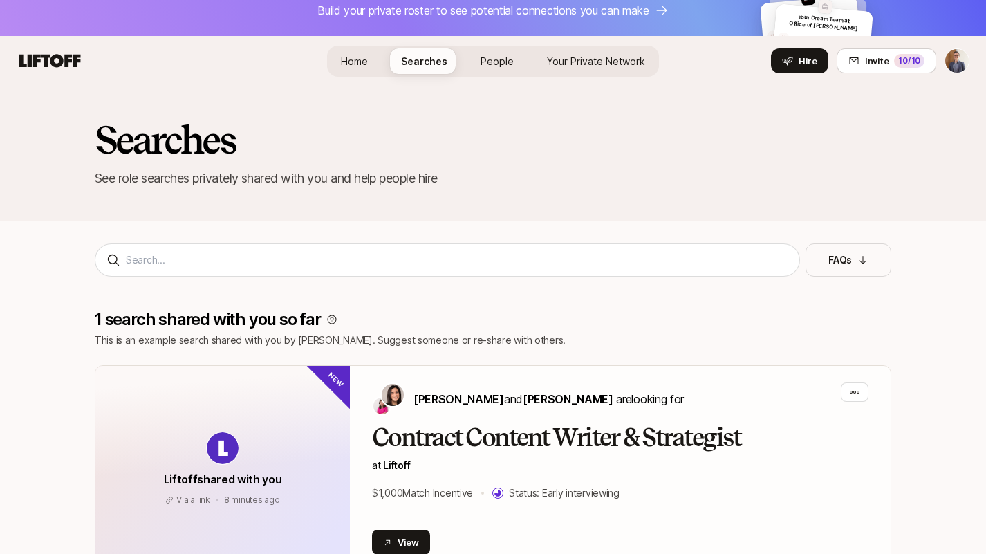
scroll to position [17, 0]
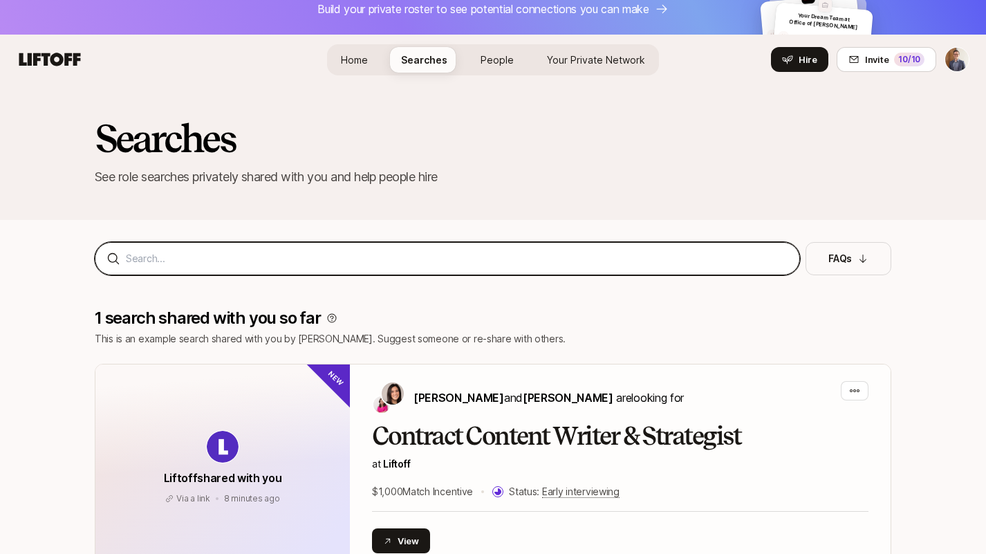
click at [212, 256] on input at bounding box center [457, 258] width 663 height 17
